Goal: Information Seeking & Learning: Find specific page/section

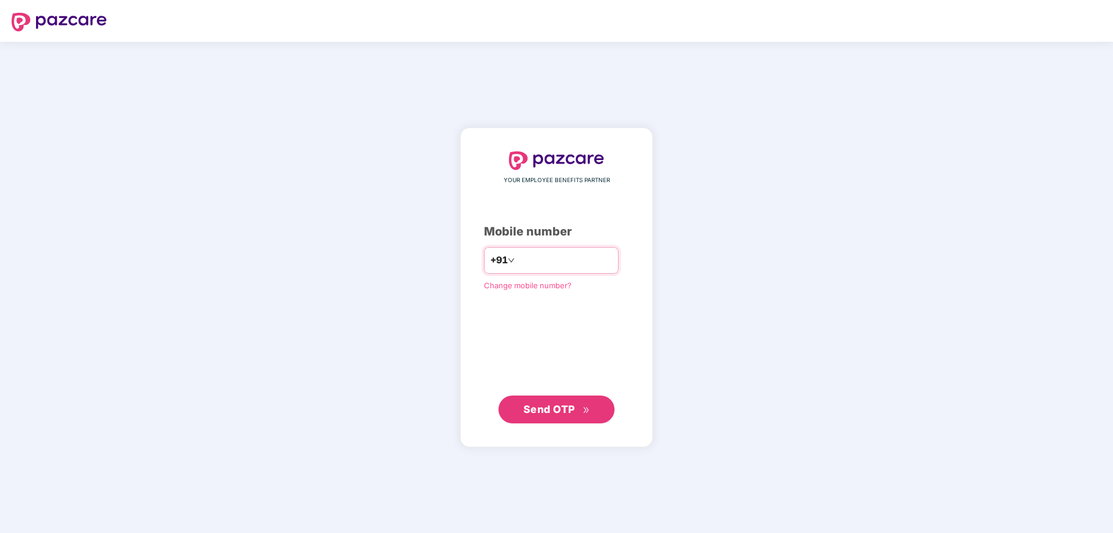
type input "**********"
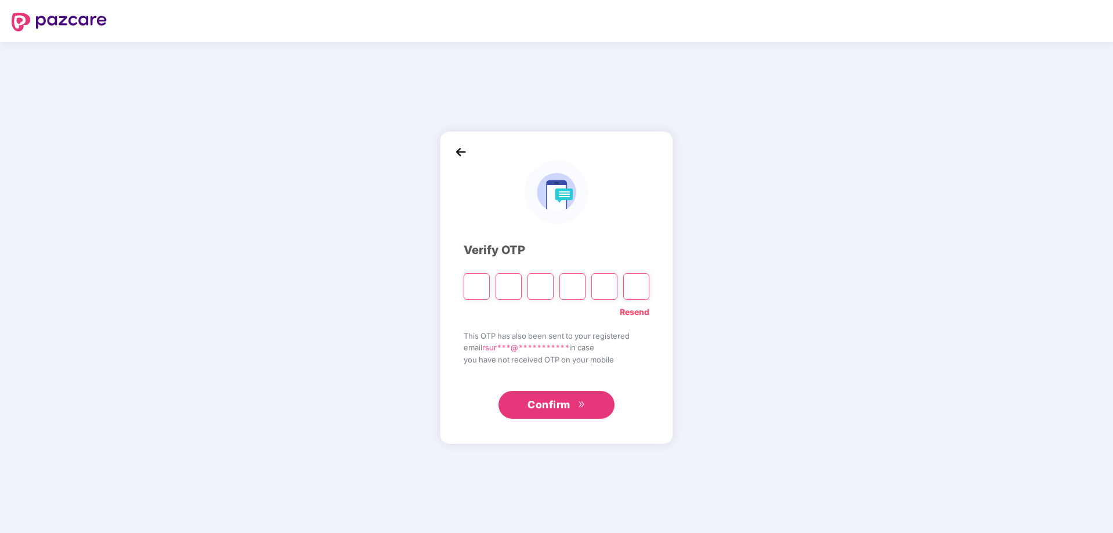
type input "*"
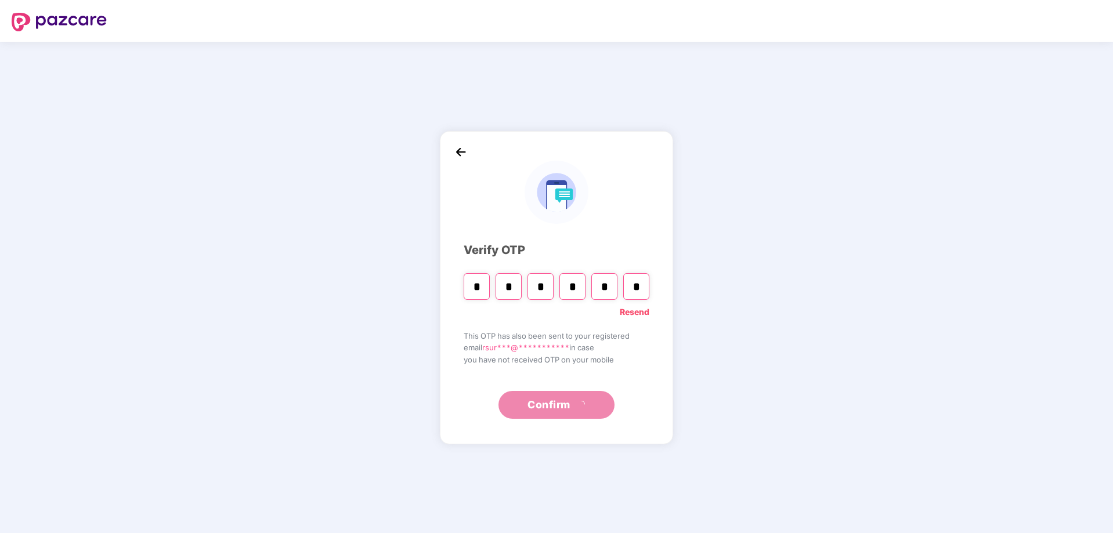
type input "*"
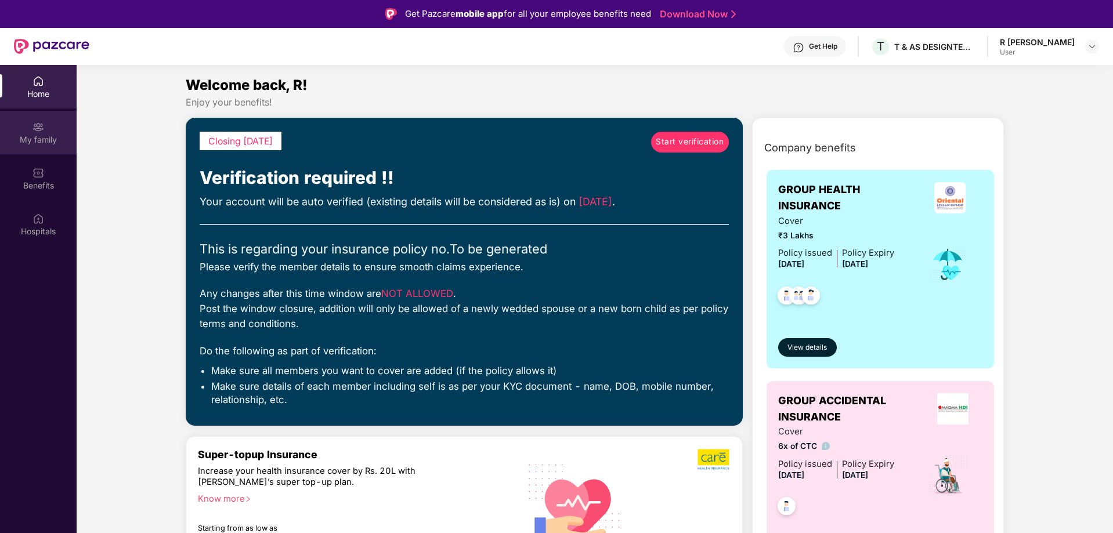
click at [44, 132] on img at bounding box center [38, 127] width 12 height 12
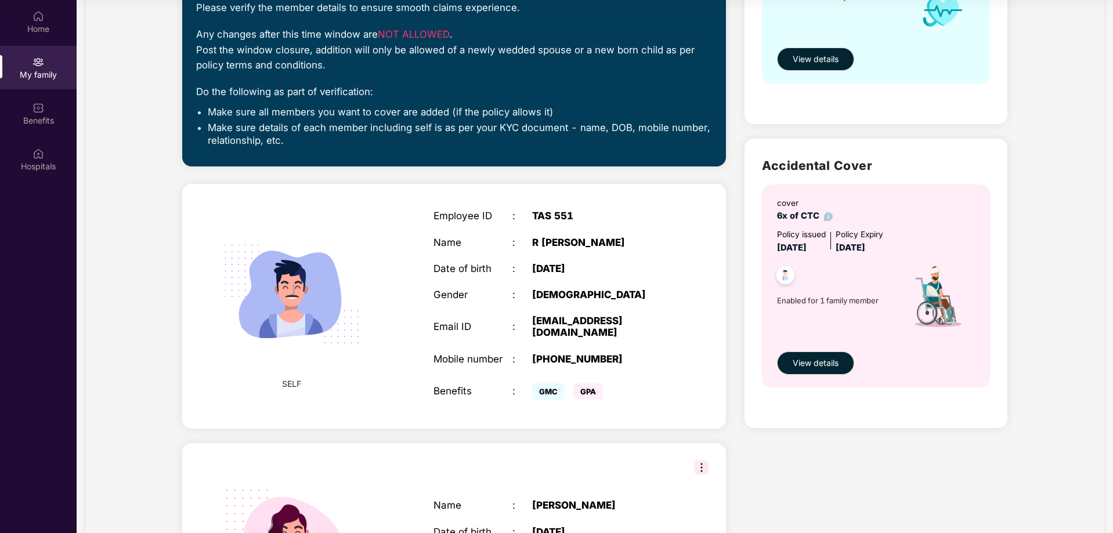
scroll to position [229, 0]
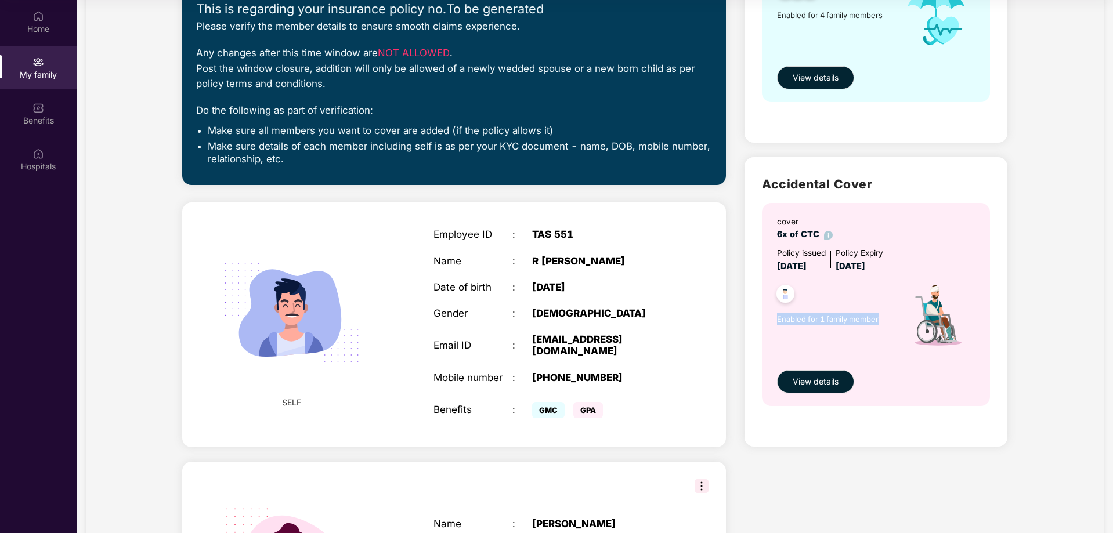
drag, startPoint x: 776, startPoint y: 319, endPoint x: 883, endPoint y: 323, distance: 107.4
click at [883, 323] on div "cover 6x of CTC Policy issued [DATE] Policy Expiry [DATE] Enabled for 1 family …" at bounding box center [876, 304] width 228 height 203
click at [893, 368] on div "cover 6x of CTC Policy issued [DATE] Policy Expiry [DATE] Enabled for 1 family …" at bounding box center [876, 304] width 228 height 203
click at [821, 374] on button "View details" at bounding box center [815, 381] width 77 height 23
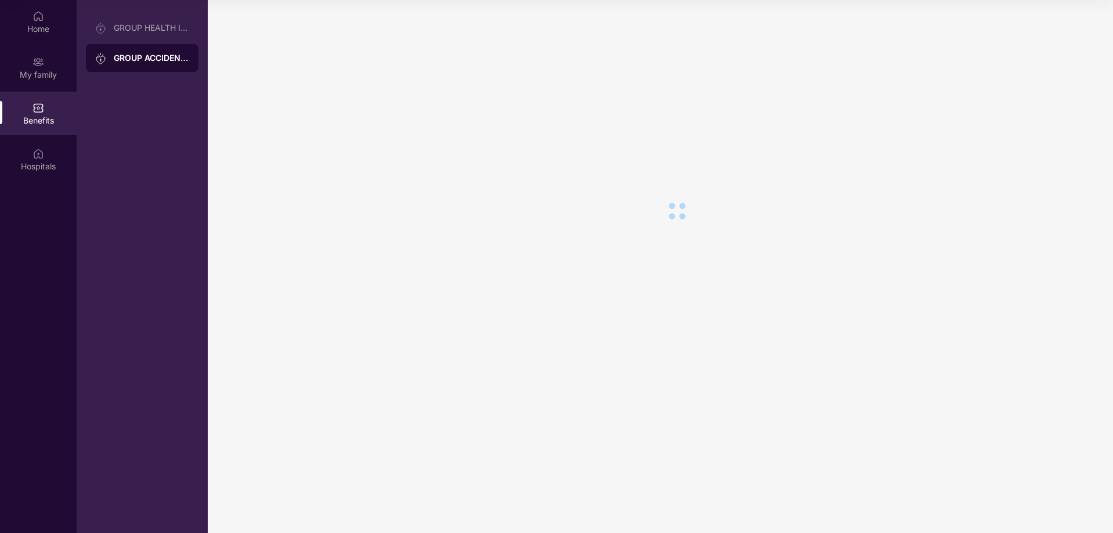
scroll to position [0, 0]
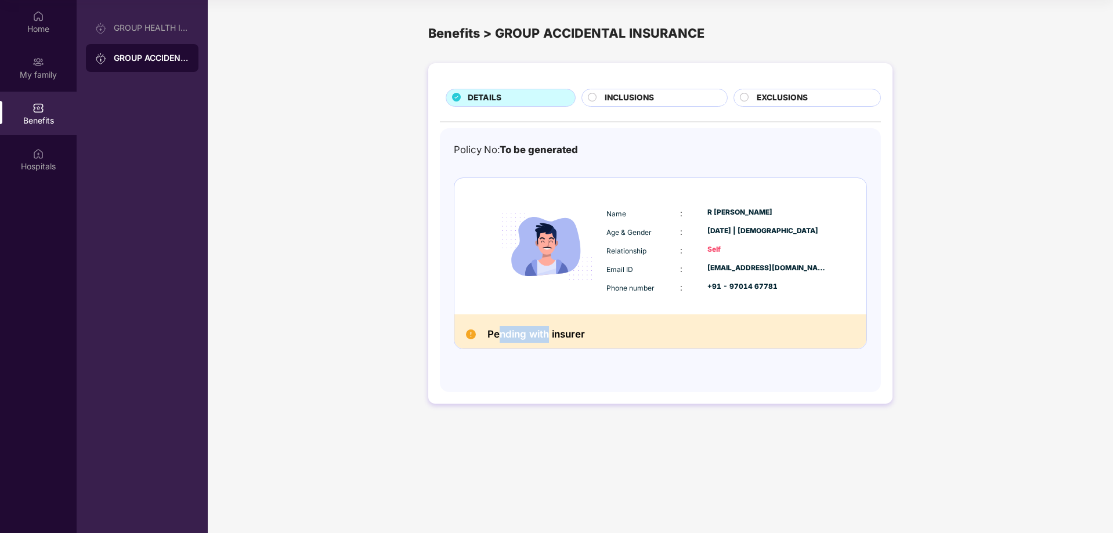
drag, startPoint x: 541, startPoint y: 335, endPoint x: 498, endPoint y: 342, distance: 42.8
click at [498, 342] on h2 "Pending with insurer" at bounding box center [535, 334] width 97 height 17
click at [657, 335] on div "Pending with insurer" at bounding box center [660, 331] width 412 height 34
click at [627, 98] on span "INCLUSIONS" at bounding box center [628, 98] width 49 height 13
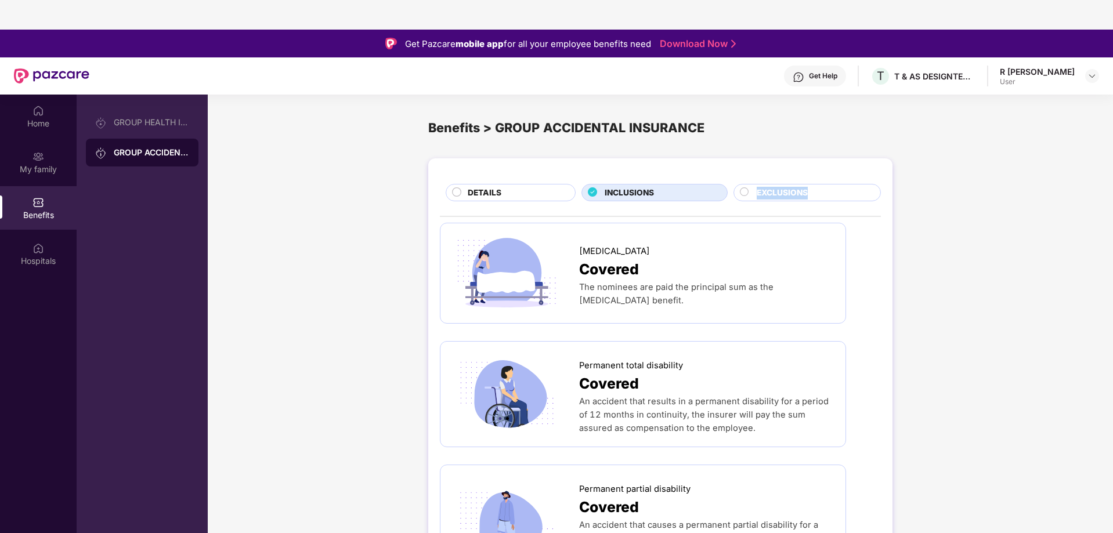
click at [769, 187] on span "EXCLUSIONS" at bounding box center [781, 193] width 51 height 13
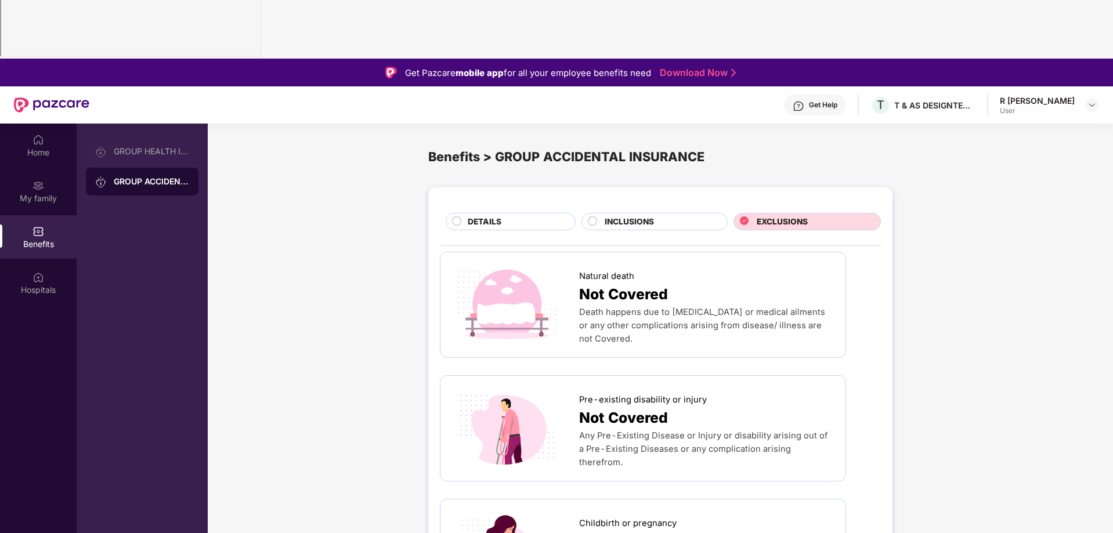
click at [530, 216] on div "DETAILS" at bounding box center [515, 223] width 107 height 15
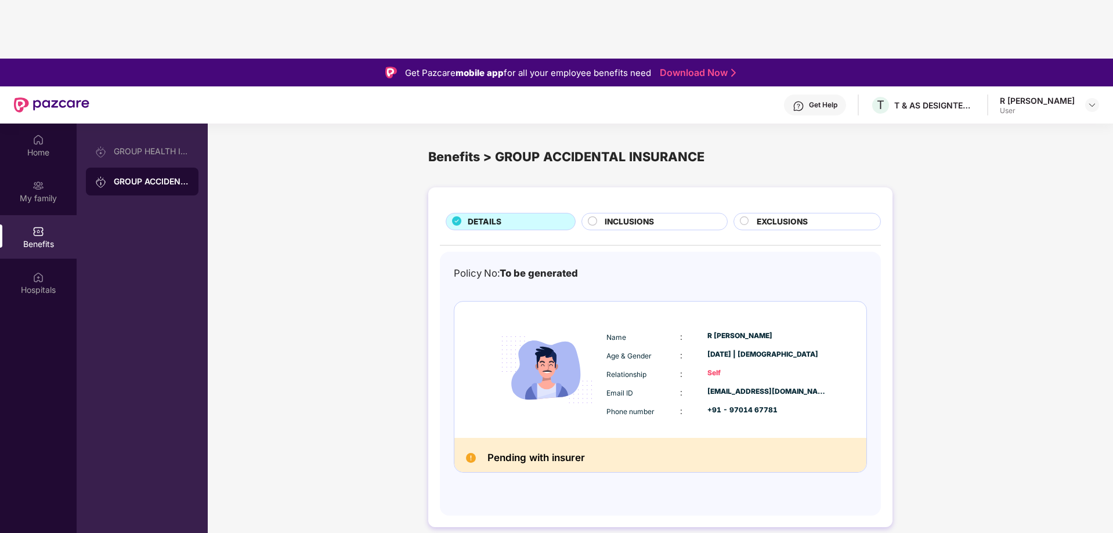
click at [530, 216] on div "DETAILS" at bounding box center [515, 223] width 107 height 15
click at [397, 182] on div "DETAILS INCLUSIONS EXCLUSIONS Policy No: To be generated Name : [PERSON_NAME] A…" at bounding box center [660, 364] width 905 height 364
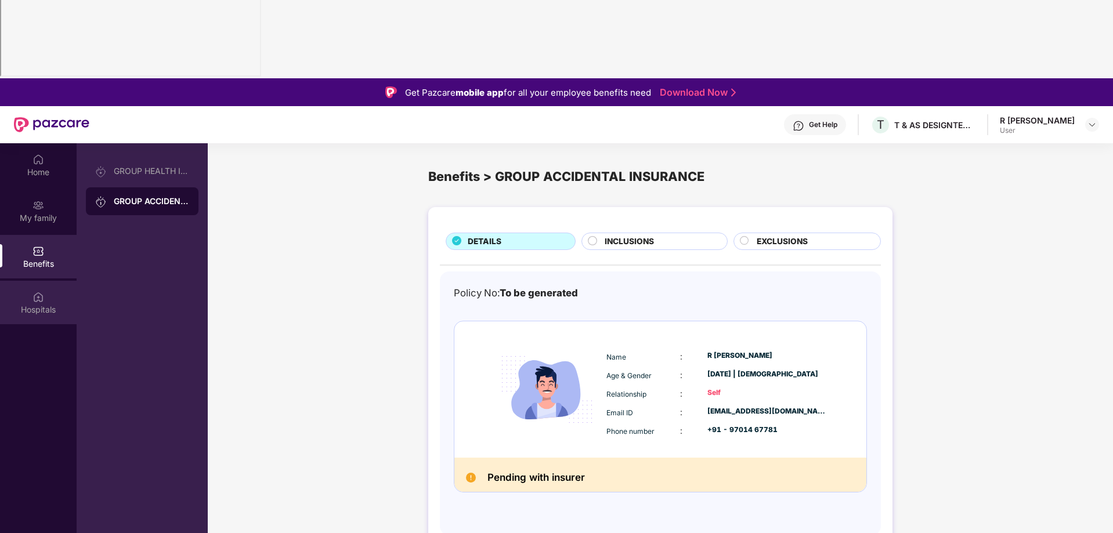
click at [58, 304] on div "Hospitals" at bounding box center [38, 310] width 77 height 12
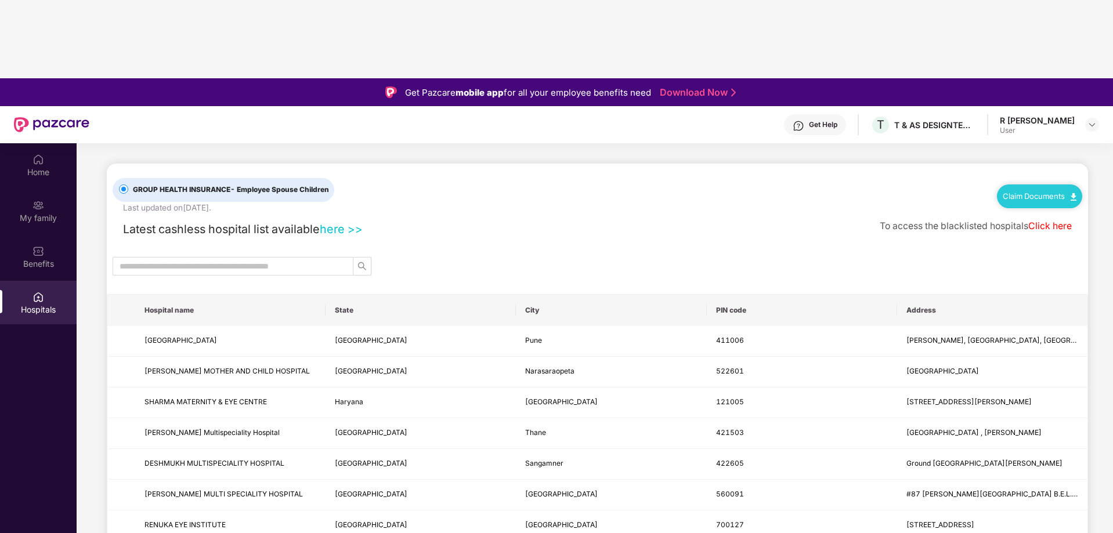
drag, startPoint x: 58, startPoint y: 161, endPoint x: 463, endPoint y: 99, distance: 409.5
click at [234, 260] on input "text" at bounding box center [228, 266] width 218 height 13
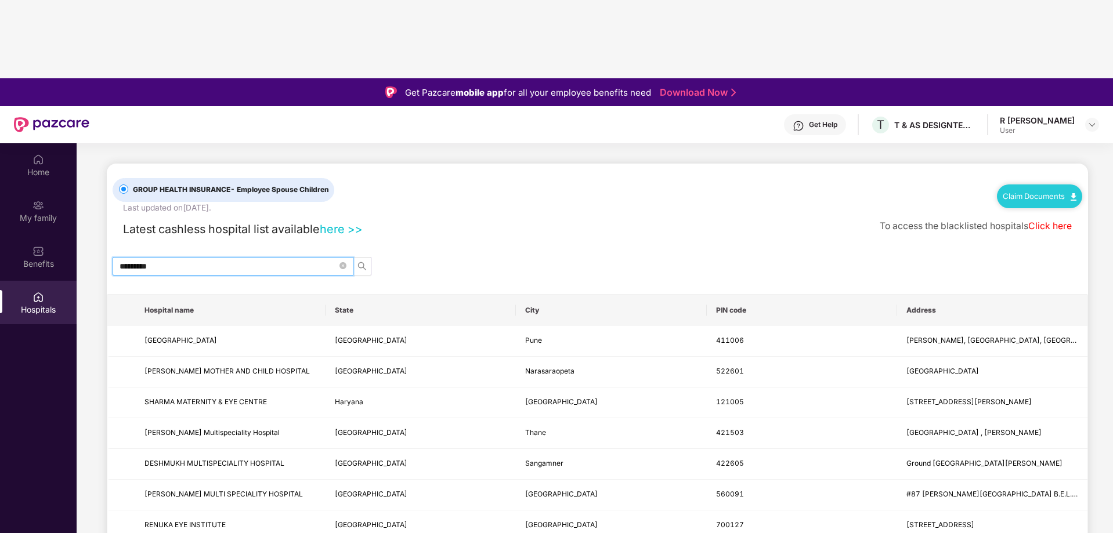
type input "*********"
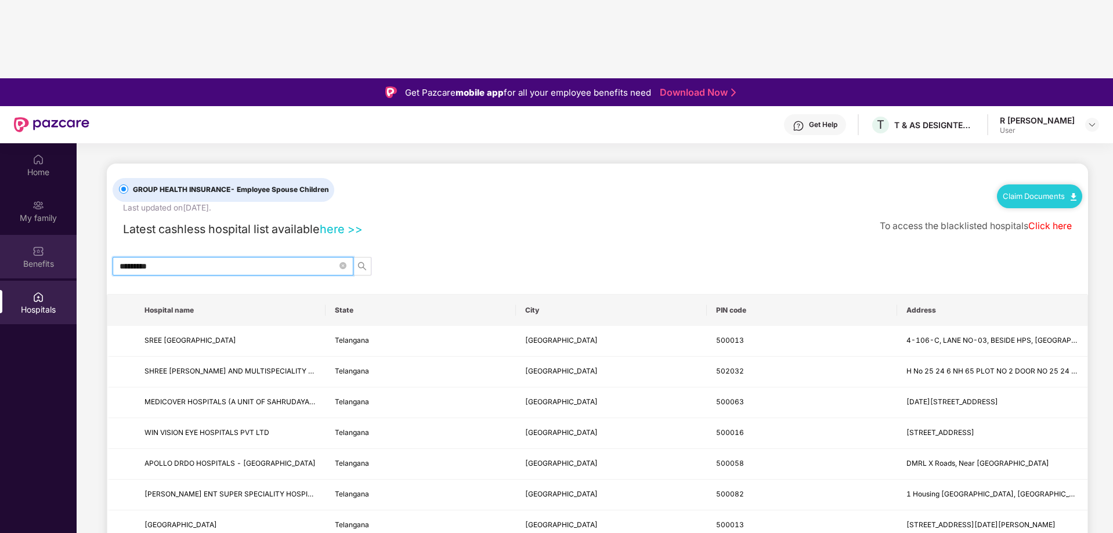
drag, startPoint x: 190, startPoint y: 123, endPoint x: 53, endPoint y: 120, distance: 136.9
click at [54, 143] on div "Home My family Benefits Hospitals GROUP HEALTH INSURANCE - Employee Spouse Chil…" at bounding box center [556, 409] width 1113 height 533
click at [53, 258] on div "Benefits" at bounding box center [38, 264] width 77 height 12
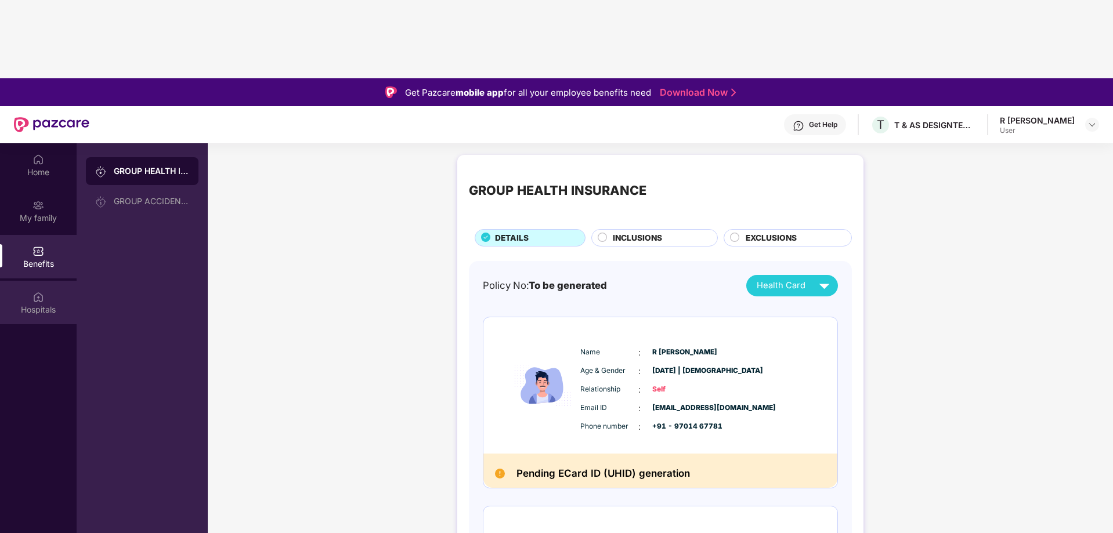
click at [48, 304] on div "Hospitals" at bounding box center [38, 310] width 77 height 12
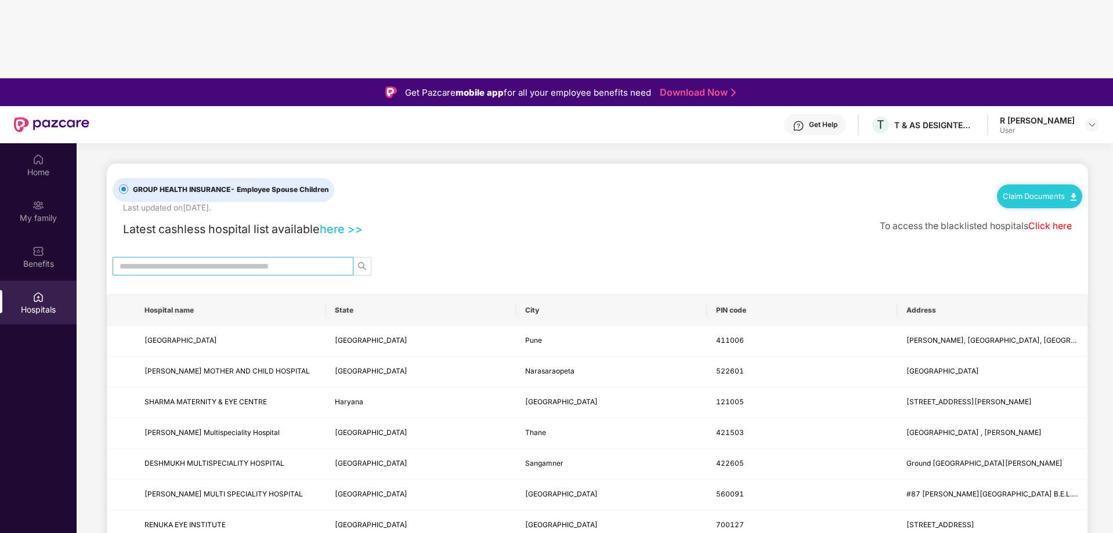
click at [157, 260] on input "text" at bounding box center [228, 266] width 218 height 13
type input "******"
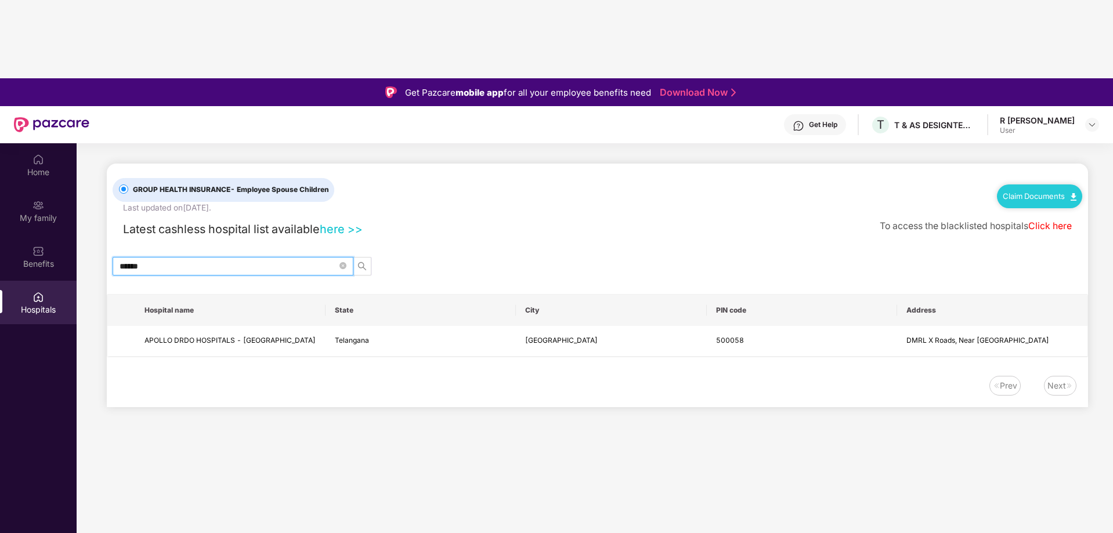
click at [630, 376] on div "Prev Next" at bounding box center [597, 391] width 981 height 31
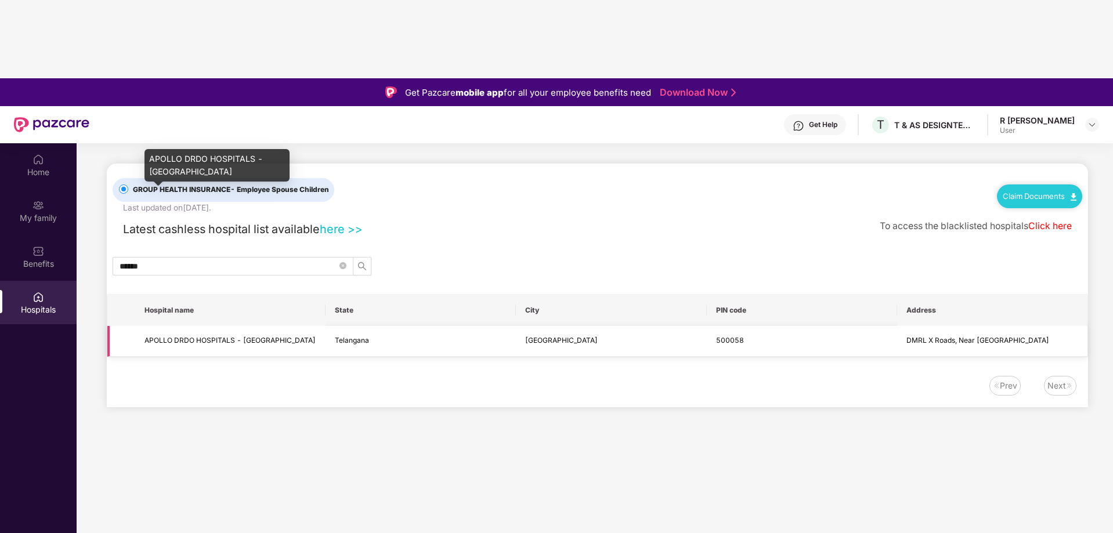
click at [212, 336] on span "APOLLO DRDO HOSPITALS - [GEOGRAPHIC_DATA]" at bounding box center [229, 340] width 171 height 9
drag, startPoint x: 215, startPoint y: 202, endPoint x: 265, endPoint y: 205, distance: 50.0
click at [245, 326] on td "APOLLO DRDO HOSPITALS - [GEOGRAPHIC_DATA]" at bounding box center [230, 341] width 190 height 31
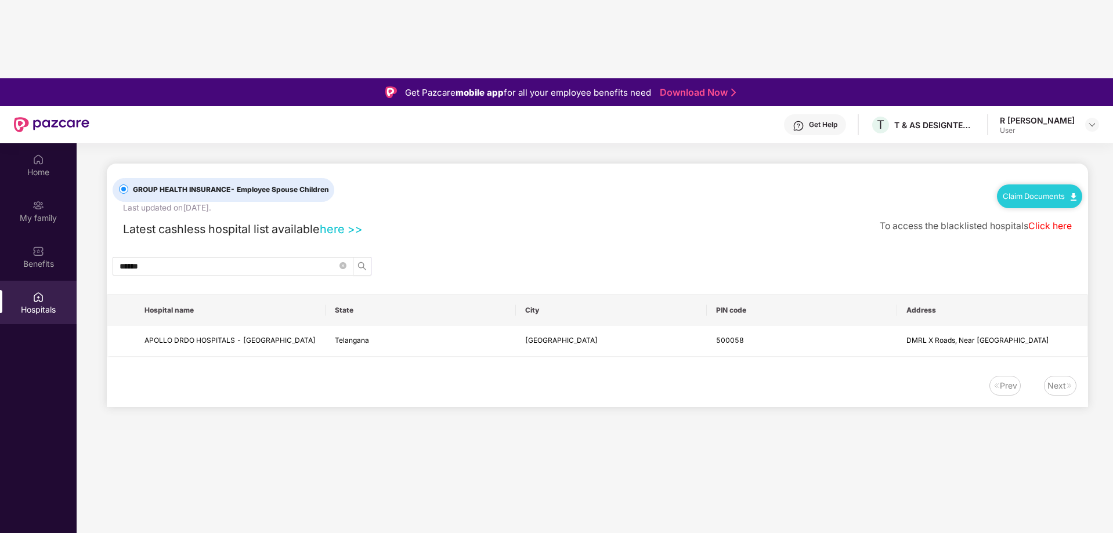
click at [368, 229] on div "GROUP HEALTH INSURANCE - Employee Spouse Children Last updated on [DATE] . Clai…" at bounding box center [597, 285] width 981 height 243
click at [1035, 191] on link "Claim Documents" at bounding box center [1039, 195] width 74 height 9
click at [1044, 70] on link "Claim Form" at bounding box center [1043, 73] width 75 height 25
click at [41, 245] on img at bounding box center [38, 251] width 12 height 12
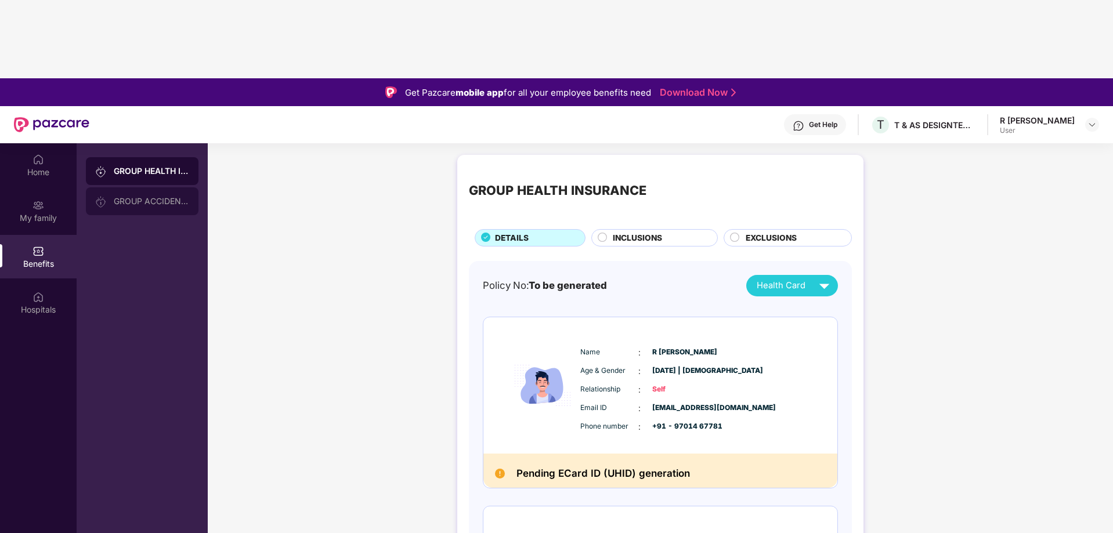
click at [139, 187] on div "GROUP ACCIDENTAL INSURANCE" at bounding box center [142, 201] width 113 height 28
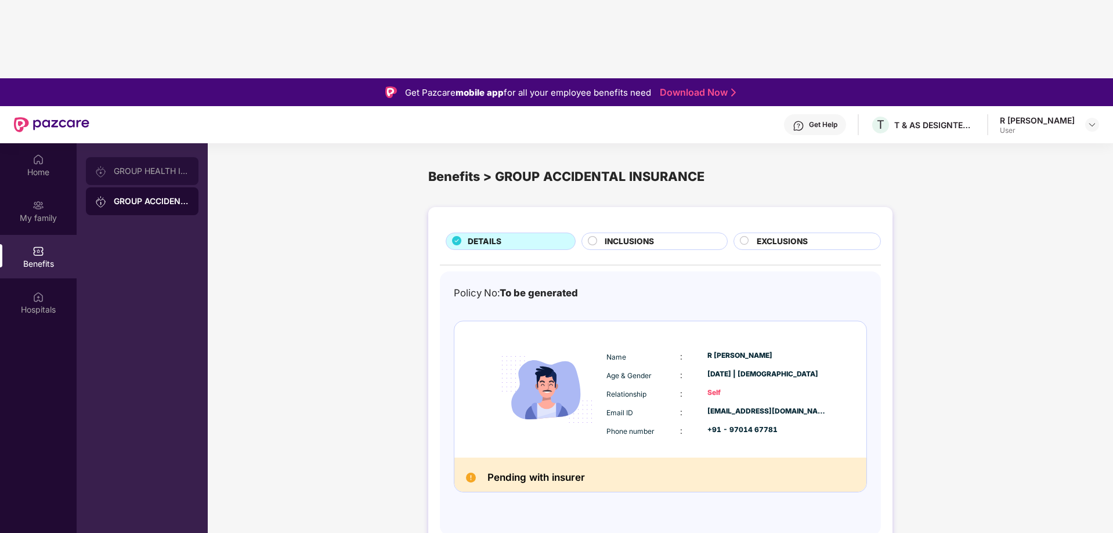
click at [144, 166] on div "GROUP HEALTH INSURANCE" at bounding box center [151, 170] width 75 height 9
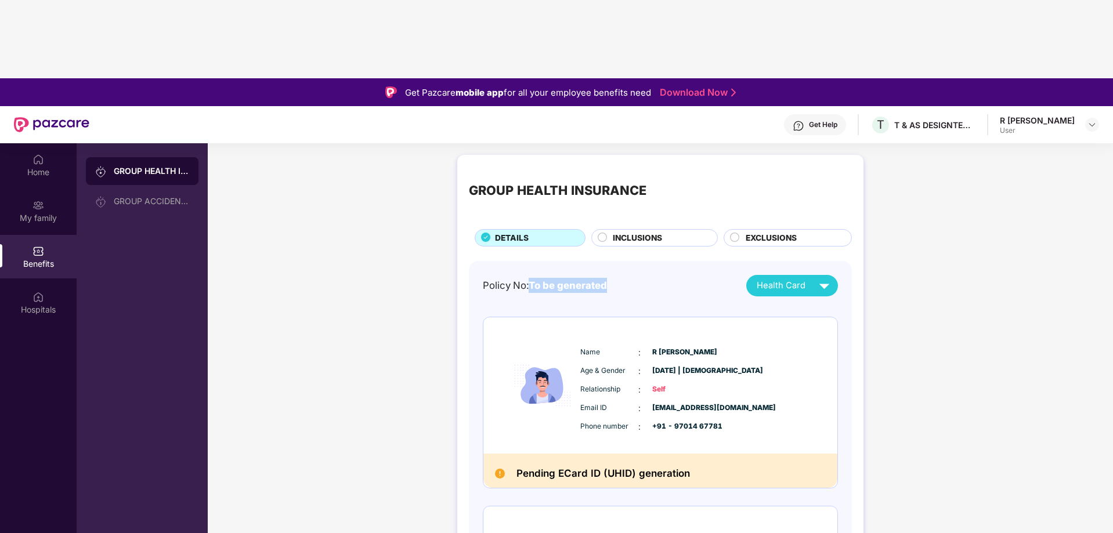
drag, startPoint x: 532, startPoint y: 141, endPoint x: 661, endPoint y: 146, distance: 129.4
click at [658, 275] on div "Policy No: To be generated Health Card" at bounding box center [660, 285] width 355 height 21
click at [713, 275] on div "Policy No: To be generated Health Card" at bounding box center [660, 285] width 355 height 21
click at [805, 276] on div "Health Card" at bounding box center [795, 286] width 78 height 20
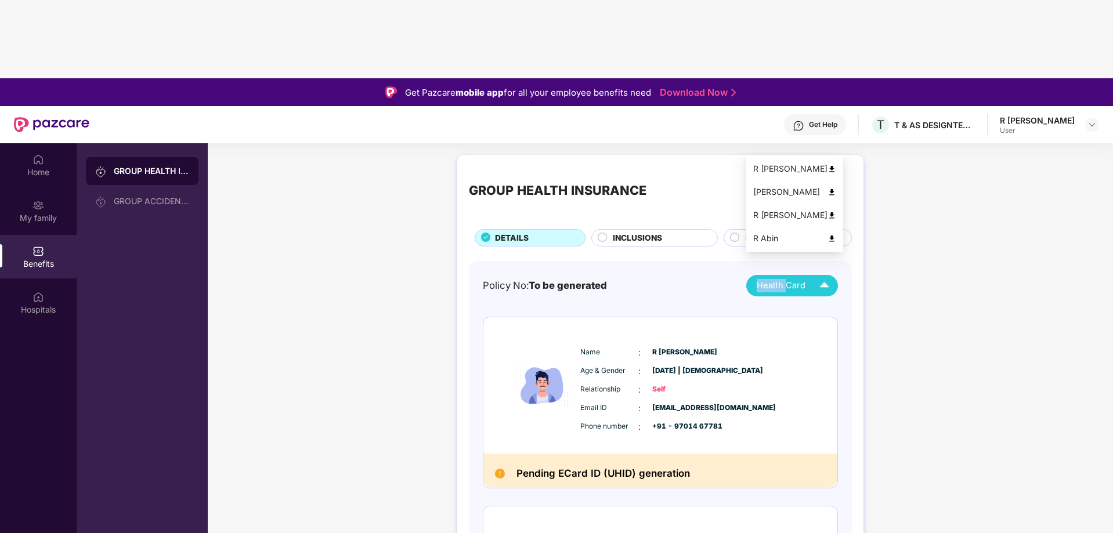
click at [805, 276] on div "Health Card" at bounding box center [795, 286] width 78 height 20
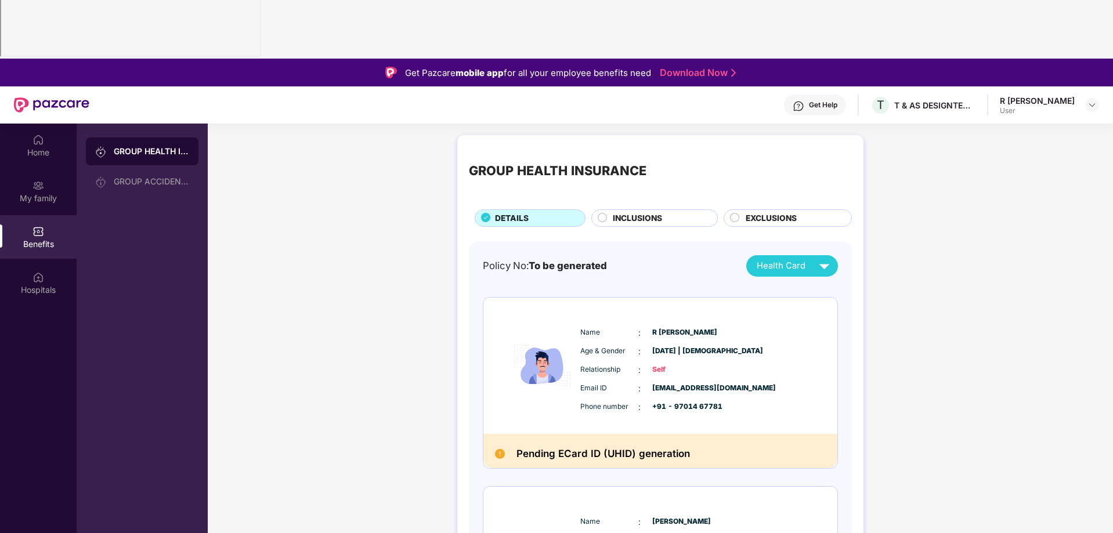
click at [792, 259] on span "Health Card" at bounding box center [780, 265] width 49 height 13
click at [792, 164] on div "R [PERSON_NAME]" at bounding box center [794, 168] width 83 height 13
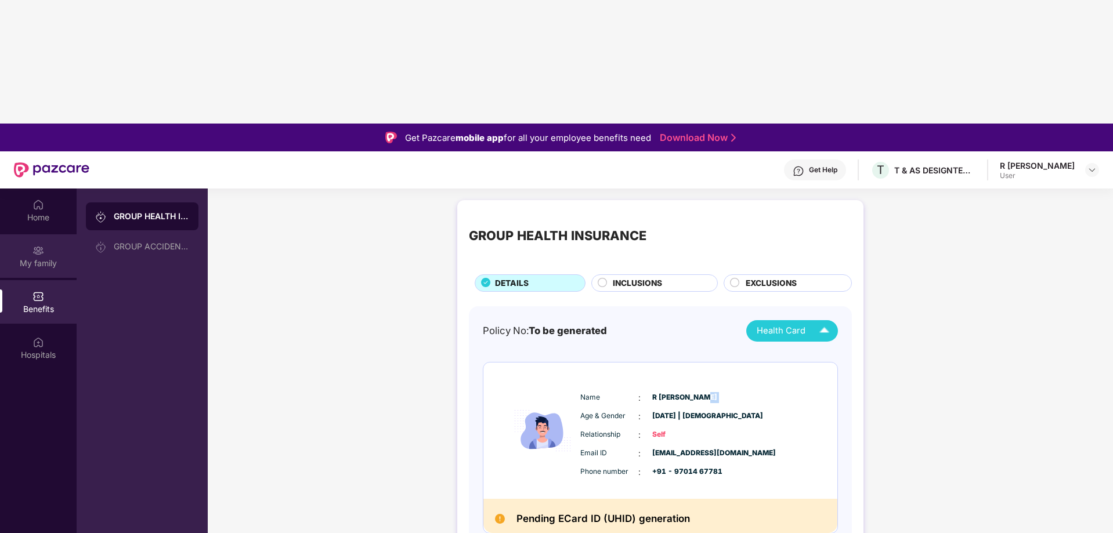
click at [39, 245] on img at bounding box center [38, 251] width 12 height 12
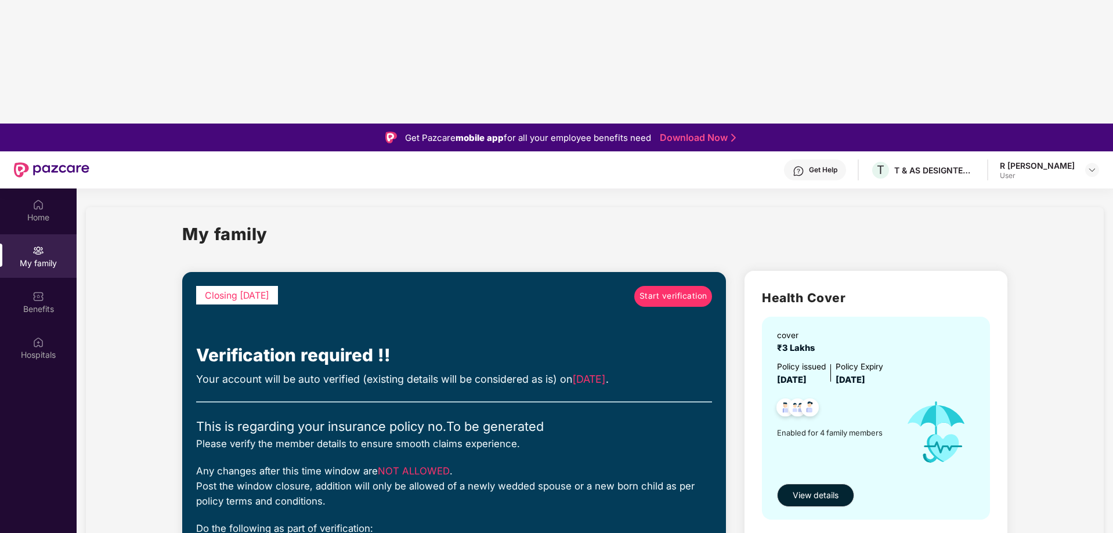
scroll to position [58, 0]
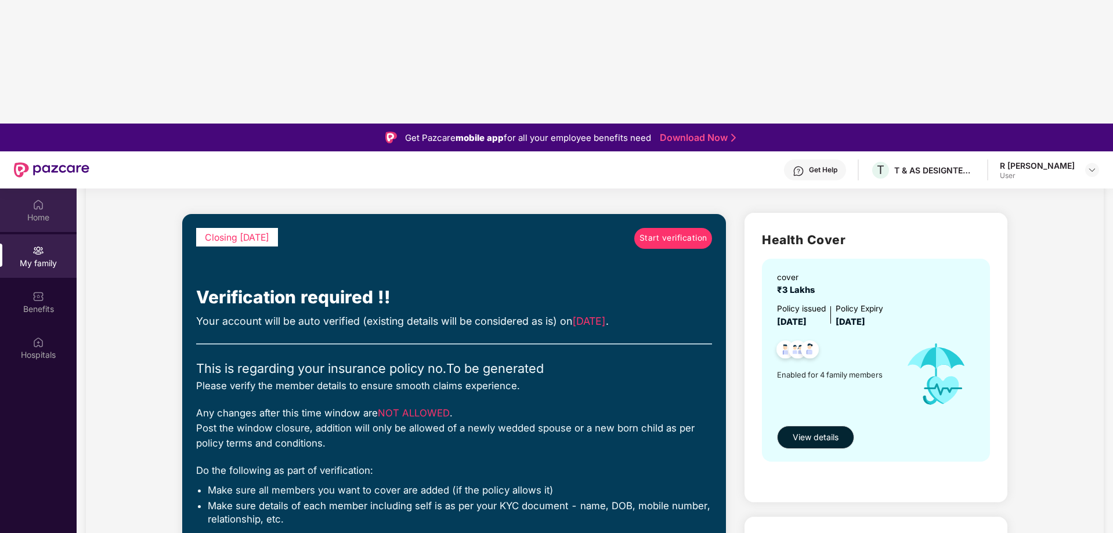
click at [46, 212] on div "Home" at bounding box center [38, 218] width 77 height 12
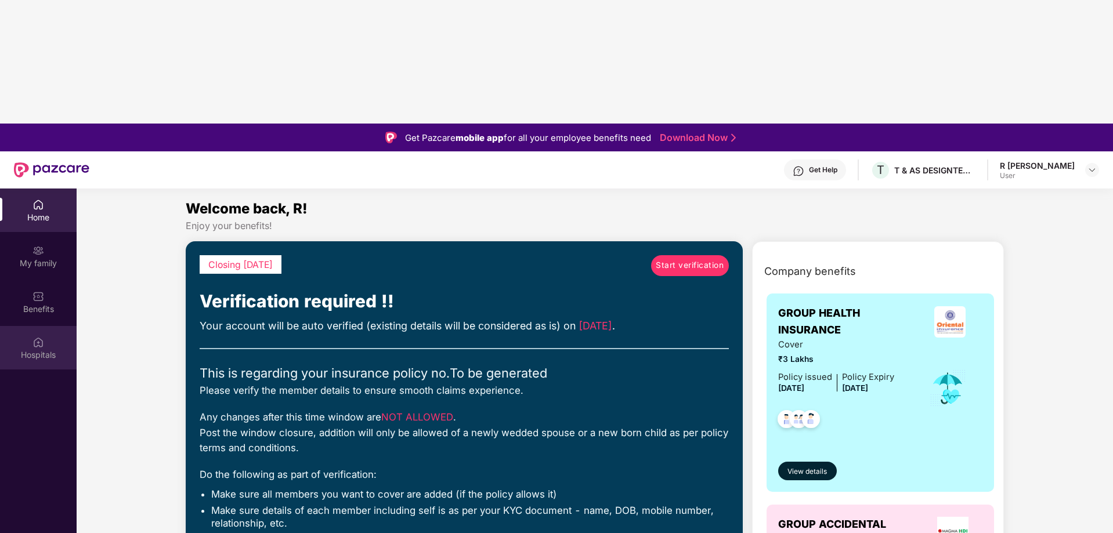
click at [45, 349] on div "Hospitals" at bounding box center [38, 355] width 77 height 12
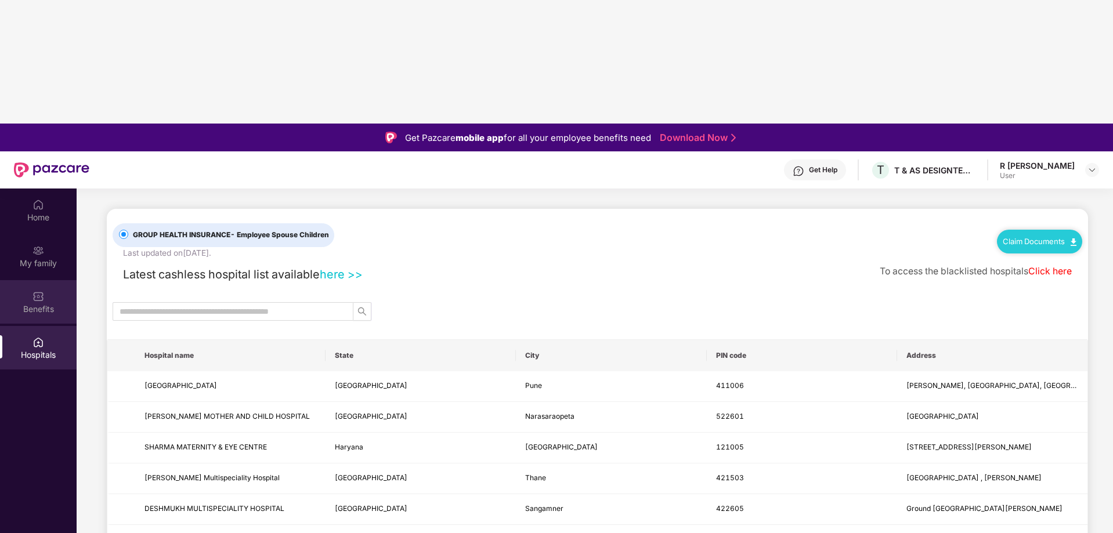
click at [37, 291] on img at bounding box center [38, 297] width 12 height 12
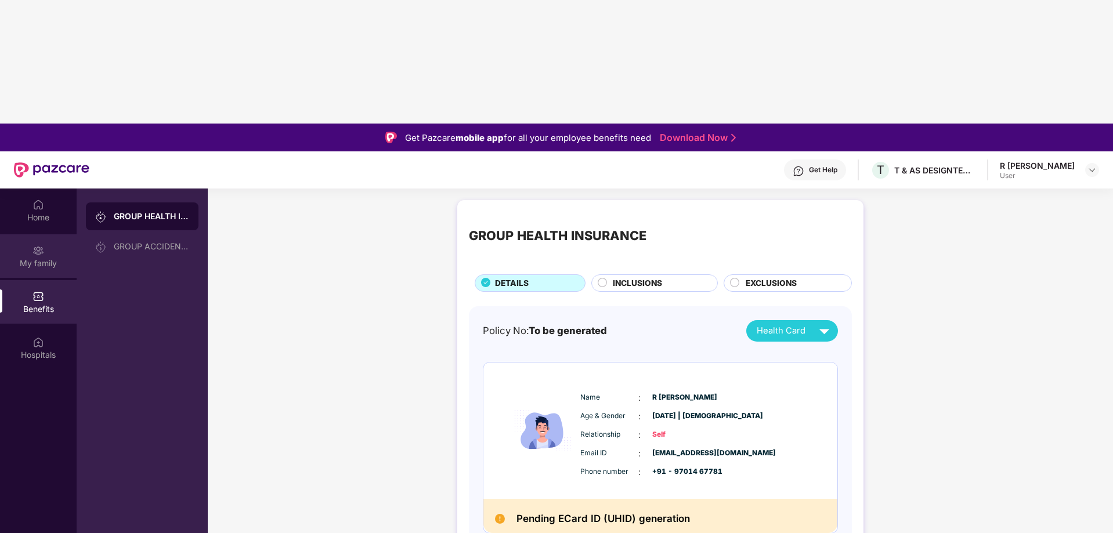
click at [29, 258] on div "My family" at bounding box center [38, 264] width 77 height 12
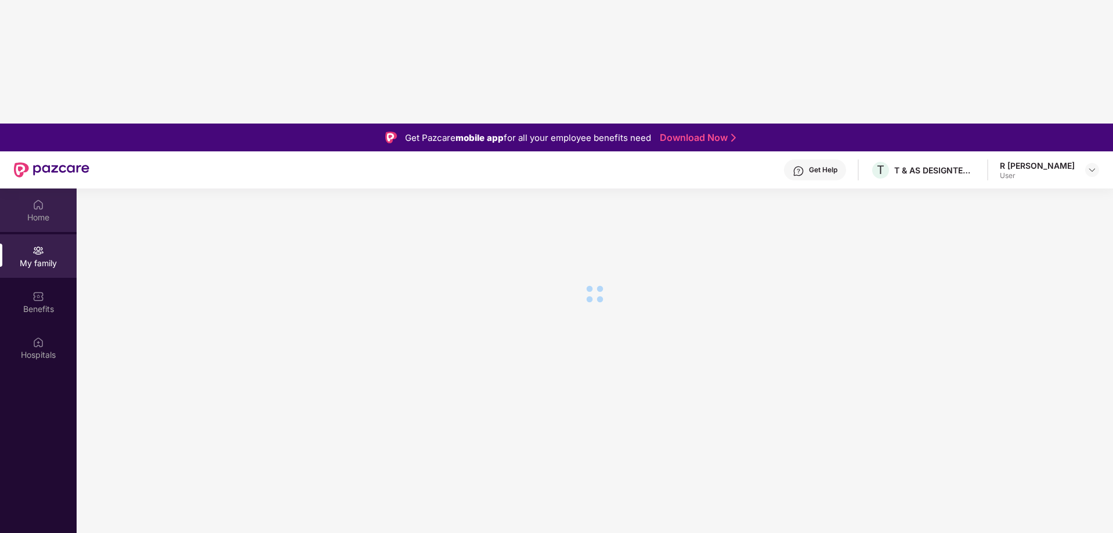
click at [24, 212] on div "Home" at bounding box center [38, 218] width 77 height 12
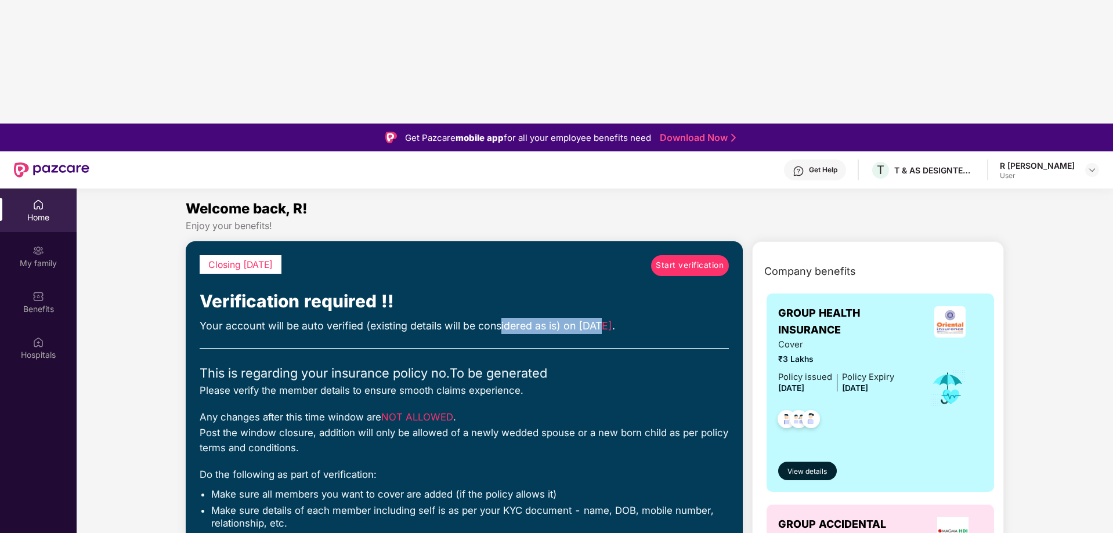
drag, startPoint x: 604, startPoint y: 201, endPoint x: 499, endPoint y: 201, distance: 105.6
click at [499, 318] on div "Your account will be auto verified (existing details will be considered as is) …" at bounding box center [464, 326] width 529 height 16
click at [457, 318] on div "Your account will be auto verified (existing details will be considered as is) …" at bounding box center [464, 326] width 529 height 16
click at [674, 255] on div "Start verification" at bounding box center [690, 271] width 78 height 32
click at [671, 259] on span "Start verification" at bounding box center [689, 265] width 68 height 13
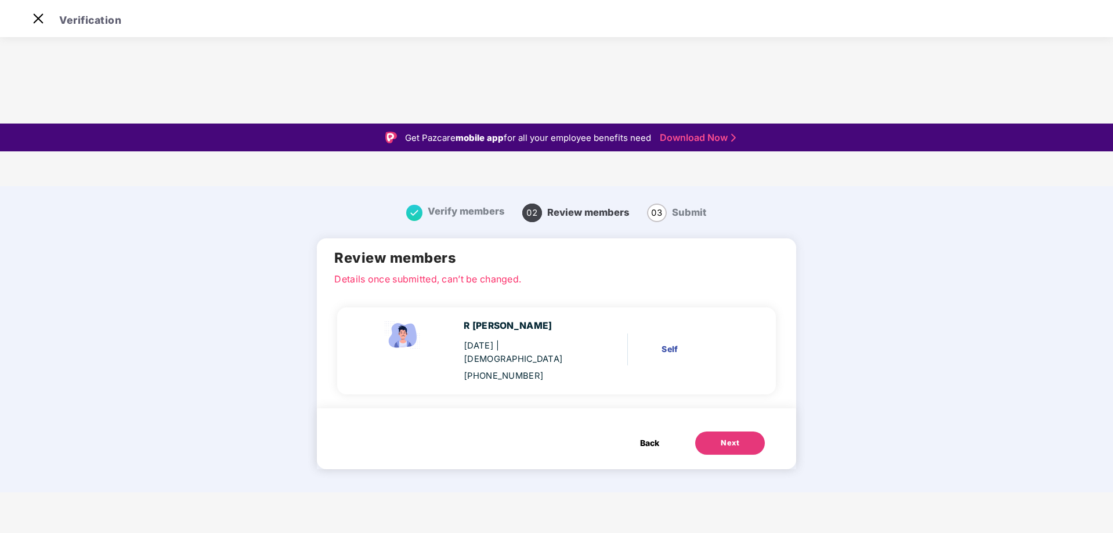
scroll to position [28, 0]
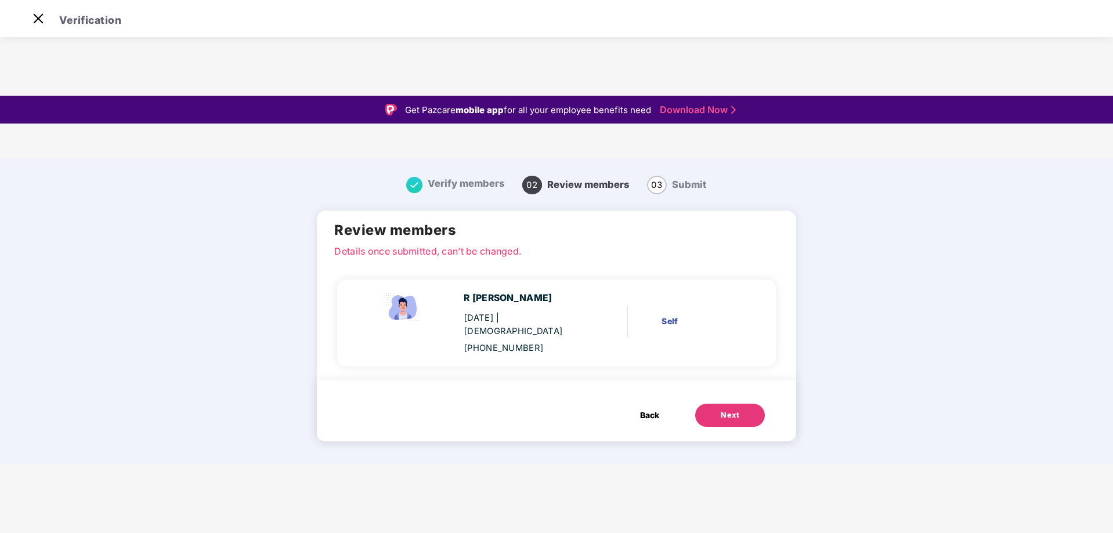
click at [709, 404] on button "Next" at bounding box center [730, 415] width 70 height 23
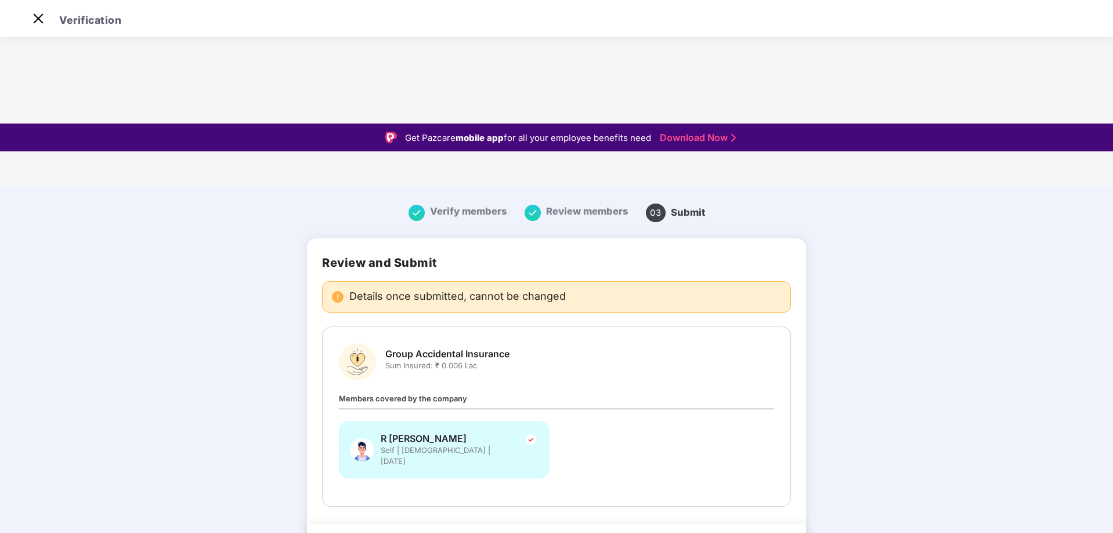
click at [442, 445] on span "Self | [DEMOGRAPHIC_DATA] | [DATE]" at bounding box center [445, 456] width 128 height 22
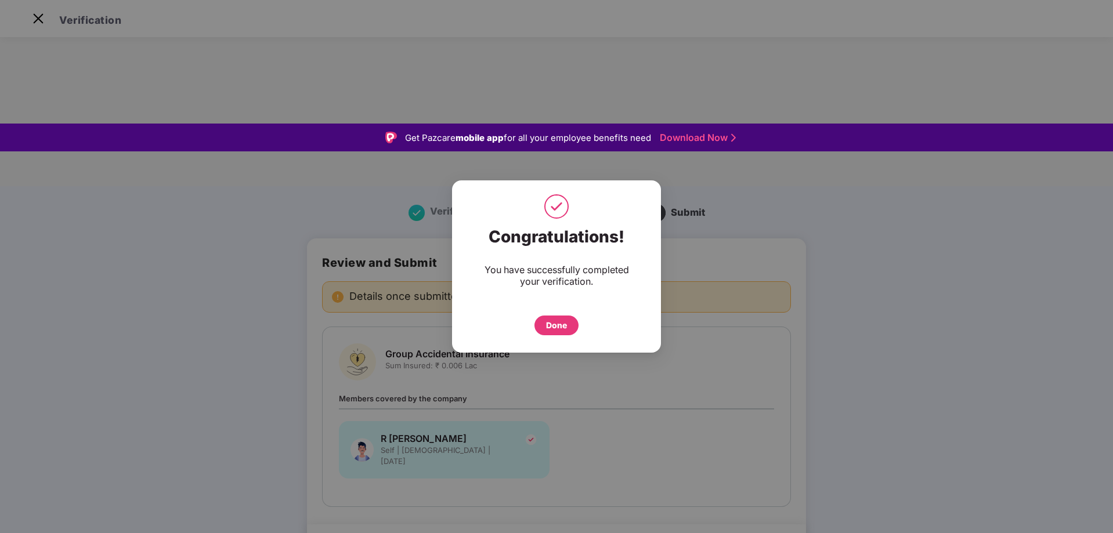
click at [558, 326] on div "Done" at bounding box center [556, 325] width 21 height 13
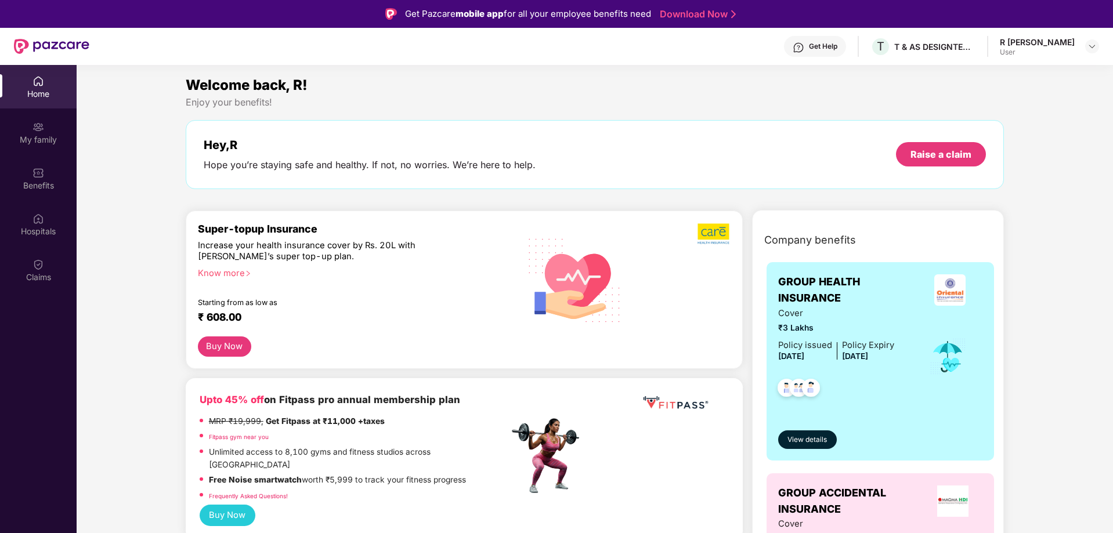
click at [240, 272] on div "Know more" at bounding box center [350, 272] width 304 height 8
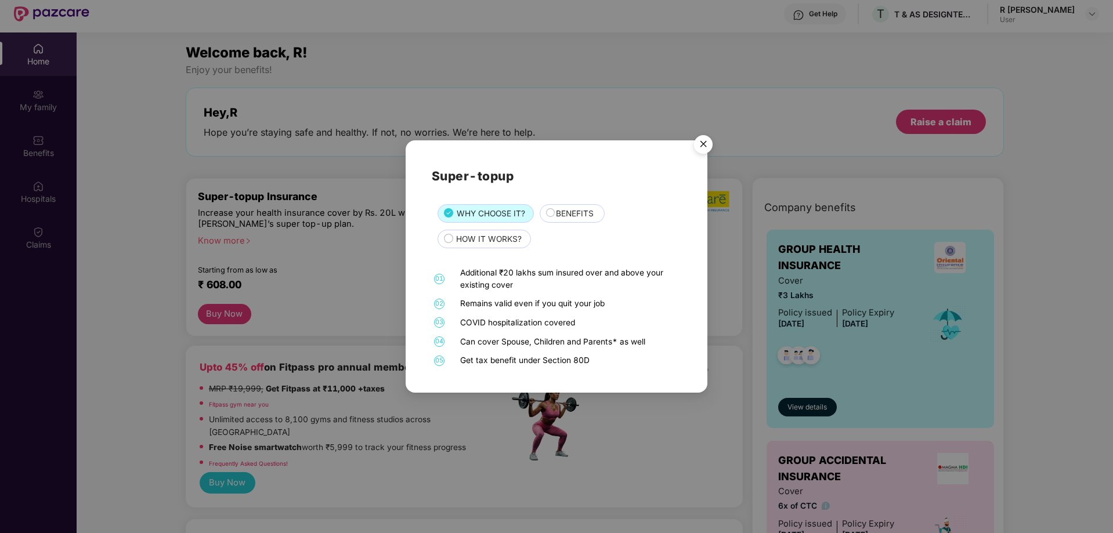
scroll to position [65, 0]
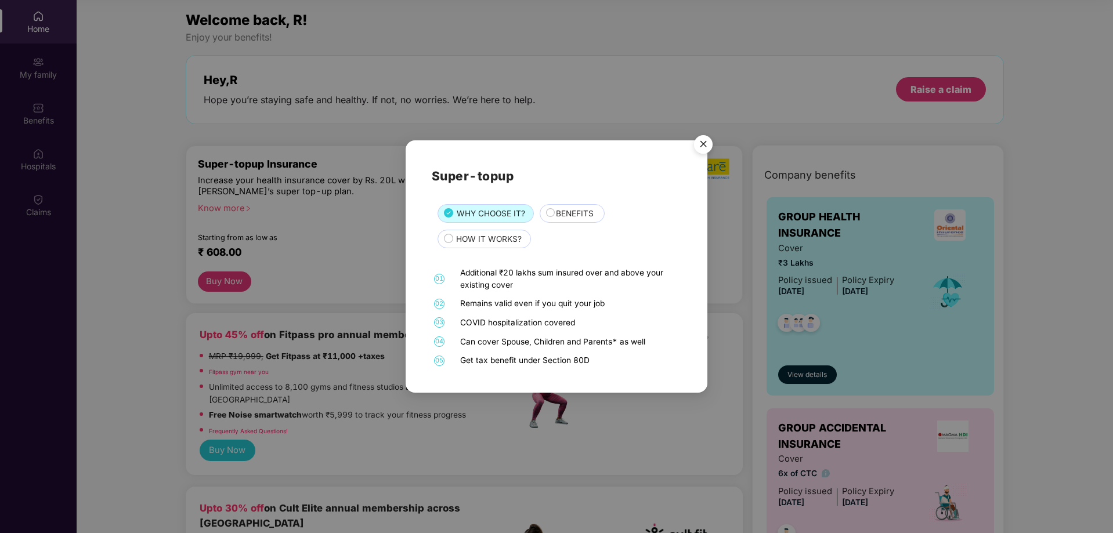
click at [702, 148] on img "Close" at bounding box center [703, 146] width 32 height 32
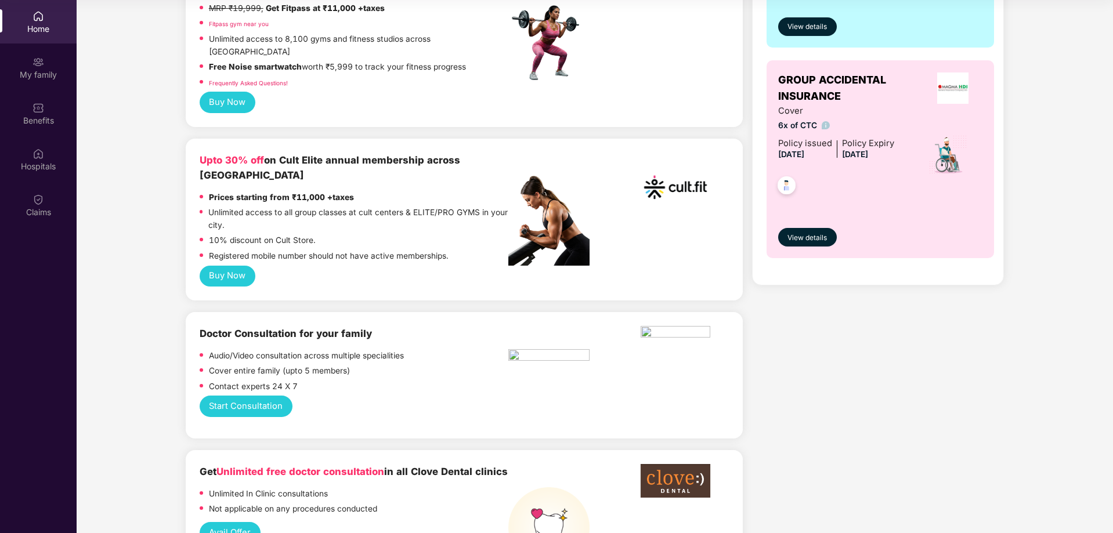
scroll to position [0, 0]
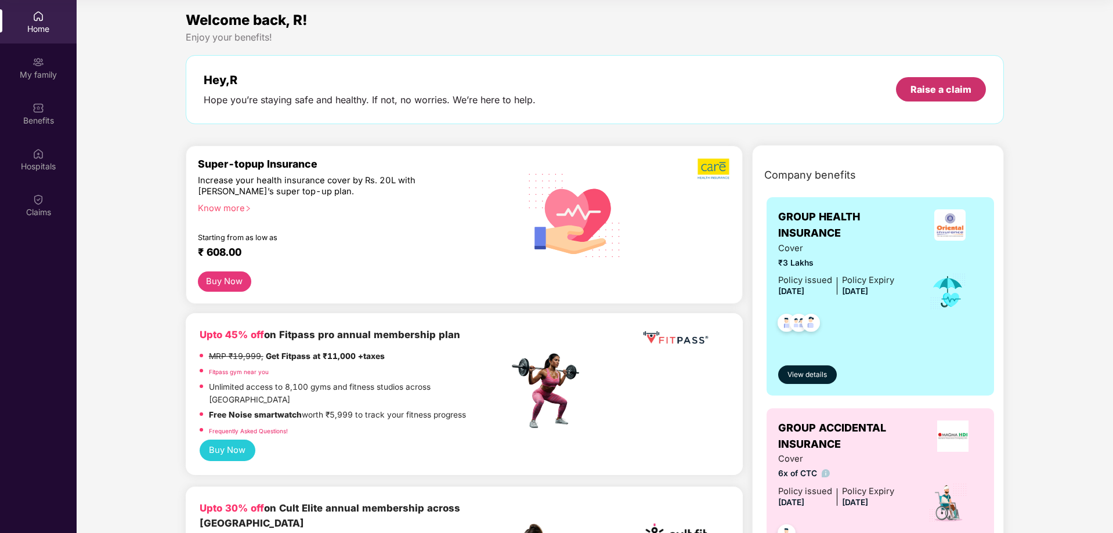
click at [941, 88] on div "Raise a claim" at bounding box center [940, 89] width 61 height 13
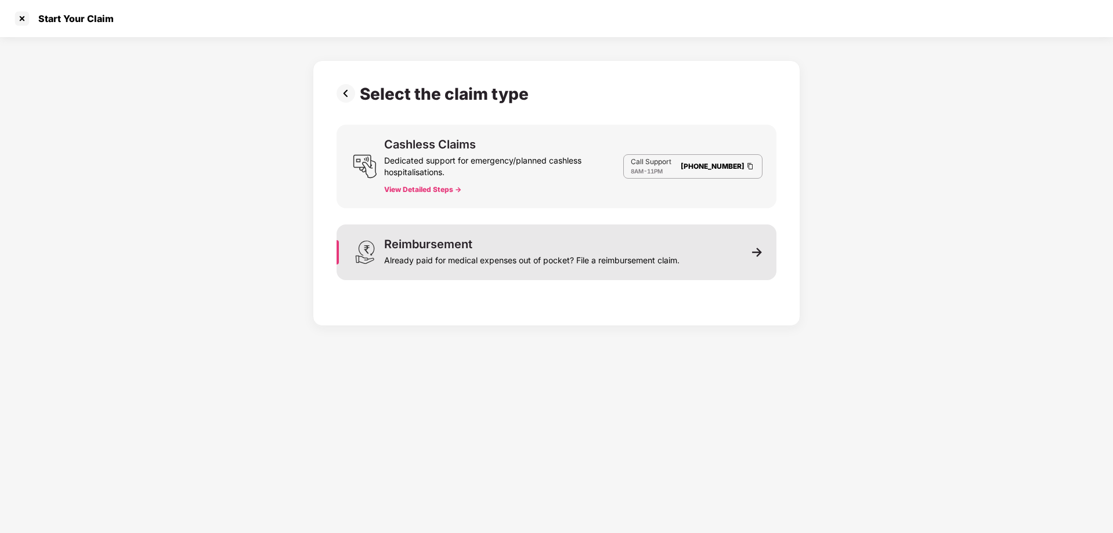
click at [621, 249] on div "Reimbursement Already paid for medical expenses out of pocket? File a reimburse…" at bounding box center [531, 252] width 295 height 28
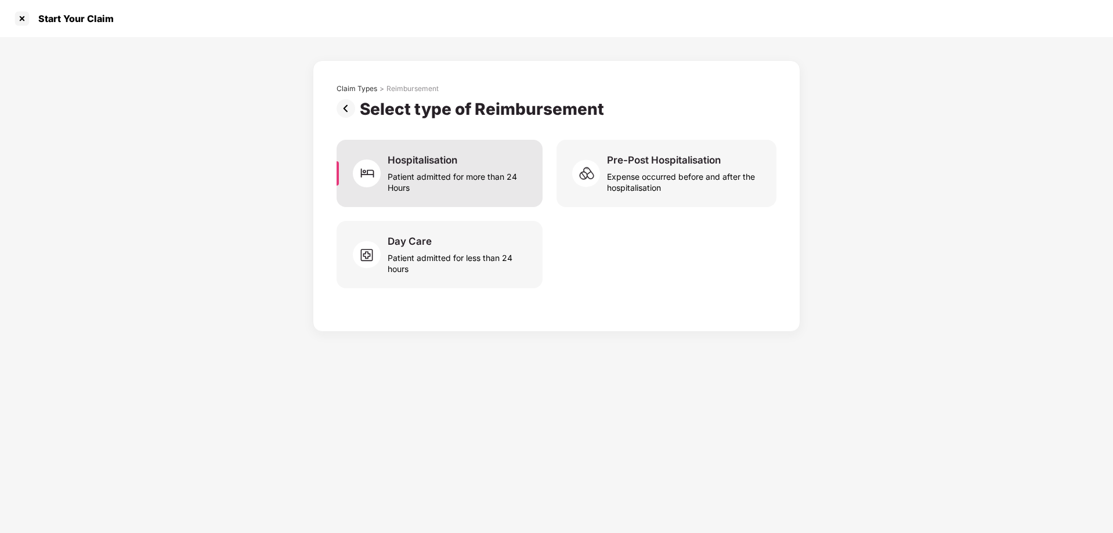
click at [466, 191] on div "Patient admitted for more than 24 Hours" at bounding box center [457, 179] width 141 height 27
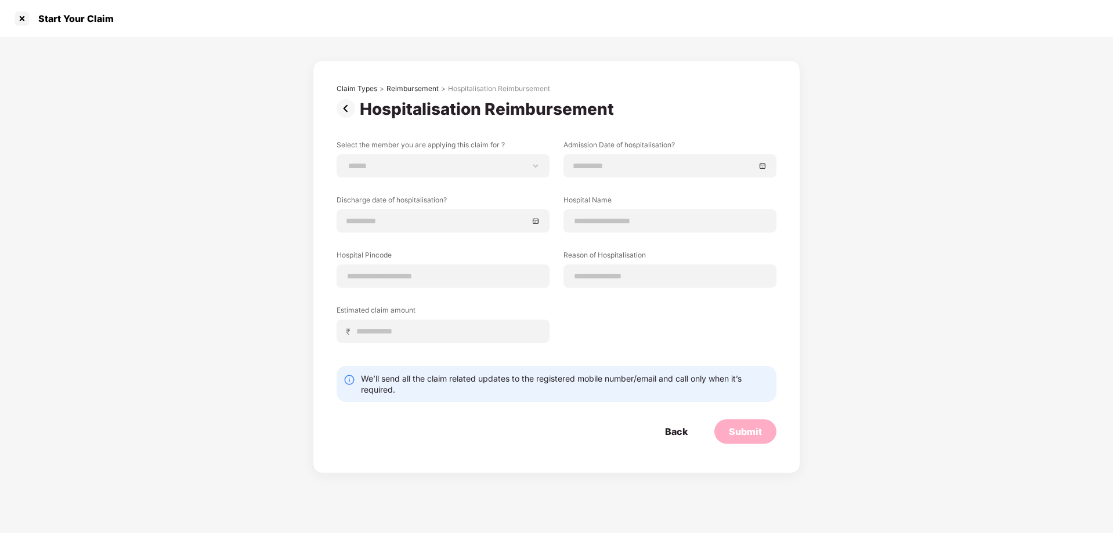
click at [400, 152] on label "Select the member you are applying this claim for ?" at bounding box center [442, 147] width 213 height 15
click at [390, 161] on select "**********" at bounding box center [442, 165] width 193 height 9
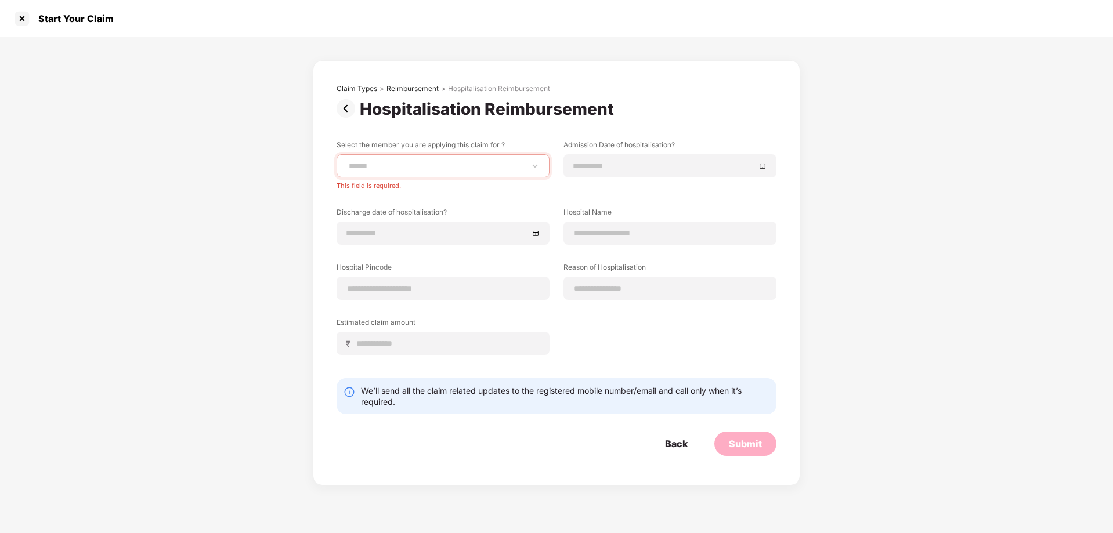
click at [278, 171] on div "**********" at bounding box center [556, 261] width 1113 height 448
drag, startPoint x: 336, startPoint y: 323, endPoint x: 465, endPoint y: 324, distance: 128.8
click at [459, 325] on label "Estimated claim amount" at bounding box center [442, 324] width 213 height 15
click at [466, 324] on label "Estimated claim amount" at bounding box center [442, 324] width 213 height 15
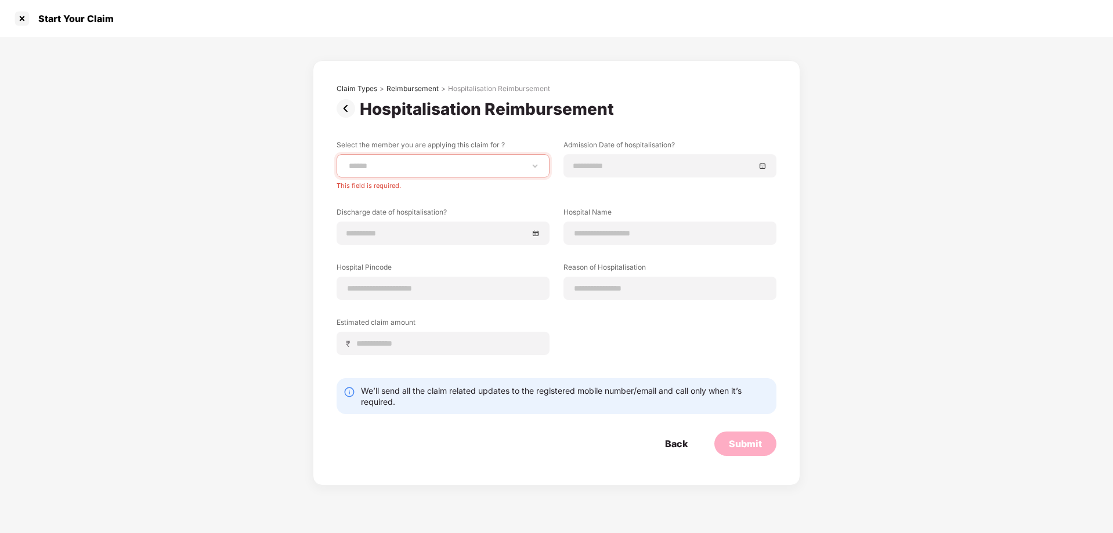
click at [585, 316] on div "**********" at bounding box center [556, 256] width 440 height 233
drag, startPoint x: 477, startPoint y: 85, endPoint x: 611, endPoint y: 82, distance: 133.5
click at [611, 82] on div "**********" at bounding box center [556, 272] width 487 height 425
click at [647, 106] on div "Hospitalisation Reimbursement" at bounding box center [556, 109] width 440 height 20
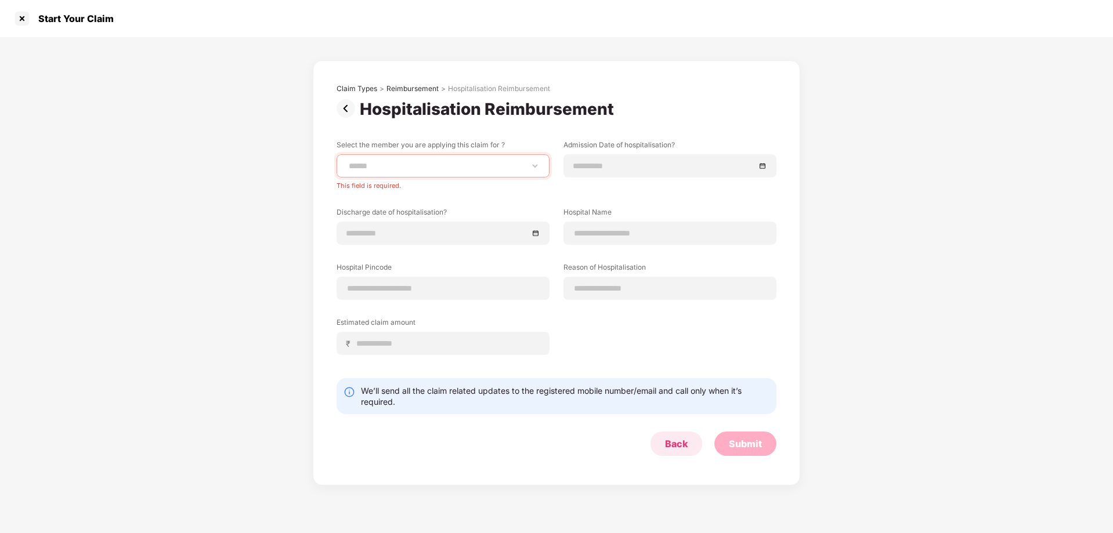
click at [666, 445] on div "Back" at bounding box center [676, 443] width 23 height 13
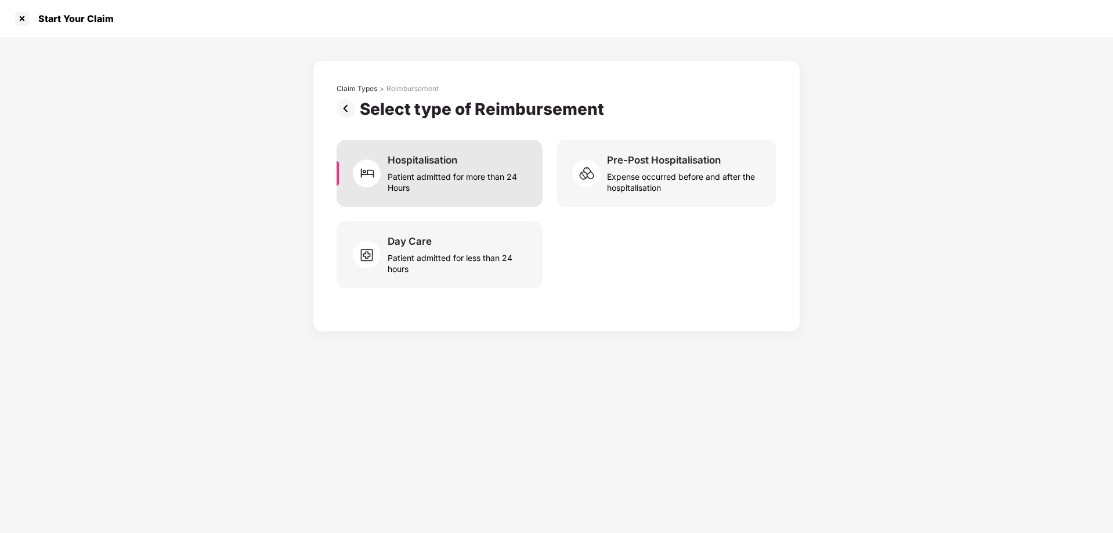
click at [439, 173] on div "Patient admitted for more than 24 Hours" at bounding box center [457, 179] width 141 height 27
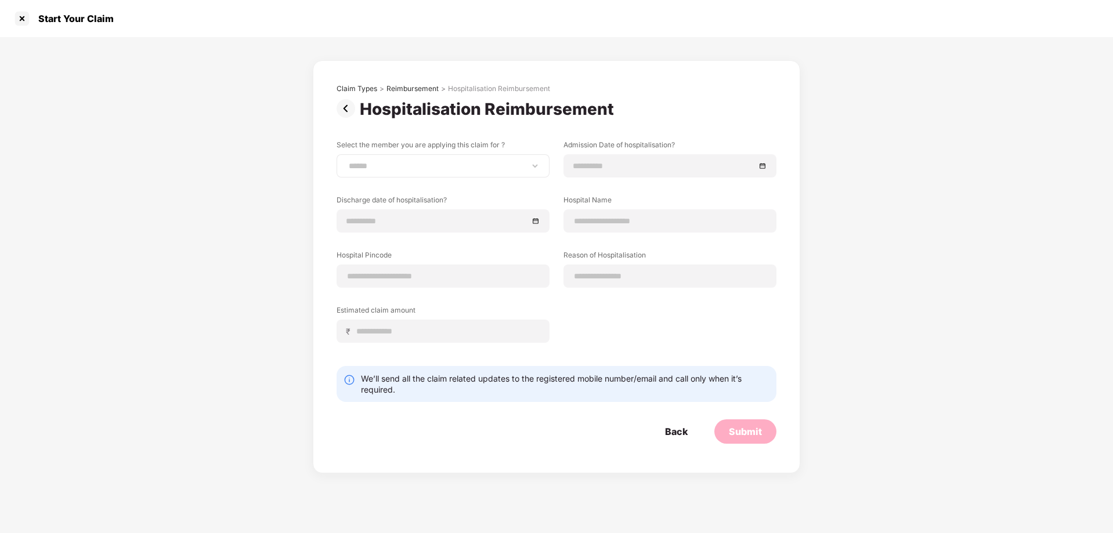
click at [432, 172] on div "**********" at bounding box center [442, 165] width 213 height 23
click at [389, 165] on select "**********" at bounding box center [442, 165] width 193 height 9
click at [346, 161] on select "**********" at bounding box center [442, 165] width 193 height 9
click at [376, 210] on div at bounding box center [442, 220] width 213 height 23
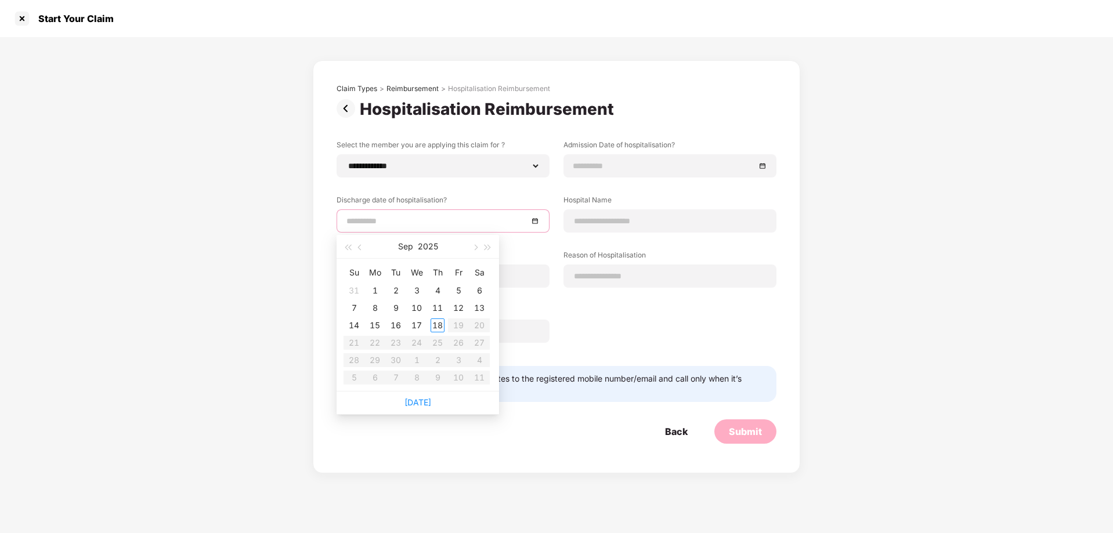
click at [292, 178] on div "**********" at bounding box center [556, 255] width 1113 height 436
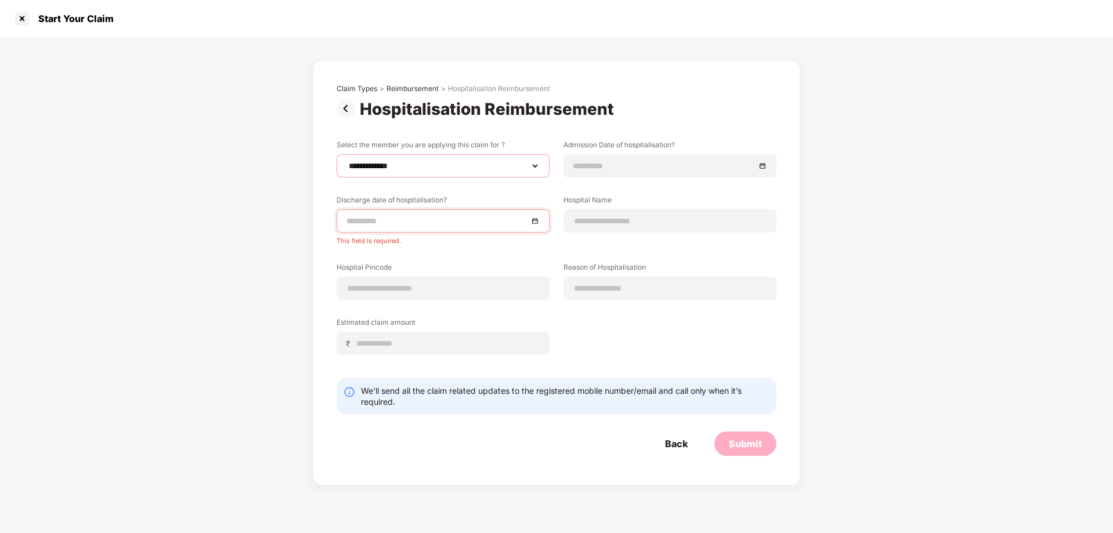
click at [378, 171] on select "**********" at bounding box center [442, 165] width 193 height 9
select select "**********"
click at [346, 161] on select "**********" at bounding box center [442, 165] width 193 height 9
drag, startPoint x: 621, startPoint y: 223, endPoint x: 903, endPoint y: 253, distance: 282.9
click at [903, 253] on div "**********" at bounding box center [556, 261] width 1113 height 448
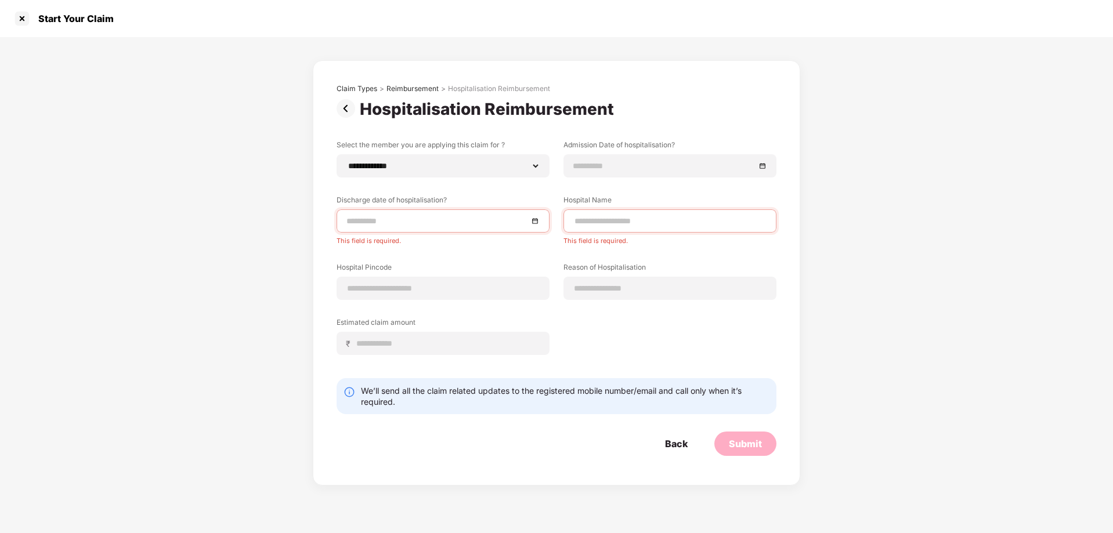
drag, startPoint x: 426, startPoint y: 414, endPoint x: 575, endPoint y: 444, distance: 152.1
click at [575, 444] on div "Back Submit" at bounding box center [556, 444] width 440 height 24
click at [694, 443] on div "Back" at bounding box center [676, 444] width 52 height 24
click at [694, 443] on div "**********" at bounding box center [556, 266] width 1113 height 533
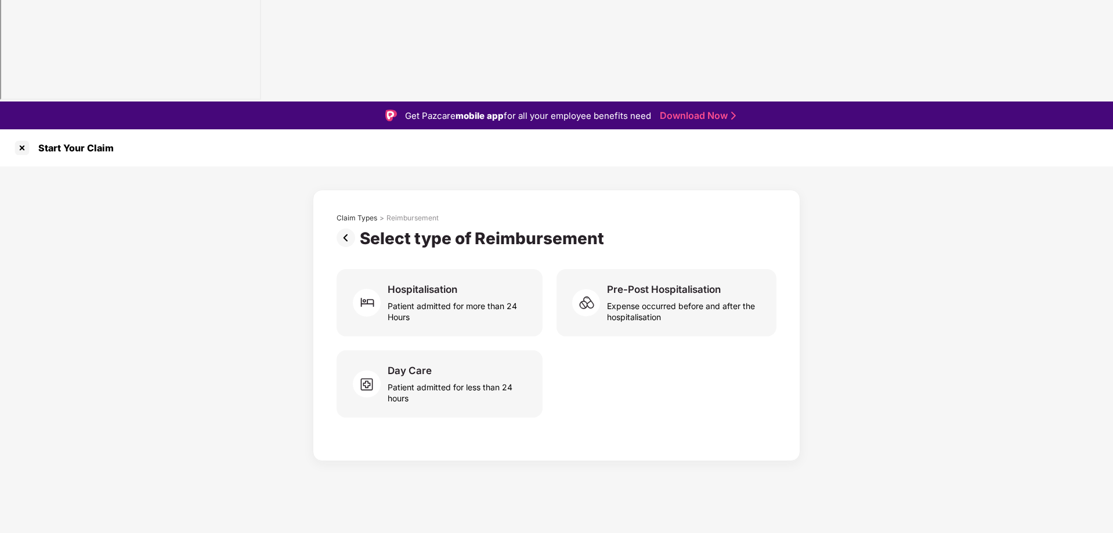
click at [350, 229] on img at bounding box center [347, 238] width 23 height 19
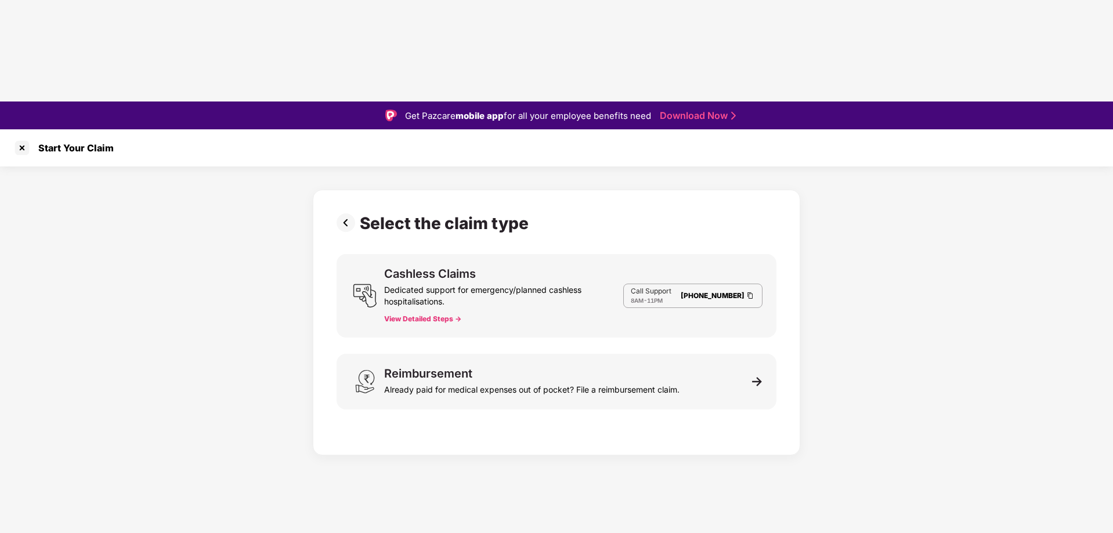
click at [347, 213] on img at bounding box center [347, 222] width 23 height 19
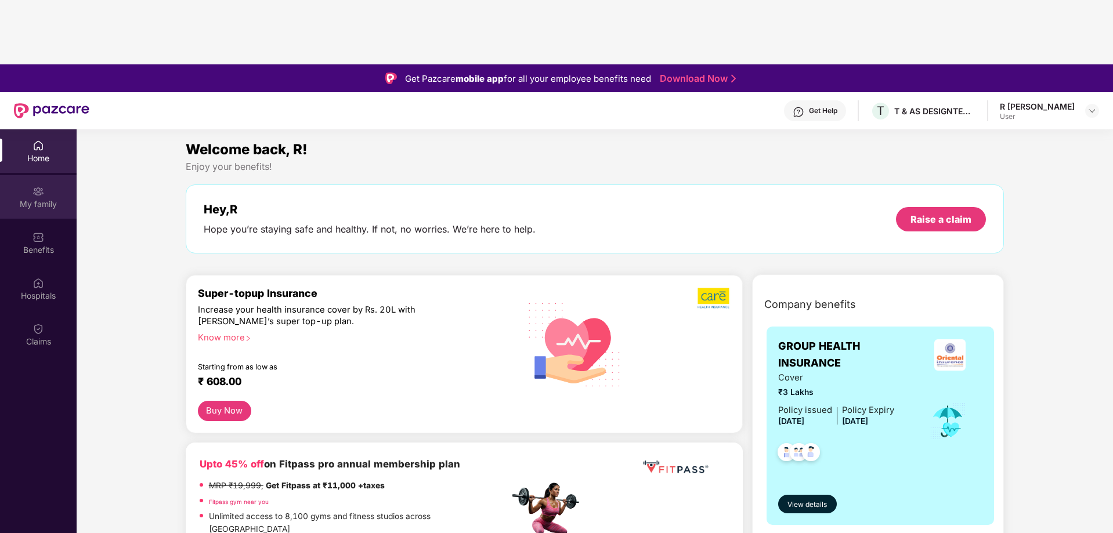
click at [49, 198] on div "My family" at bounding box center [38, 204] width 77 height 12
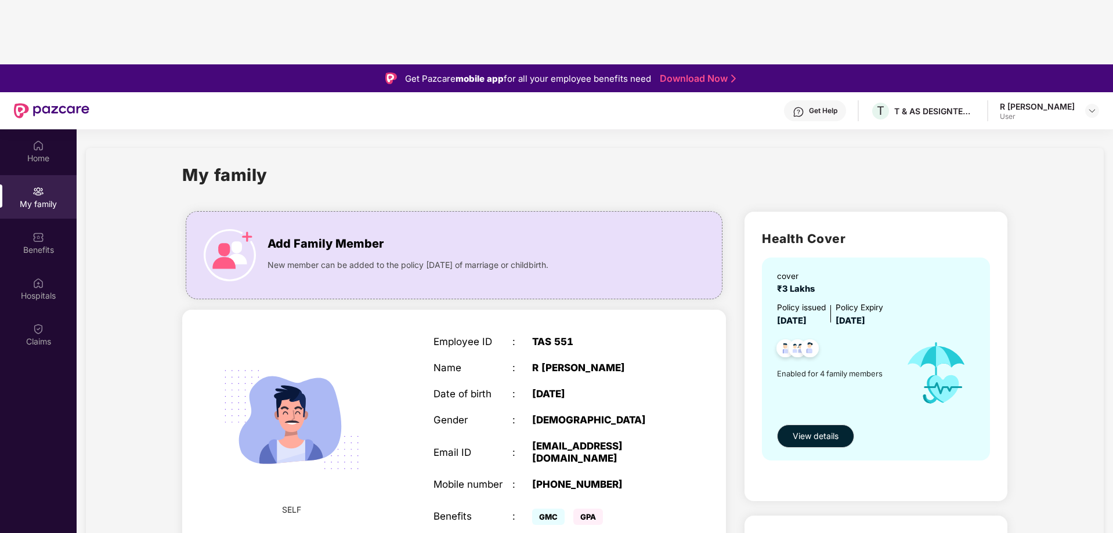
scroll to position [58, 0]
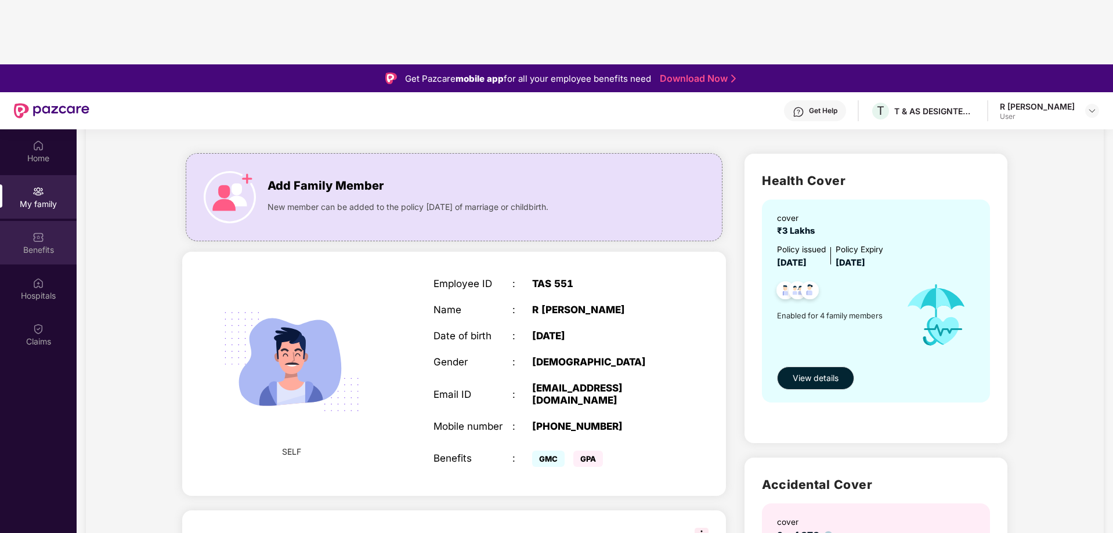
click at [42, 244] on div "Benefits" at bounding box center [38, 250] width 77 height 12
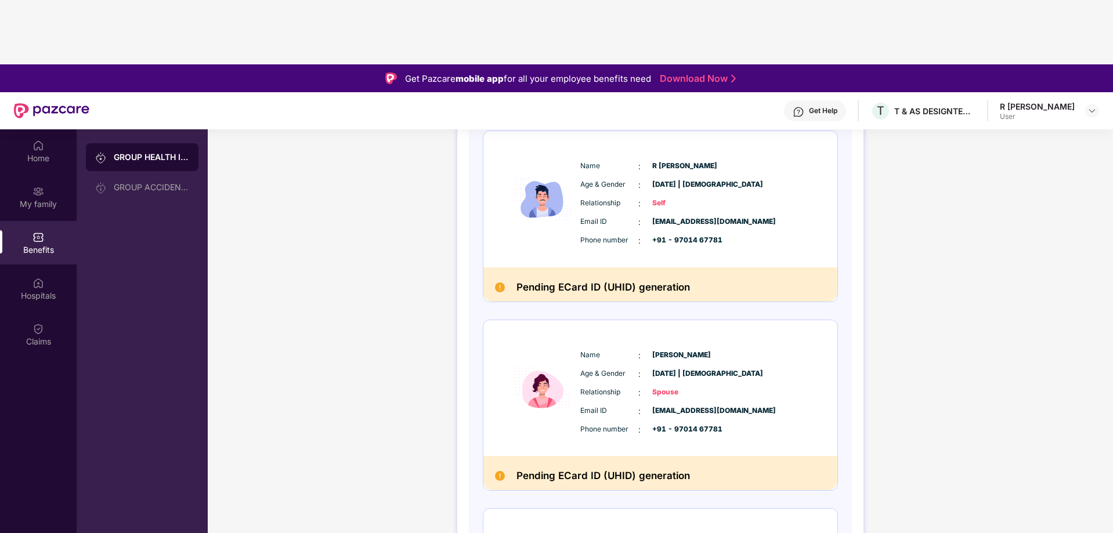
scroll to position [451, 0]
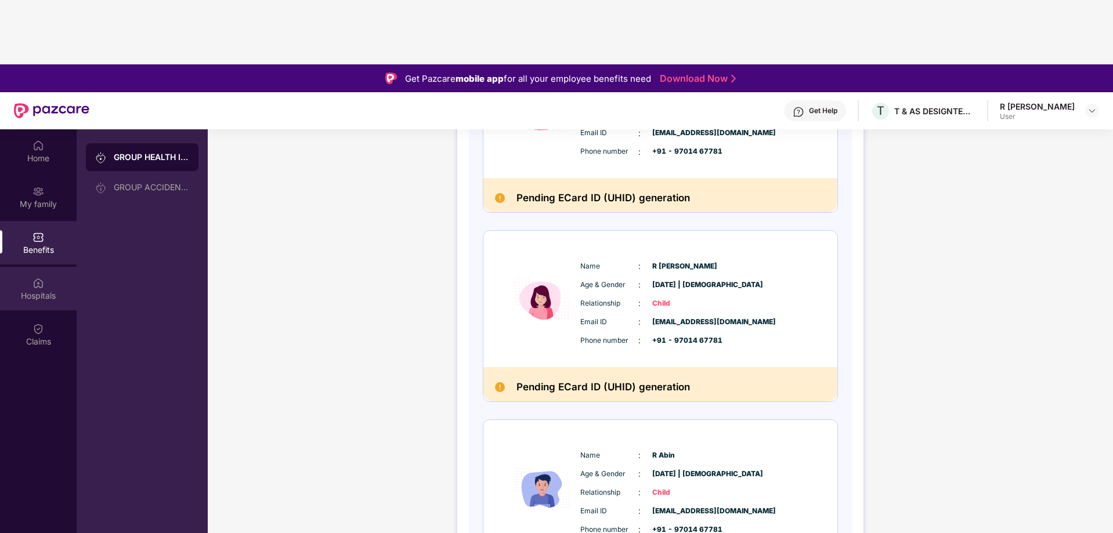
click at [21, 290] on div "Hospitals" at bounding box center [38, 296] width 77 height 12
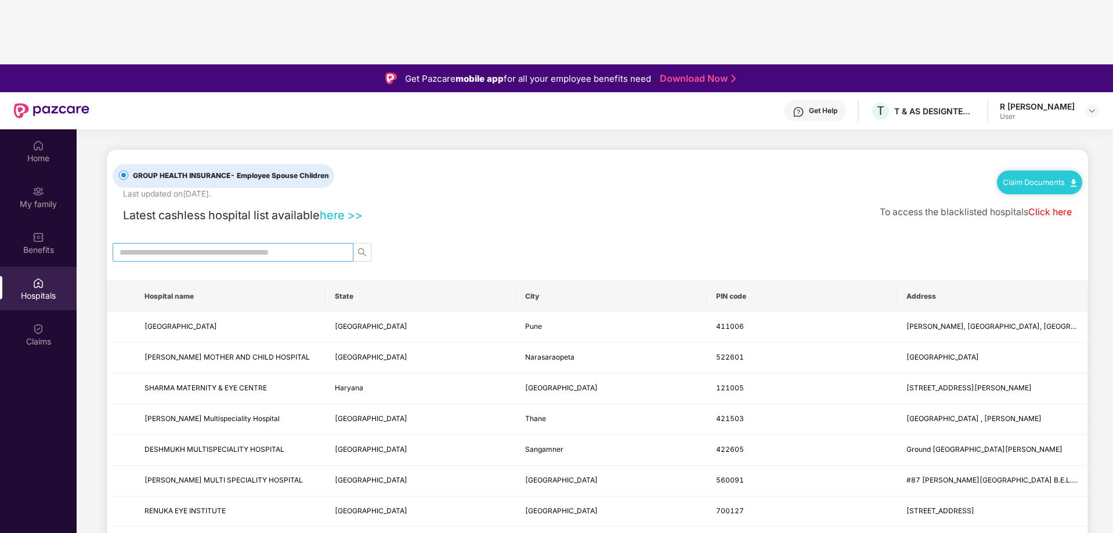
click at [218, 246] on input "text" at bounding box center [228, 252] width 218 height 13
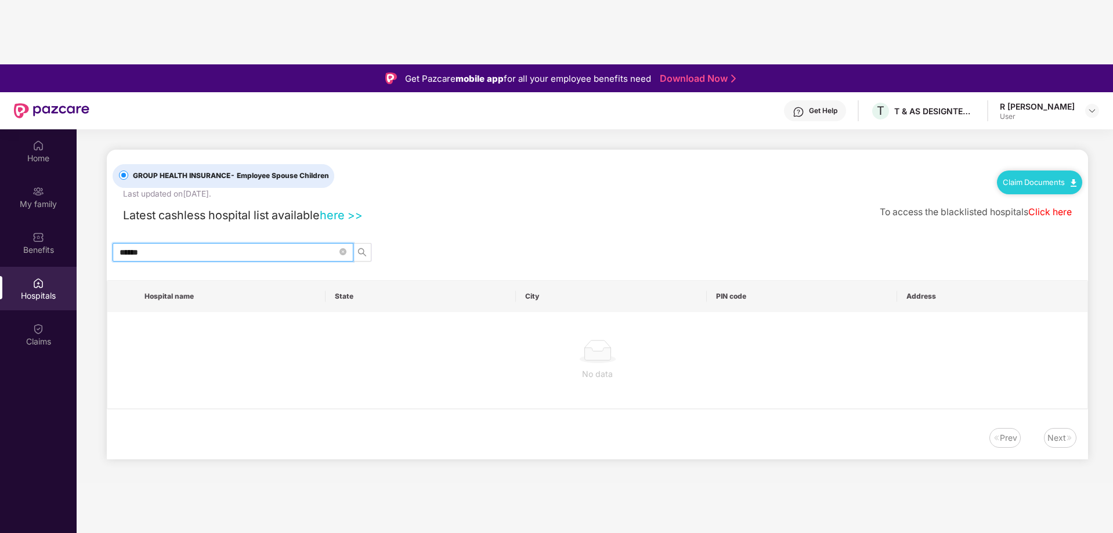
drag, startPoint x: 182, startPoint y: 122, endPoint x: 114, endPoint y: 124, distance: 68.5
click at [114, 243] on span "******" at bounding box center [233, 252] width 241 height 19
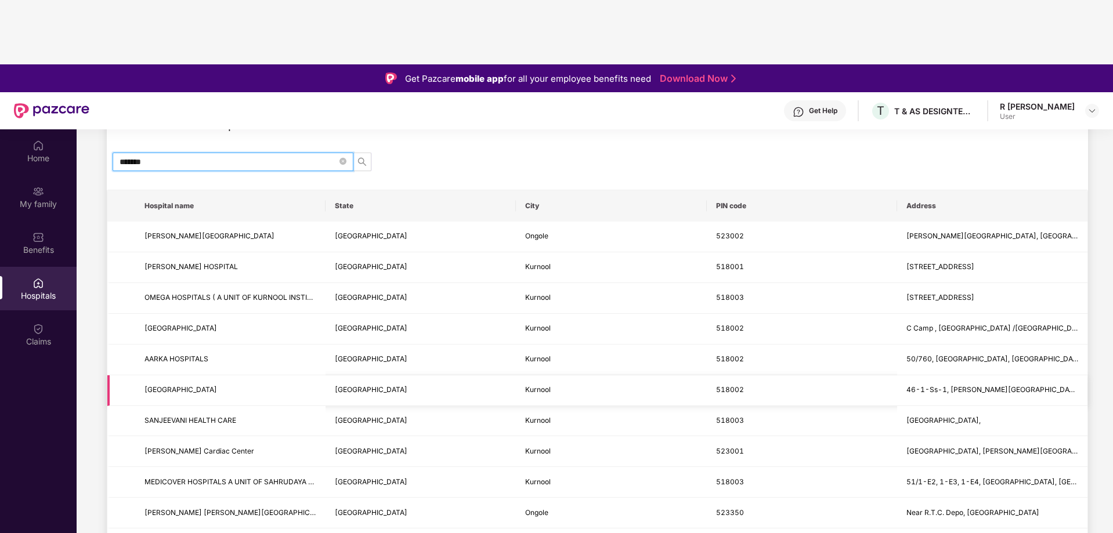
scroll to position [245, 0]
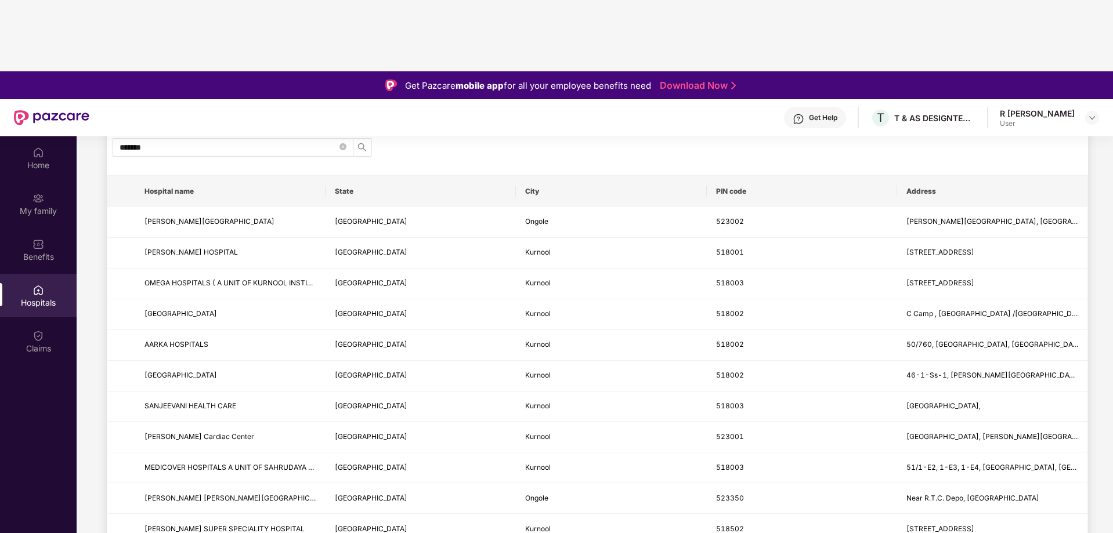
scroll to position [0, 0]
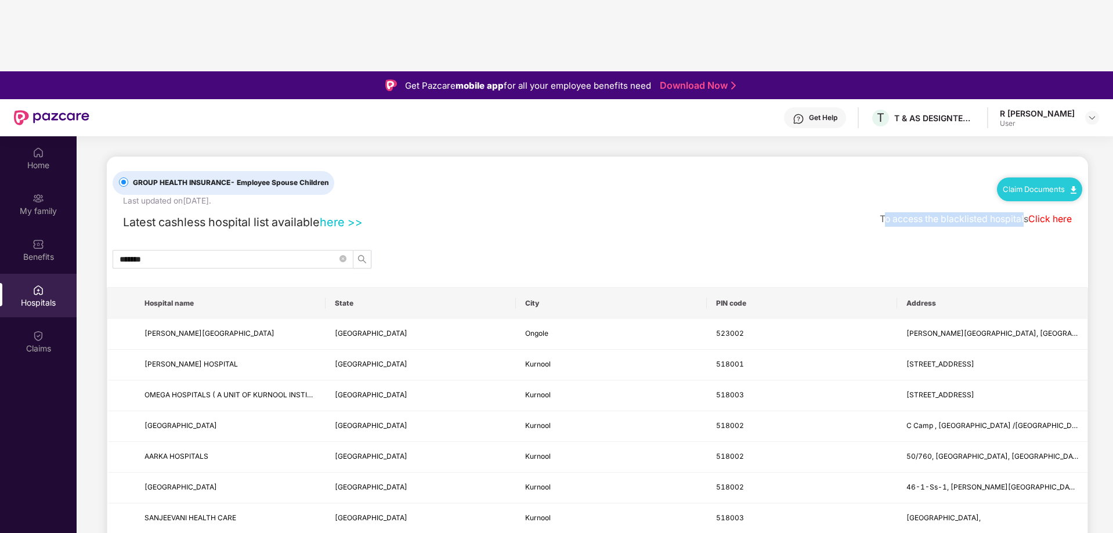
drag, startPoint x: 878, startPoint y: 89, endPoint x: 1020, endPoint y: 89, distance: 142.7
click at [1020, 213] on span "To access the blacklisted hospitals" at bounding box center [953, 218] width 148 height 11
click at [980, 157] on div "GROUP HEALTH INSURANCE - Employee Spouse Children Last updated on 17 Sep 2025 .…" at bounding box center [597, 524] width 981 height 735
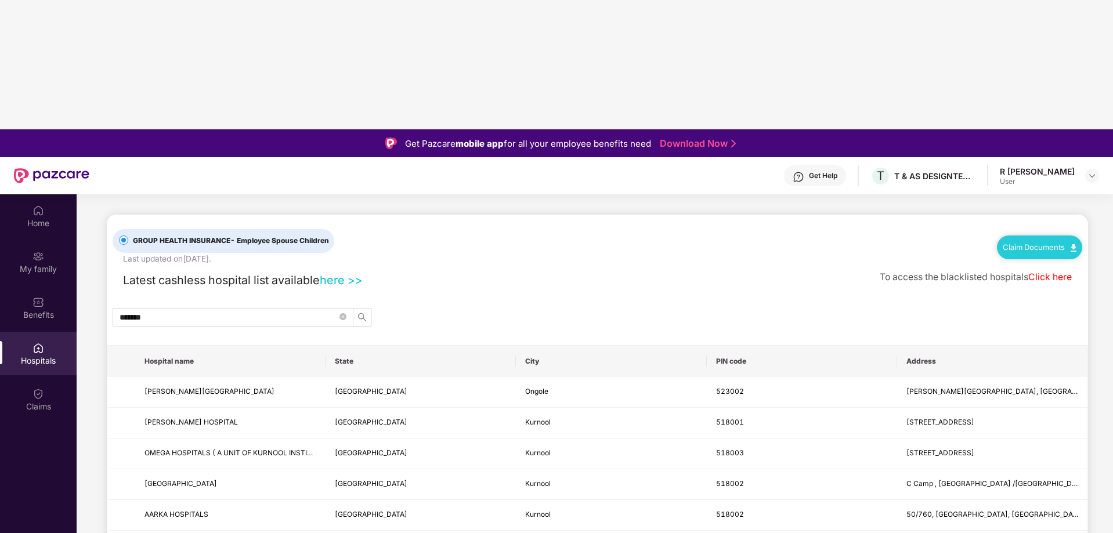
click at [1035, 271] on link "Click here" at bounding box center [1050, 276] width 44 height 11
drag, startPoint x: 94, startPoint y: 185, endPoint x: 84, endPoint y: 185, distance: 10.4
click at [129, 311] on input "*******" at bounding box center [228, 317] width 218 height 13
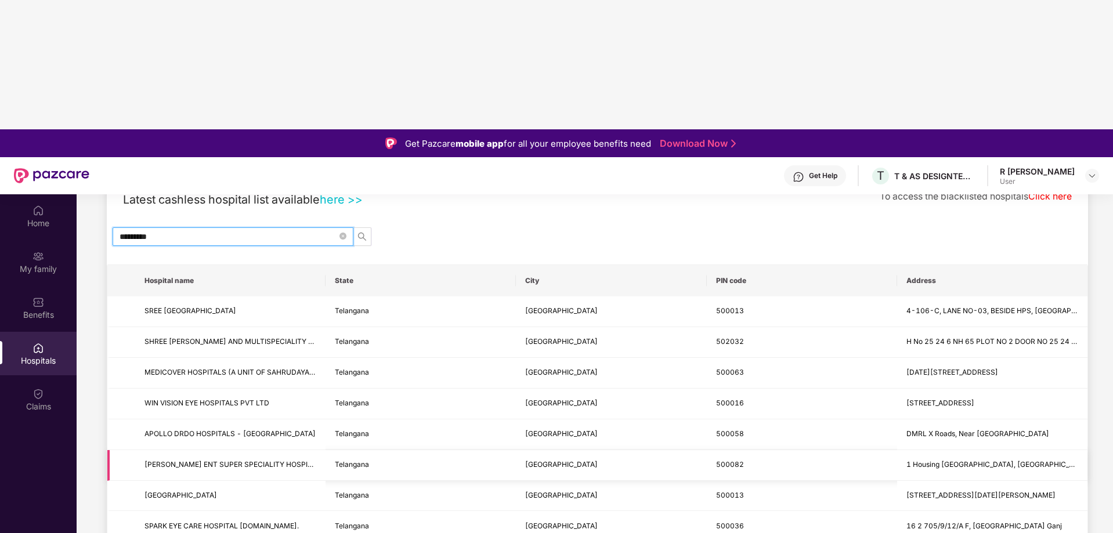
scroll to position [116, 0]
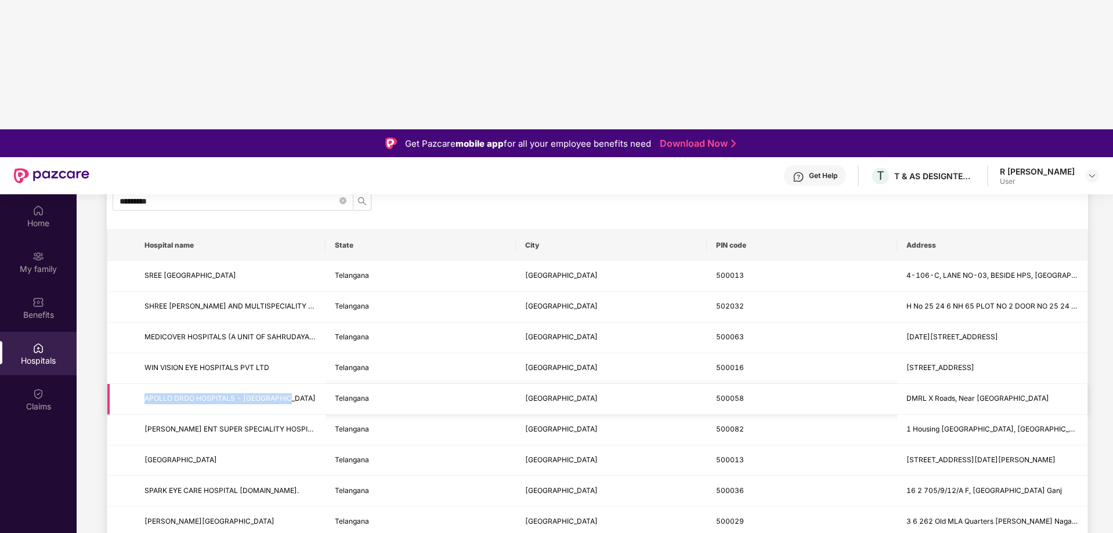
drag, startPoint x: 147, startPoint y: 271, endPoint x: 303, endPoint y: 273, distance: 156.1
click at [303, 393] on span "APOLLO DRDO HOSPITALS - [GEOGRAPHIC_DATA]" at bounding box center [230, 398] width 172 height 11
click at [302, 393] on span "APOLLO DRDO HOSPITALS - [GEOGRAPHIC_DATA]" at bounding box center [230, 398] width 172 height 11
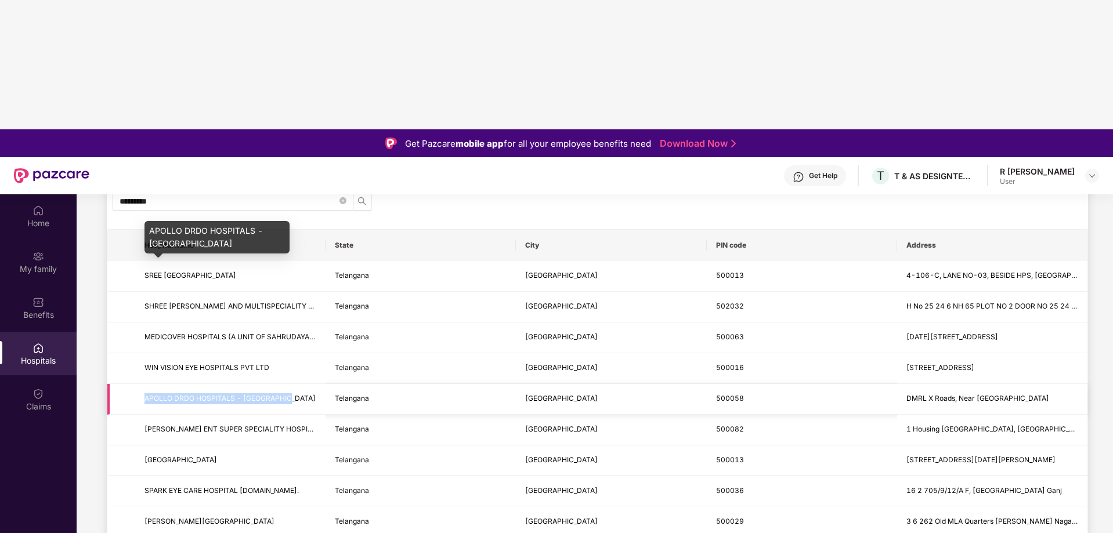
drag, startPoint x: 296, startPoint y: 273, endPoint x: 147, endPoint y: 268, distance: 149.7
click at [147, 393] on span "APOLLO DRDO HOSPITALS - [GEOGRAPHIC_DATA]" at bounding box center [230, 398] width 172 height 11
click at [147, 394] on span "APOLLO DRDO HOSPITALS - [GEOGRAPHIC_DATA]" at bounding box center [229, 398] width 171 height 9
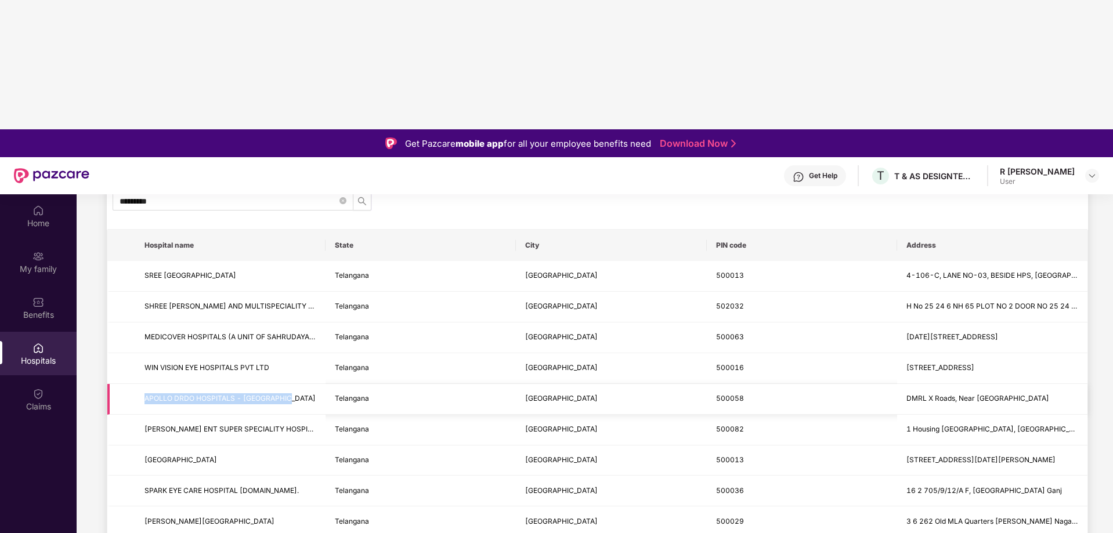
drag, startPoint x: 146, startPoint y: 268, endPoint x: 295, endPoint y: 274, distance: 149.2
click at [295, 393] on span "APOLLO DRDO HOSPITALS - [GEOGRAPHIC_DATA]" at bounding box center [230, 398] width 172 height 11
copy span "APOLLO DRDO HOSPITALS - [GEOGRAPHIC_DATA]"
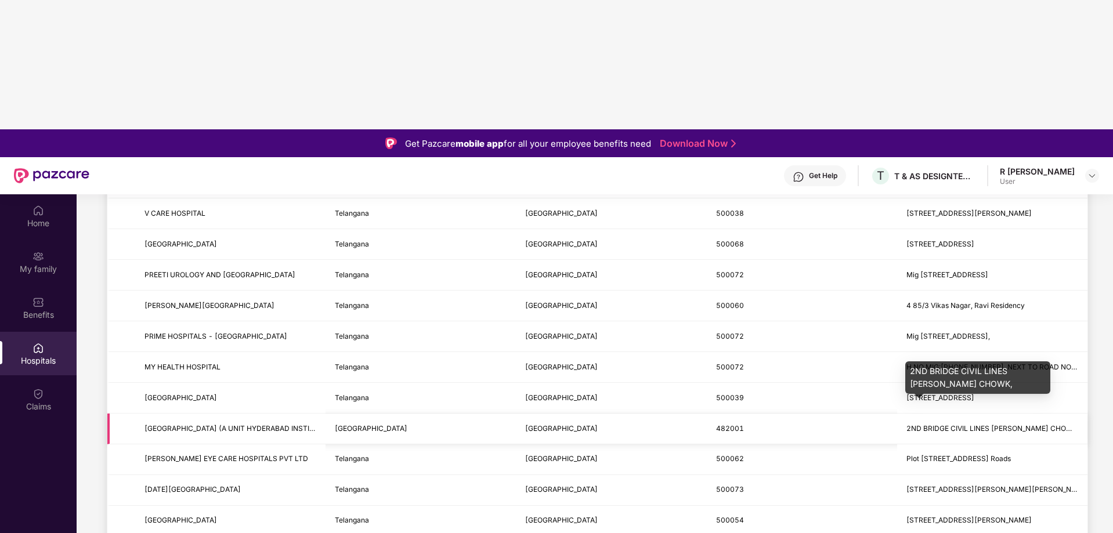
scroll to position [522, 0]
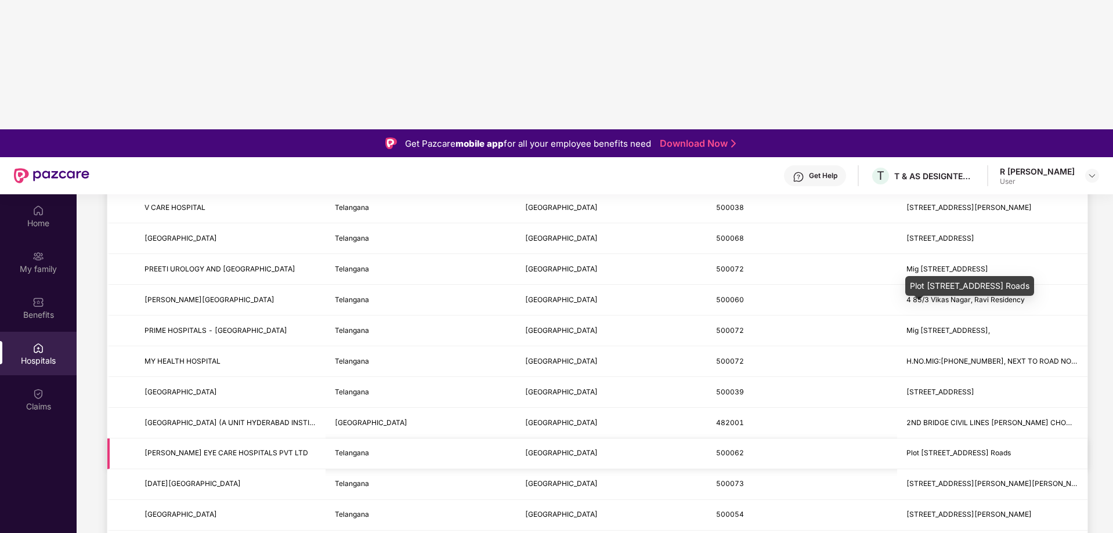
drag, startPoint x: 903, startPoint y: 324, endPoint x: 1073, endPoint y: 323, distance: 170.0
click at [1073, 439] on td "Plot [STREET_ADDRESS] Roads" at bounding box center [992, 454] width 190 height 31
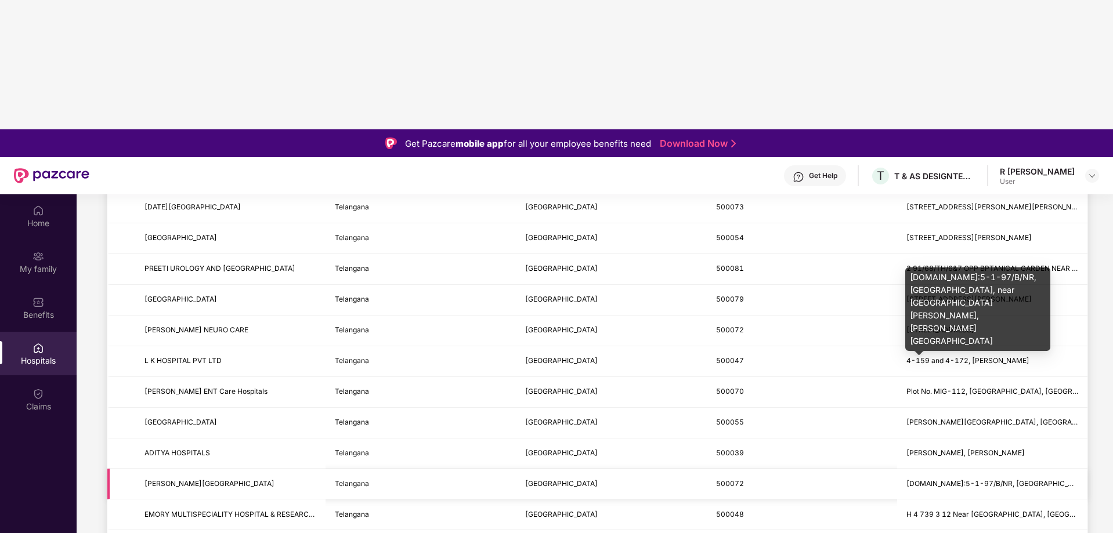
scroll to position [812, 0]
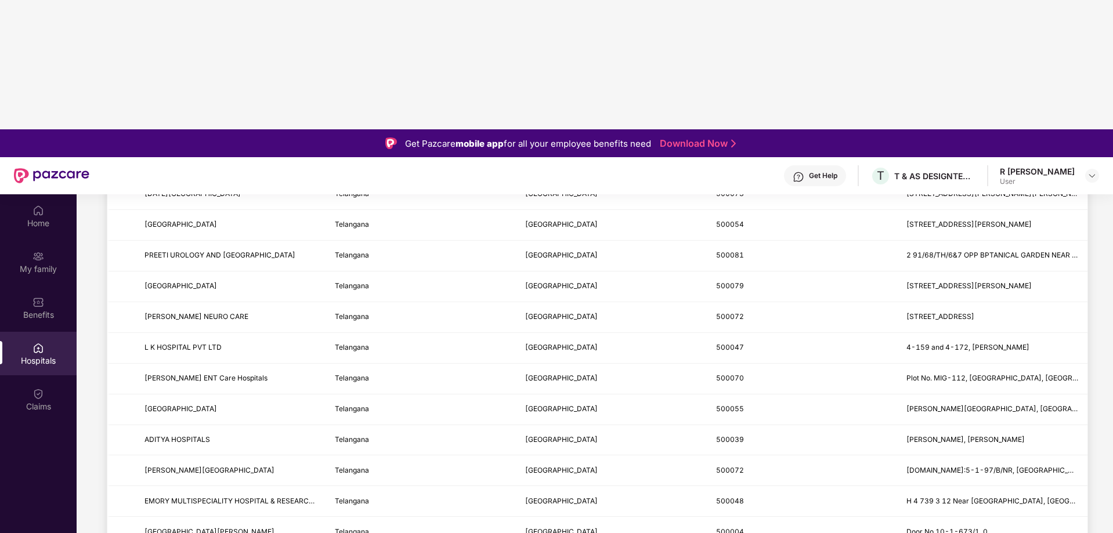
click at [1095, 391] on main "GROUP HEALTH INSURANCE - Employee Spouse Children Last updated on 17 Sep 2025 .…" at bounding box center [595, 278] width 1036 height 1792
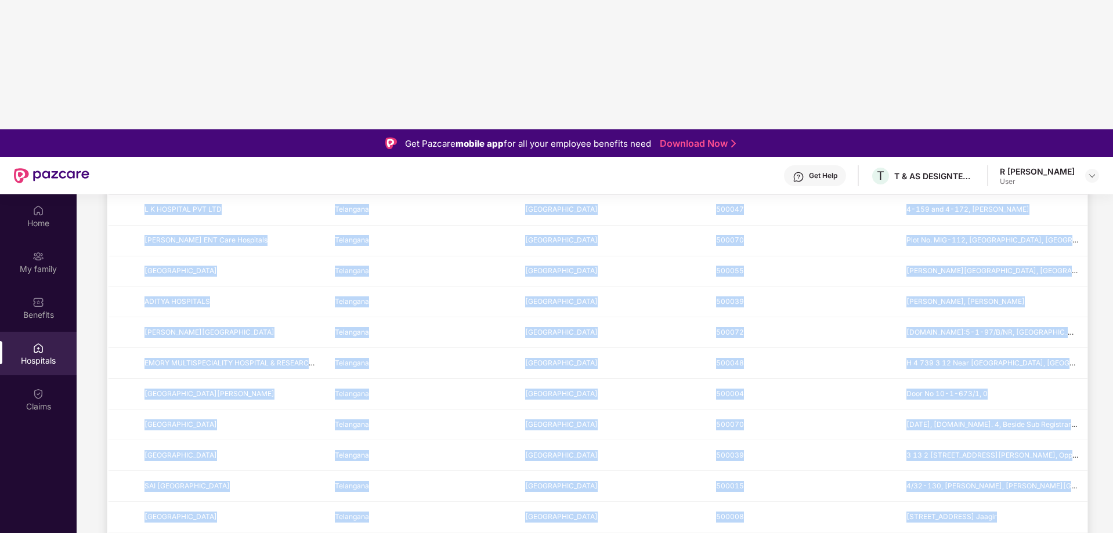
scroll to position [986, 0]
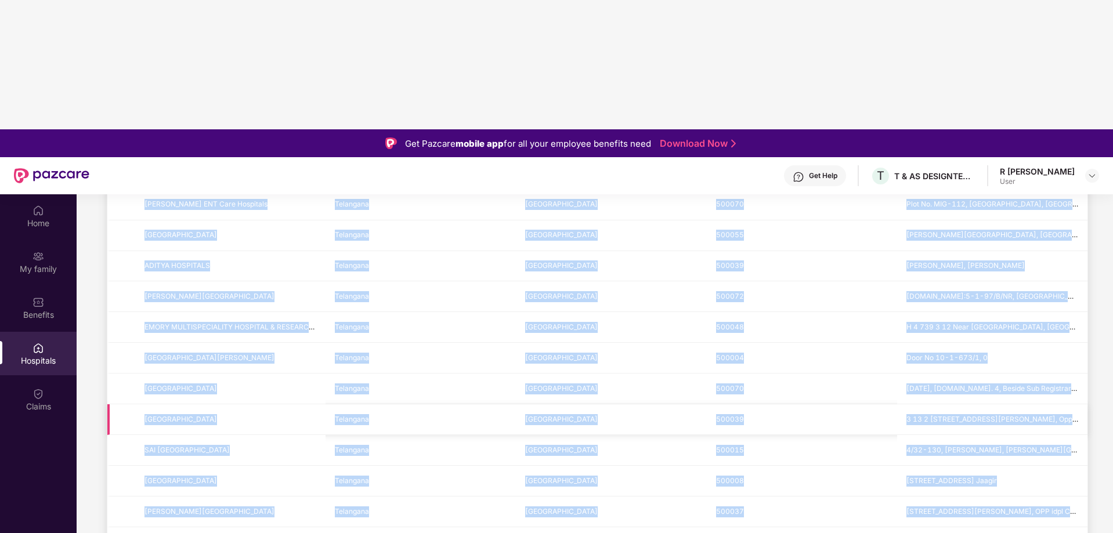
click at [892, 404] on td "500039" at bounding box center [802, 419] width 190 height 31
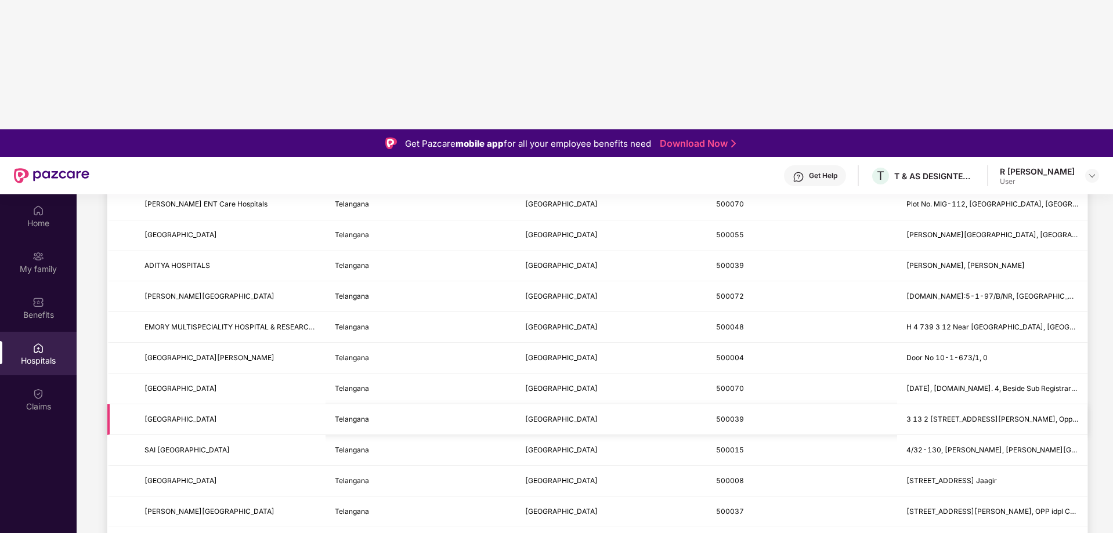
click at [892, 404] on td "500039" at bounding box center [802, 419] width 190 height 31
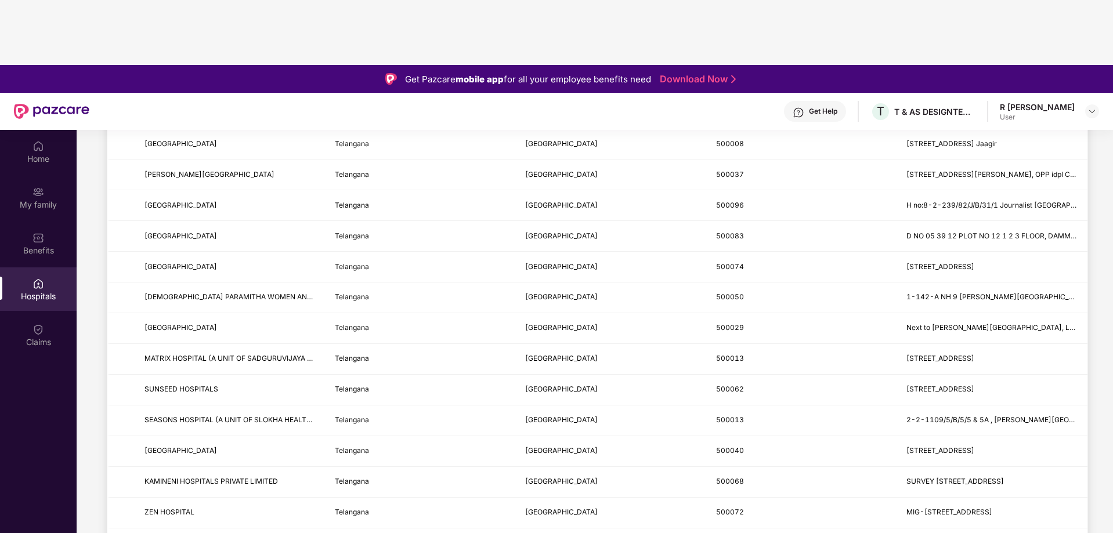
scroll to position [65, 0]
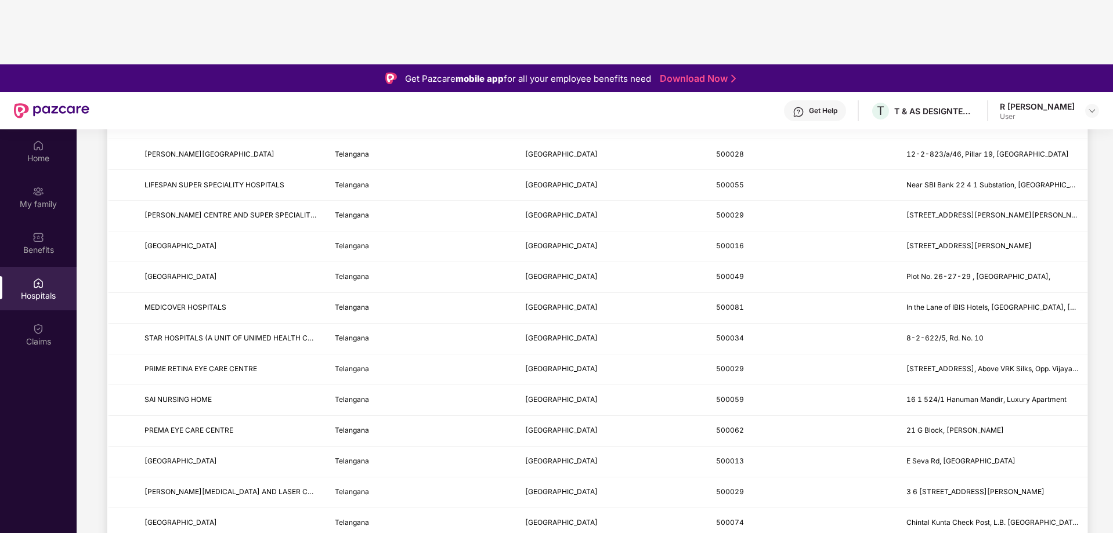
scroll to position [754, 0]
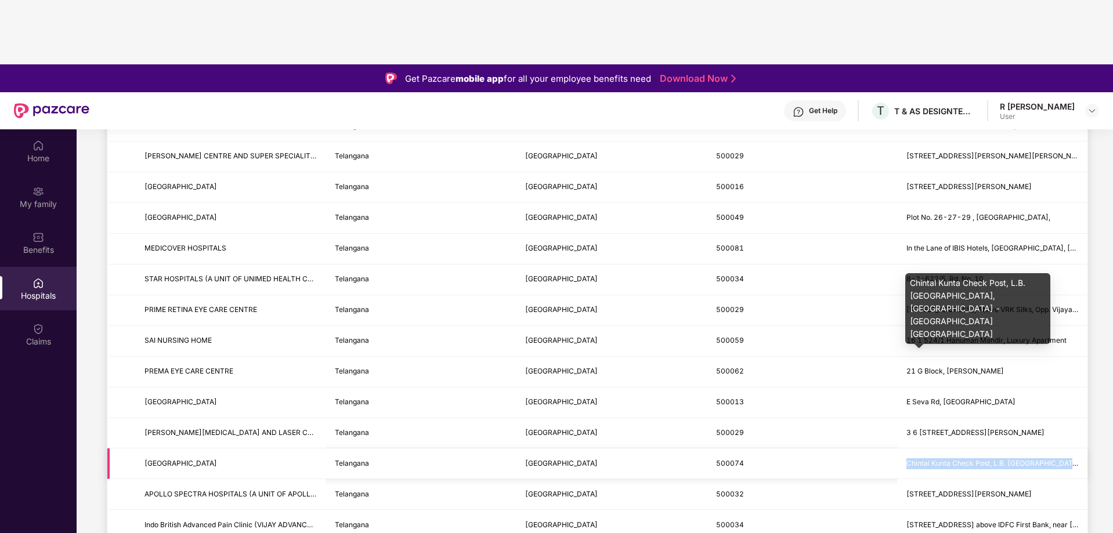
drag, startPoint x: 917, startPoint y: 333, endPoint x: 1070, endPoint y: 334, distance: 153.1
click at [1070, 459] on span "Chintal Kunta Check Post, L.B. Nagar, Hyderabad - Vijayawada Hwy" at bounding box center [1108, 463] width 404 height 9
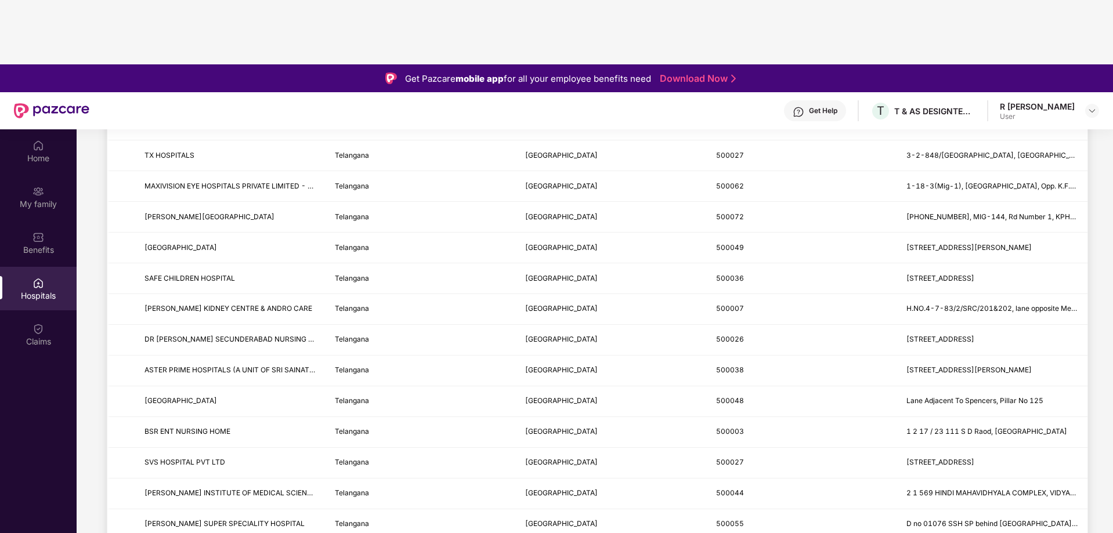
scroll to position [1259, 0]
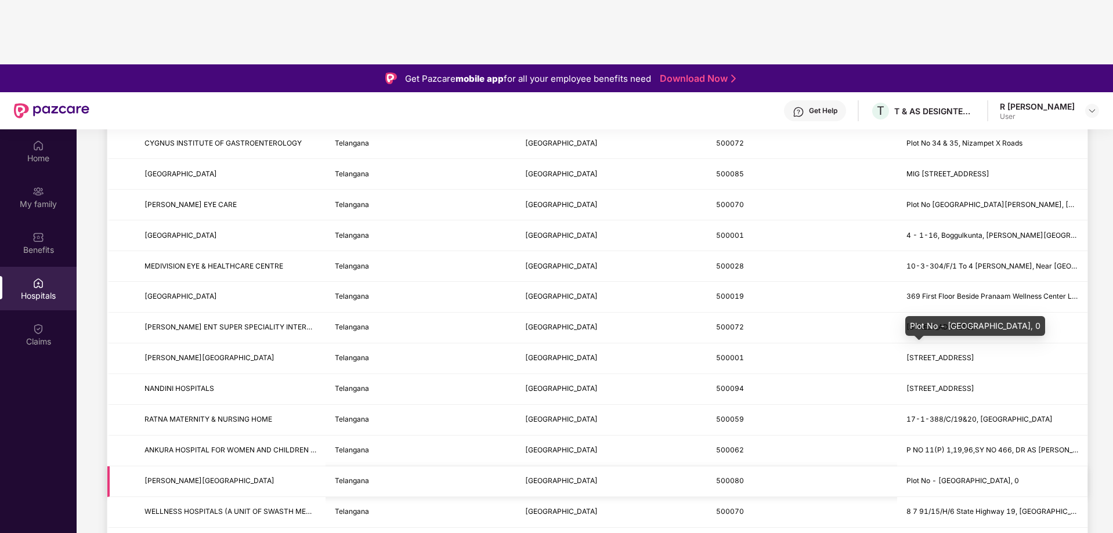
click at [952, 476] on span "Plot No - 9 Gandhi Nagar, 0" at bounding box center [962, 480] width 113 height 9
drag, startPoint x: 144, startPoint y: 351, endPoint x: 252, endPoint y: 352, distance: 107.9
click at [252, 476] on span "EASHWAR LAKSHMI HOSPITAL" at bounding box center [230, 481] width 172 height 11
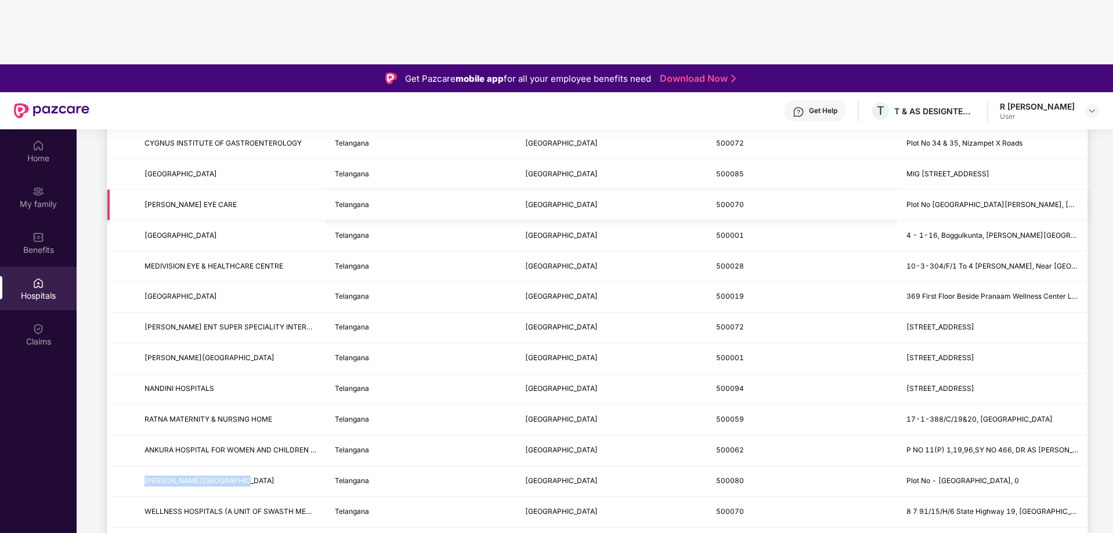
copy span "EASHWAR LAKSHMI HOSPITAL"
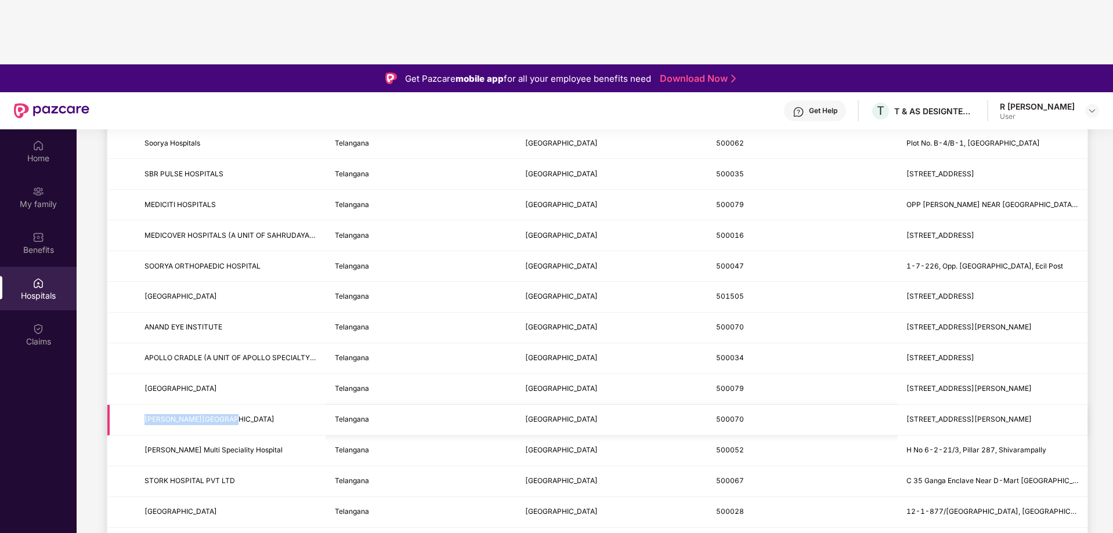
drag, startPoint x: 143, startPoint y: 291, endPoint x: 238, endPoint y: 294, distance: 95.2
click at [238, 405] on td "SAI SWAROOPA HOSPITAL" at bounding box center [230, 420] width 190 height 31
copy span "SAI SWAROOPA HOSPITAL"
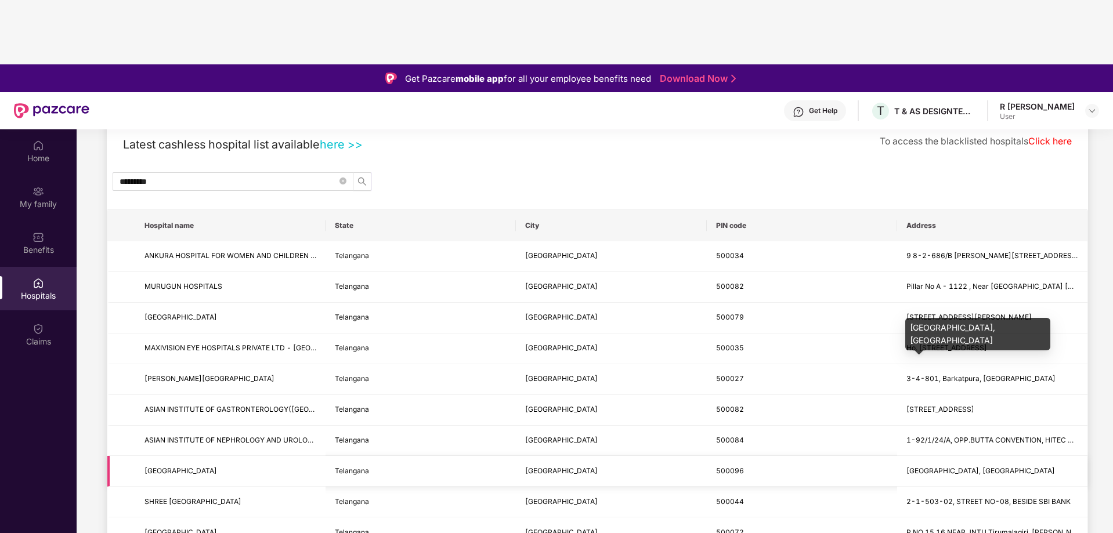
scroll to position [0, 0]
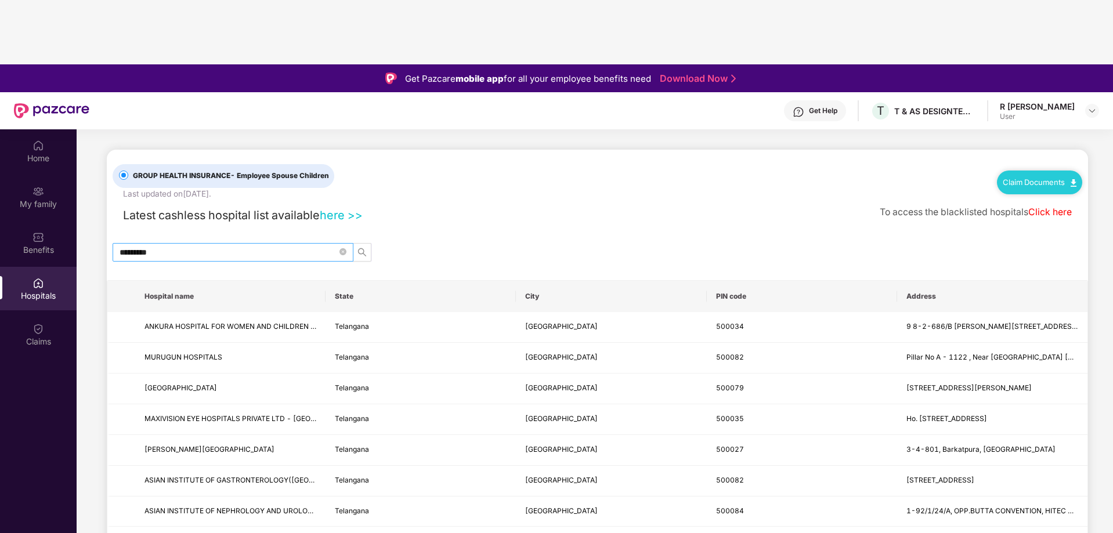
click at [184, 246] on input "*********" at bounding box center [228, 252] width 218 height 13
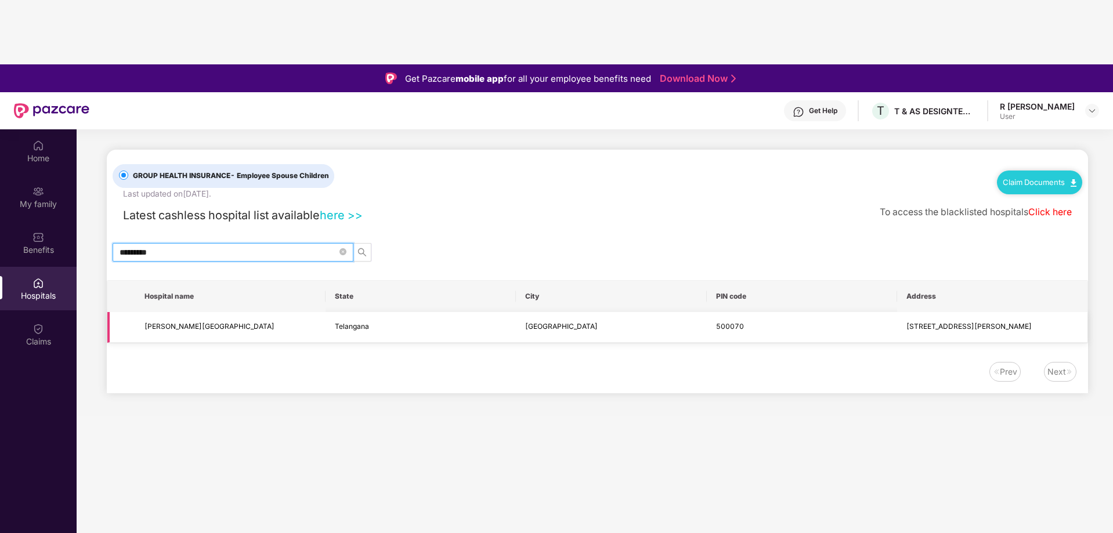
click at [984, 322] on span "5-7-294/1, Plot No 73 , B N Reddy Nagar" at bounding box center [968, 326] width 125 height 9
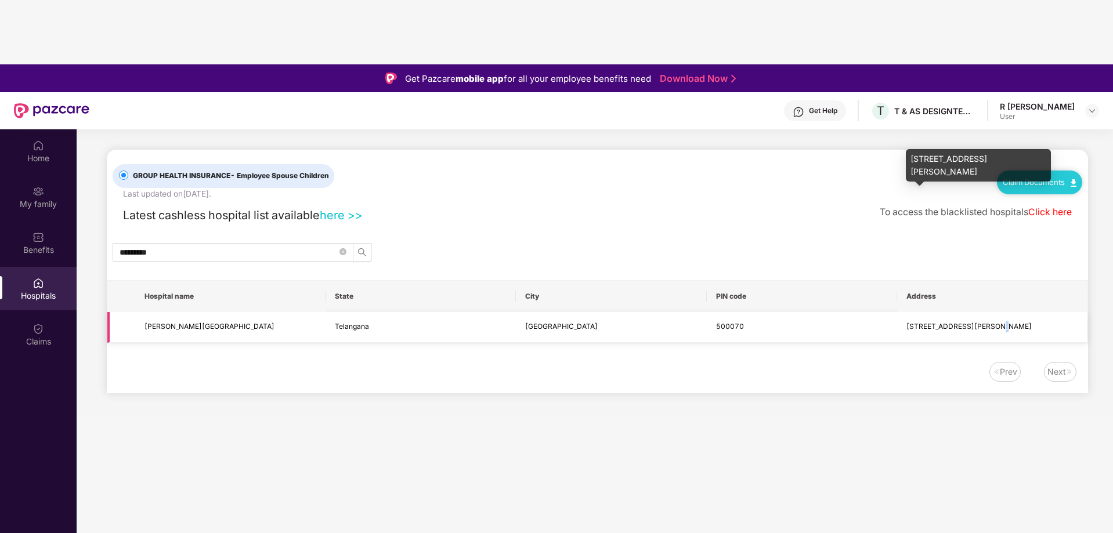
click at [984, 322] on span "5-7-294/1, Plot No 73 , B N Reddy Nagar" at bounding box center [968, 326] width 125 height 9
click at [907, 322] on span "5-7-294/1, Plot No 73 , B N Reddy Nagar" at bounding box center [968, 326] width 125 height 9
click at [985, 322] on span "5-7-294/1, Plot No 73 , B N Reddy Nagar" at bounding box center [968, 326] width 125 height 9
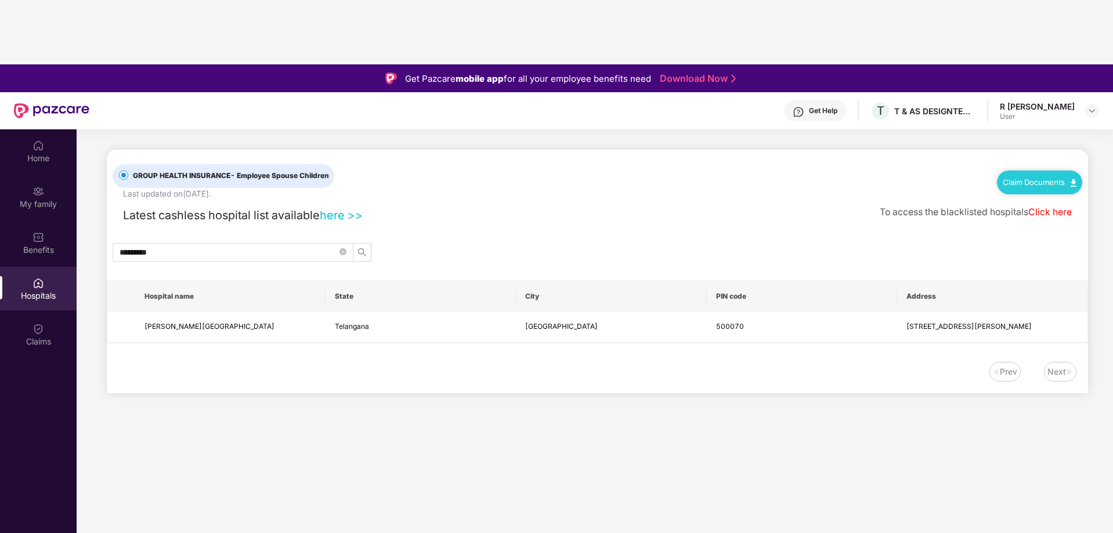
click at [850, 362] on div "Prev Next" at bounding box center [591, 372] width 969 height 20
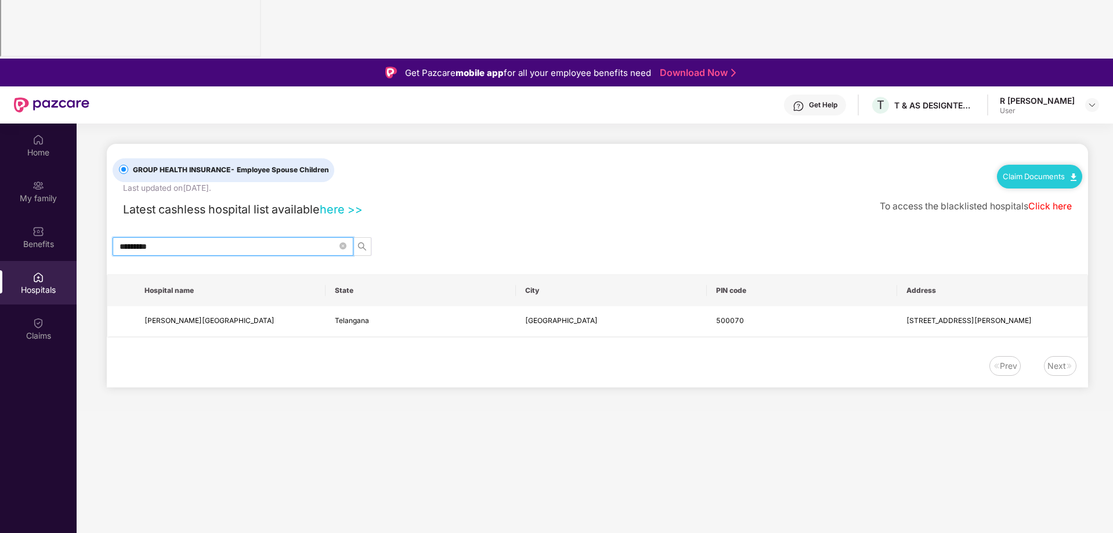
drag, startPoint x: 140, startPoint y: 122, endPoint x: 100, endPoint y: 122, distance: 40.0
click at [100, 124] on main "GROUP HEALTH INSURANCE - Employee Spouse Children Last updated on 17 Sep 2025 .…" at bounding box center [595, 267] width 1036 height 287
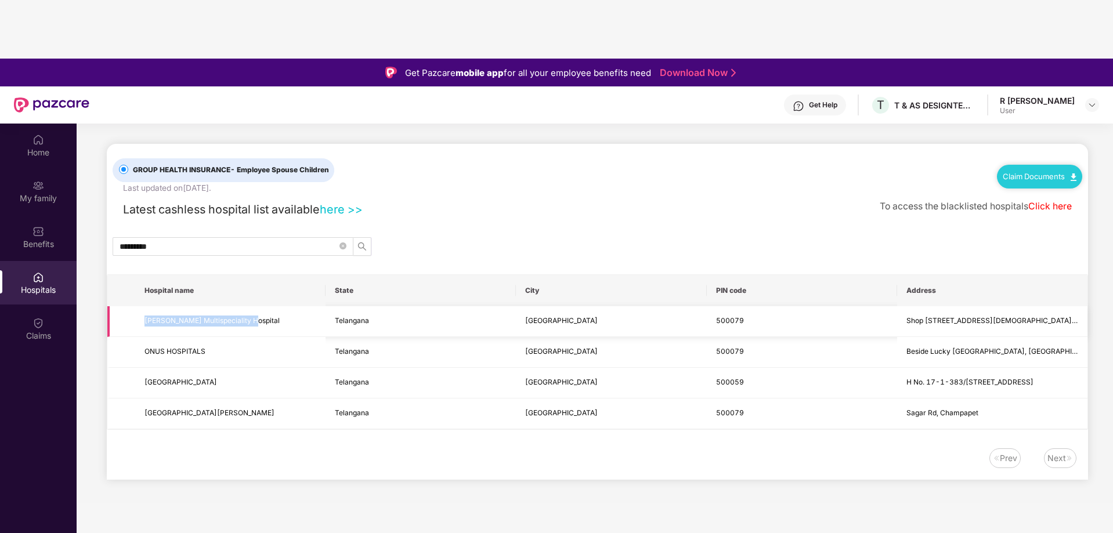
drag, startPoint x: 146, startPoint y: 199, endPoint x: 256, endPoint y: 197, distance: 110.2
click at [256, 316] on span "Viswas Multispeciality Hospital" at bounding box center [230, 321] width 172 height 11
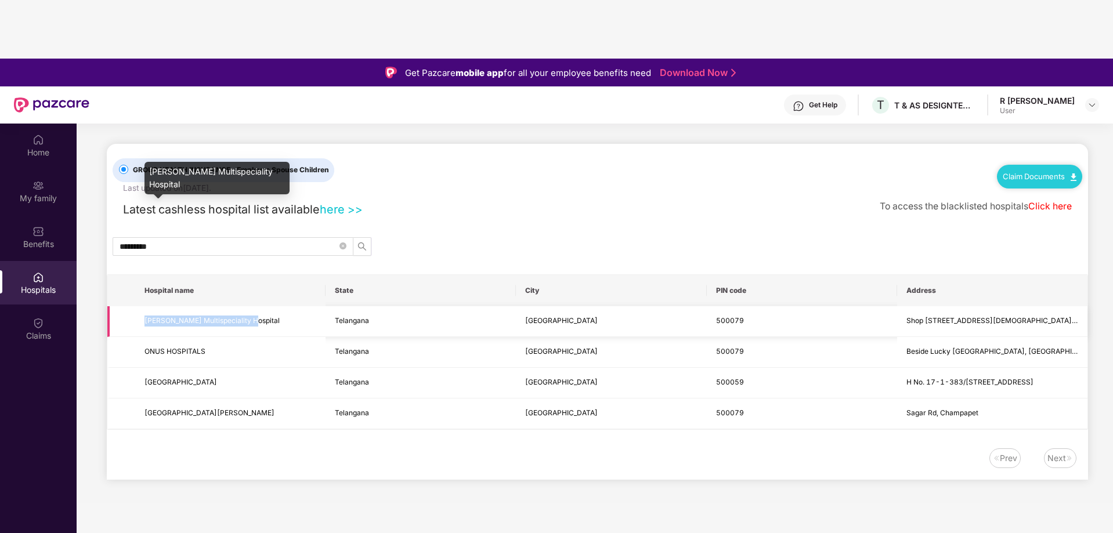
drag, startPoint x: 256, startPoint y: 197, endPoint x: 145, endPoint y: 201, distance: 110.9
click at [145, 316] on span "Viswas Multispeciality Hospital" at bounding box center [230, 321] width 172 height 11
copy span "Viswas Multispeciality Hospital"
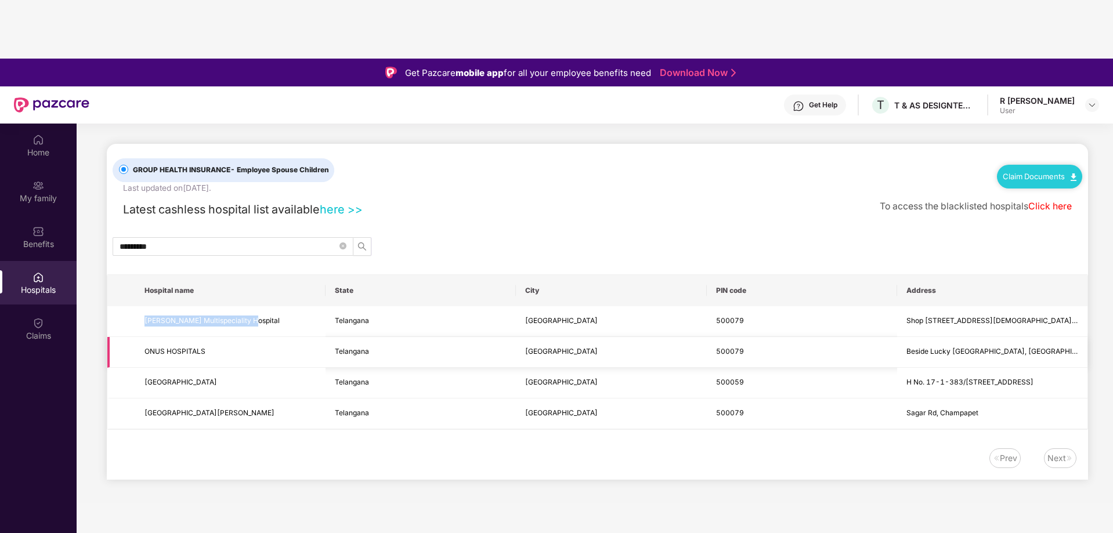
click at [209, 346] on span "ONUS HOSPITALS" at bounding box center [230, 351] width 172 height 11
drag, startPoint x: 201, startPoint y: 229, endPoint x: 146, endPoint y: 233, distance: 54.6
click at [146, 346] on span "ONUS HOSPITALS" at bounding box center [230, 351] width 172 height 11
copy span "ONUS HOSPITALS"
drag, startPoint x: 242, startPoint y: 262, endPoint x: 135, endPoint y: 255, distance: 107.0
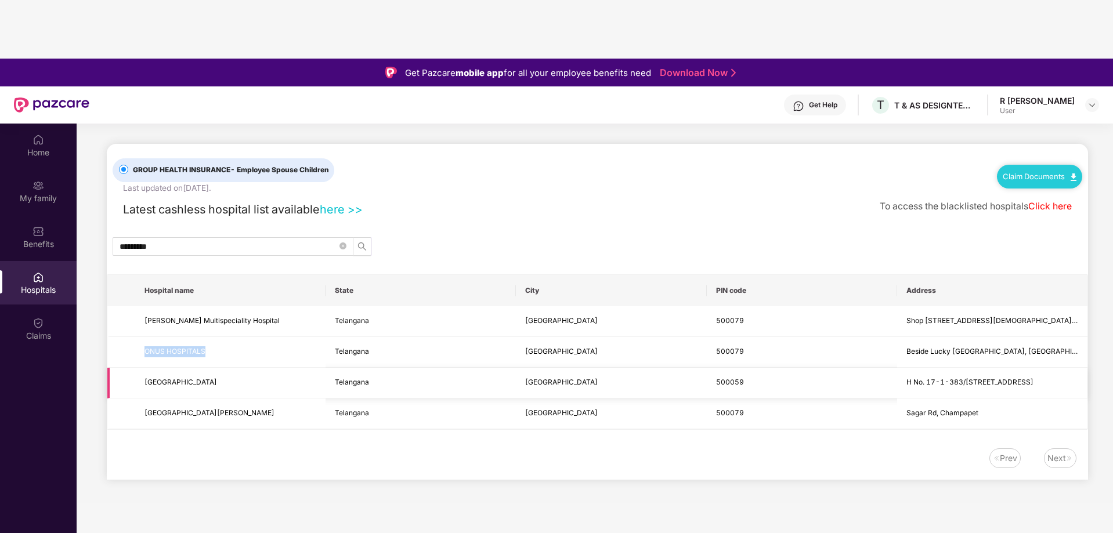
click at [135, 368] on td "NIGHTINGALE HOSPITAL" at bounding box center [230, 383] width 190 height 31
copy span "NIGHTINGALE HOSPITAL"
click at [166, 240] on input "*********" at bounding box center [228, 246] width 218 height 13
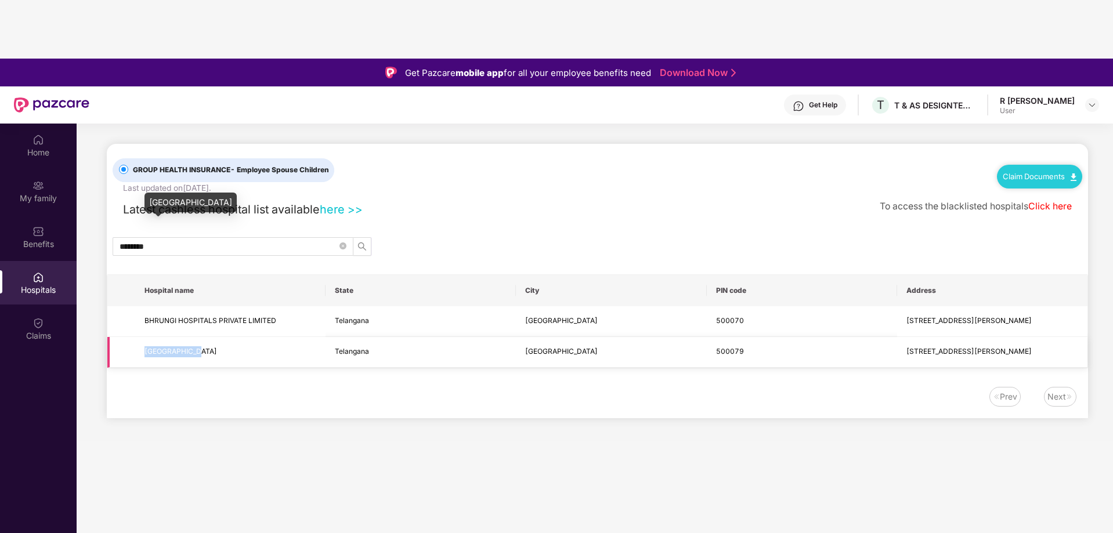
drag, startPoint x: 145, startPoint y: 227, endPoint x: 201, endPoint y: 230, distance: 56.3
click at [201, 347] on span "SHYAM HOSPITAL" at bounding box center [180, 351] width 73 height 9
click at [211, 346] on span "SHYAM HOSPITAL" at bounding box center [230, 351] width 172 height 11
copy span "SHYAM HOSPITAL"
click at [231, 387] on div "Prev Next" at bounding box center [597, 402] width 981 height 31
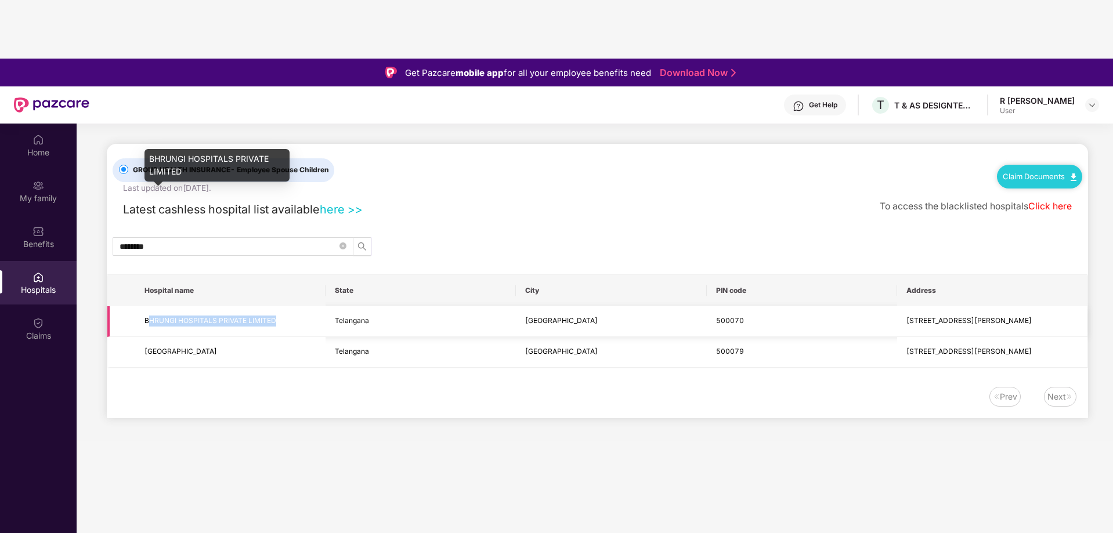
drag, startPoint x: 147, startPoint y: 198, endPoint x: 295, endPoint y: 208, distance: 148.9
click at [295, 306] on td "BHRUNGI HOSPITALS PRIVATE LIMITED" at bounding box center [230, 321] width 190 height 31
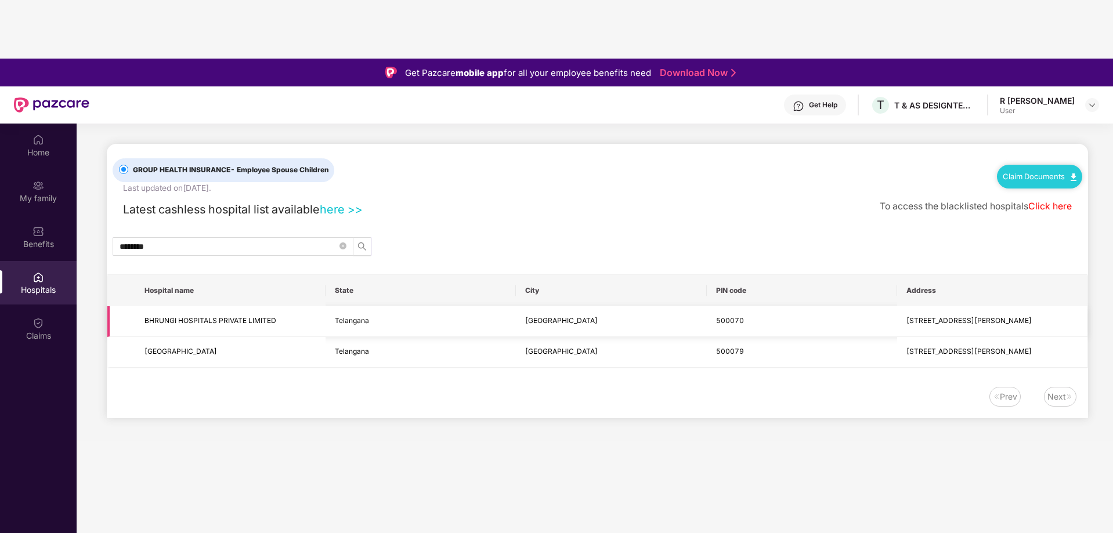
drag, startPoint x: 115, startPoint y: 200, endPoint x: 132, endPoint y: 195, distance: 16.9
click at [115, 306] on td at bounding box center [121, 321] width 28 height 31
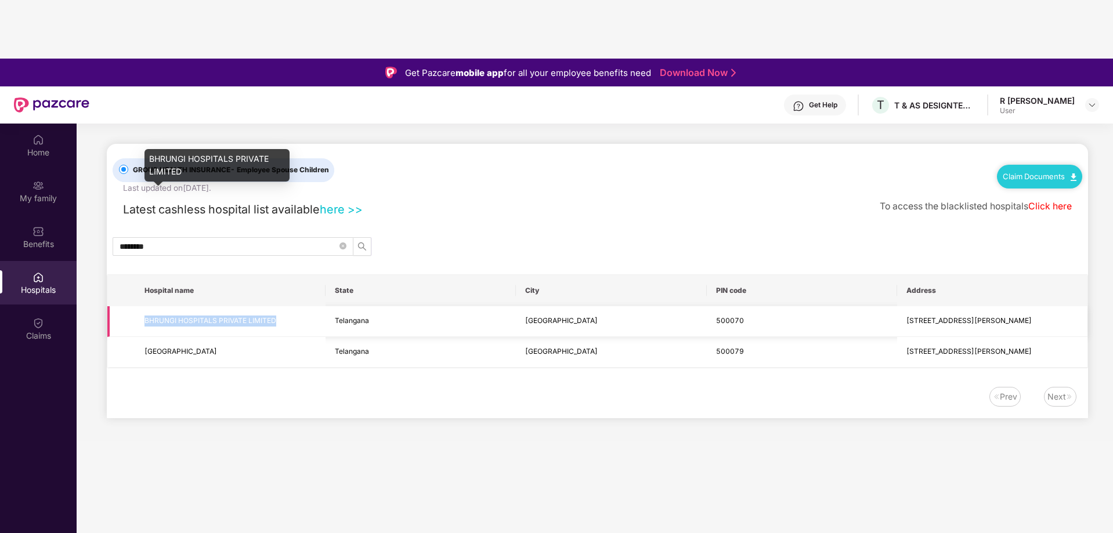
drag, startPoint x: 140, startPoint y: 197, endPoint x: 274, endPoint y: 200, distance: 134.0
click at [274, 306] on td "BHRUNGI HOSPITALS PRIVATE LIMITED" at bounding box center [230, 321] width 190 height 31
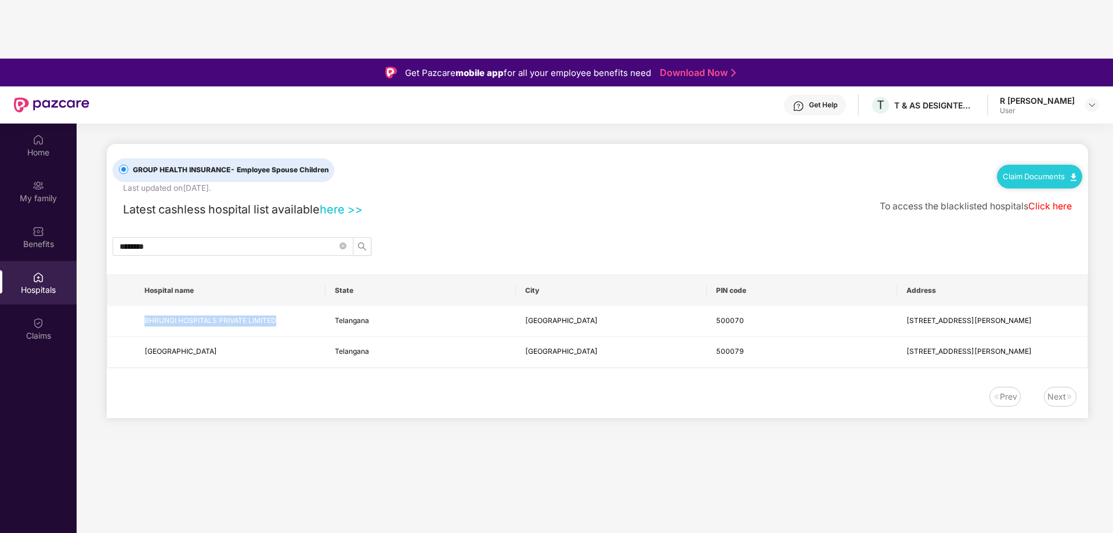
copy span "BHRUNGI HOSPITALS PRIVATE LIMITED"
click at [573, 387] on div "Prev Next" at bounding box center [591, 397] width 969 height 20
click at [688, 335] on main "GROUP HEALTH INSURANCE - Employee Spouse Children Last updated on 17 Sep 2025 .…" at bounding box center [595, 390] width 1036 height 533
drag, startPoint x: 171, startPoint y: 119, endPoint x: 122, endPoint y: 118, distance: 48.7
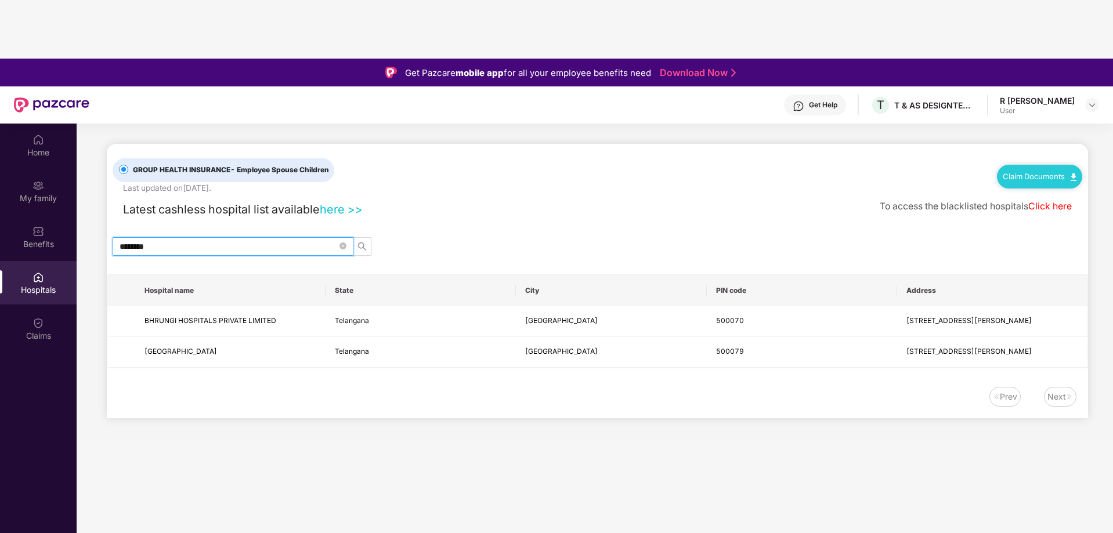
click at [122, 240] on input "********" at bounding box center [228, 246] width 218 height 13
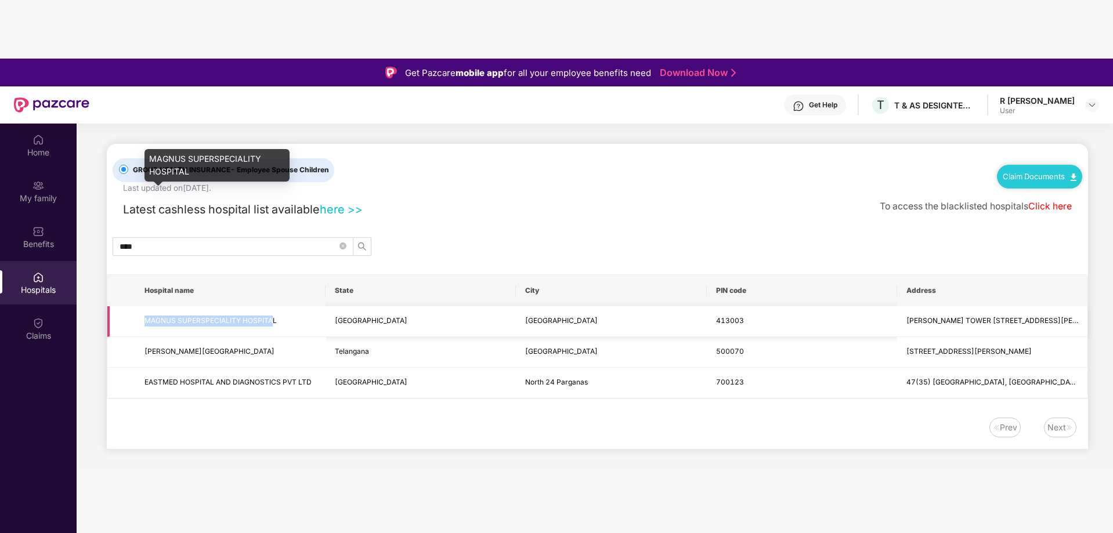
drag, startPoint x: 146, startPoint y: 197, endPoint x: 274, endPoint y: 200, distance: 128.2
click at [274, 316] on span "MAGNUS SUPERSPECIALITY HOSPITAL" at bounding box center [210, 320] width 132 height 9
click at [275, 316] on span "MAGNUS SUPERSPECIALITY HOSPITAL" at bounding box center [210, 320] width 132 height 9
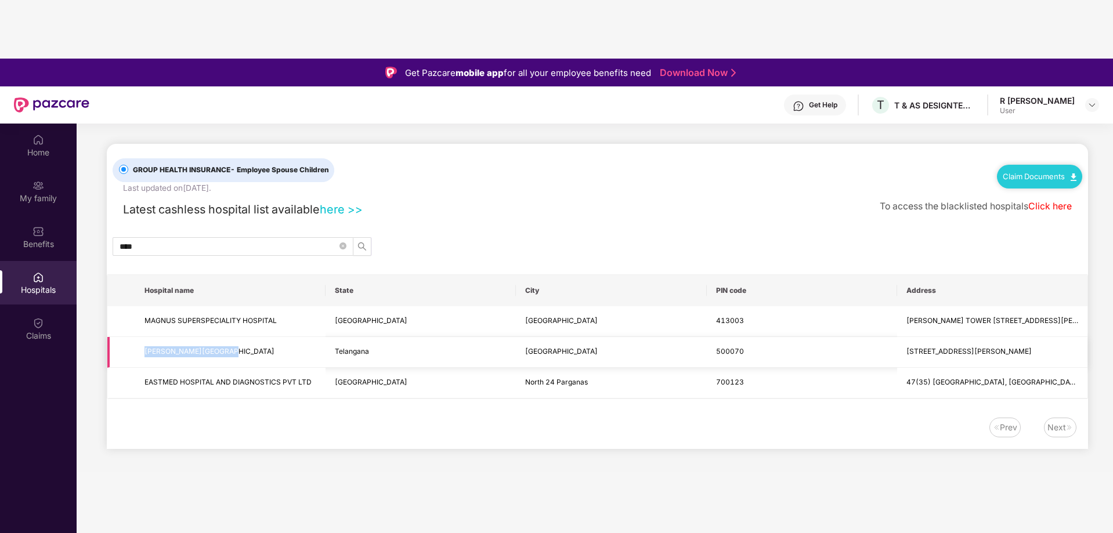
drag, startPoint x: 146, startPoint y: 229, endPoint x: 241, endPoint y: 230, distance: 95.1
click at [241, 346] on span "SAI SWAROOPA HOSPITAL" at bounding box center [230, 351] width 172 height 11
copy span "SAI SWAROOPA HOSPITAL"
click at [145, 240] on input "***" at bounding box center [228, 246] width 218 height 13
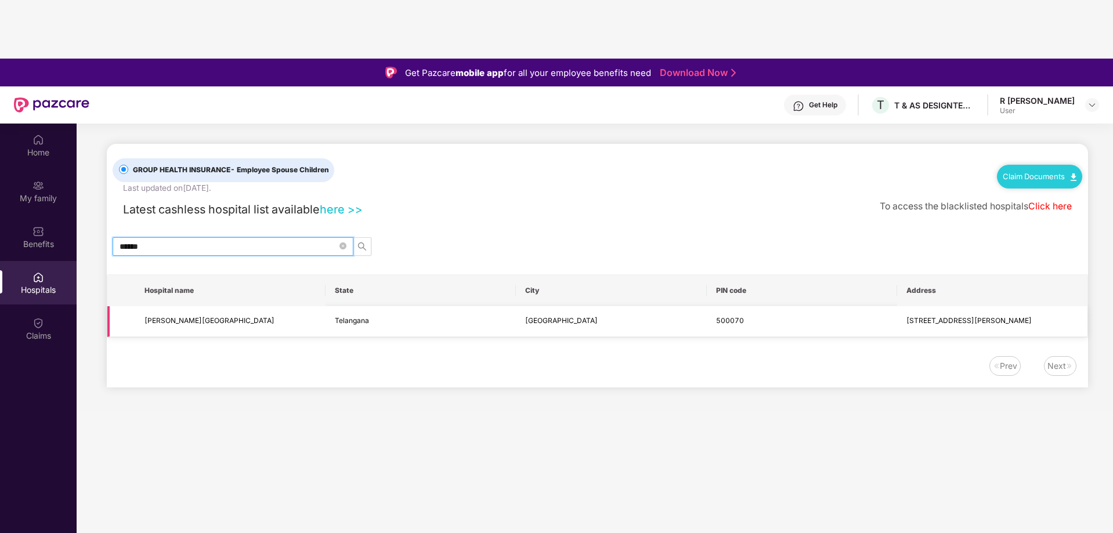
type input "******"
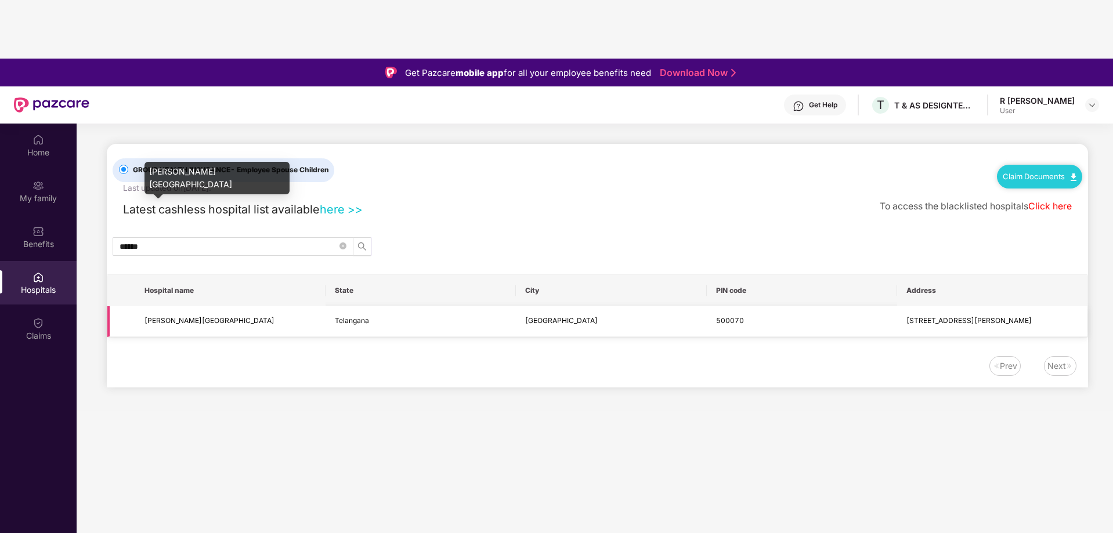
click at [178, 316] on span "SAI SWAROOPA HOSPITAL" at bounding box center [209, 320] width 130 height 9
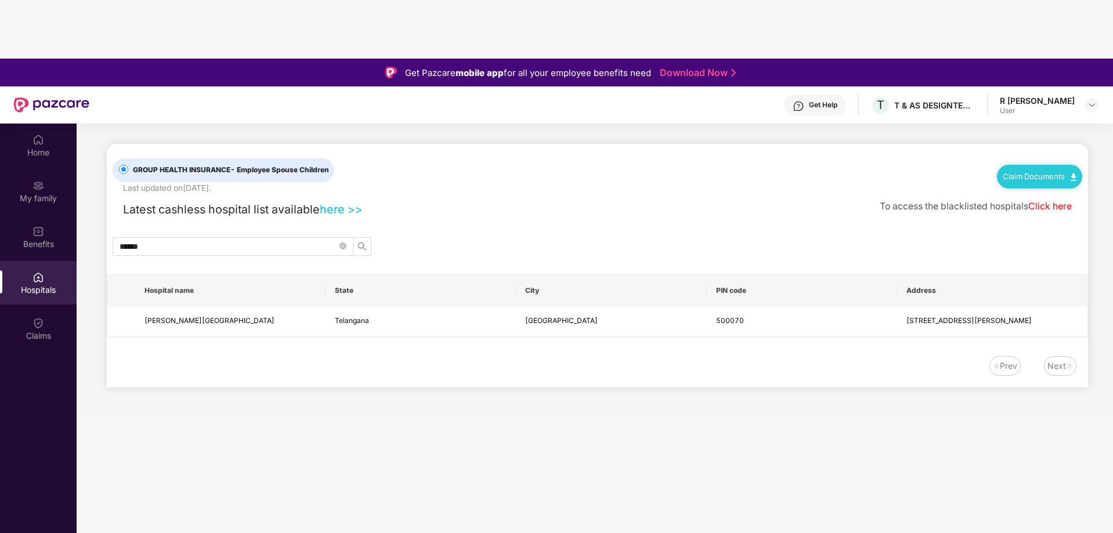
click at [131, 182] on div "Last updated on 17 Sep 2025 ." at bounding box center [167, 188] width 88 height 13
drag, startPoint x: 131, startPoint y: 66, endPoint x: 200, endPoint y: 68, distance: 68.5
click at [190, 182] on div "Last updated on 17 Sep 2025 ." at bounding box center [167, 188] width 88 height 13
click at [207, 182] on div "Last updated on 17 Sep 2025 ." at bounding box center [167, 188] width 88 height 13
click at [249, 144] on div "GROUP HEALTH INSURANCE - Employee Spouse Children Last updated on 17 Sep 2025 ." at bounding box center [238, 169] width 251 height 50
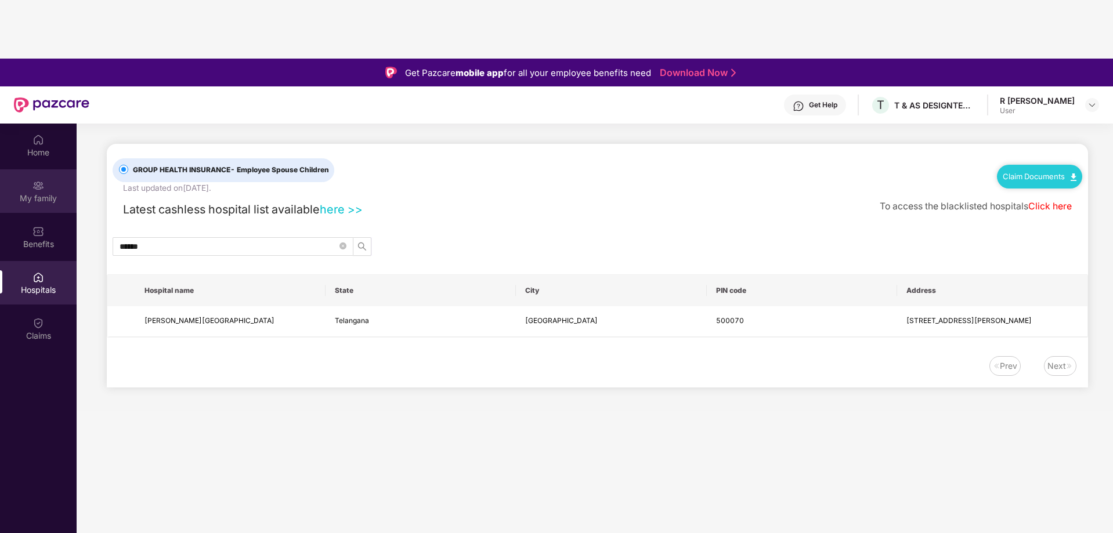
click at [54, 193] on div "My family" at bounding box center [38, 199] width 77 height 12
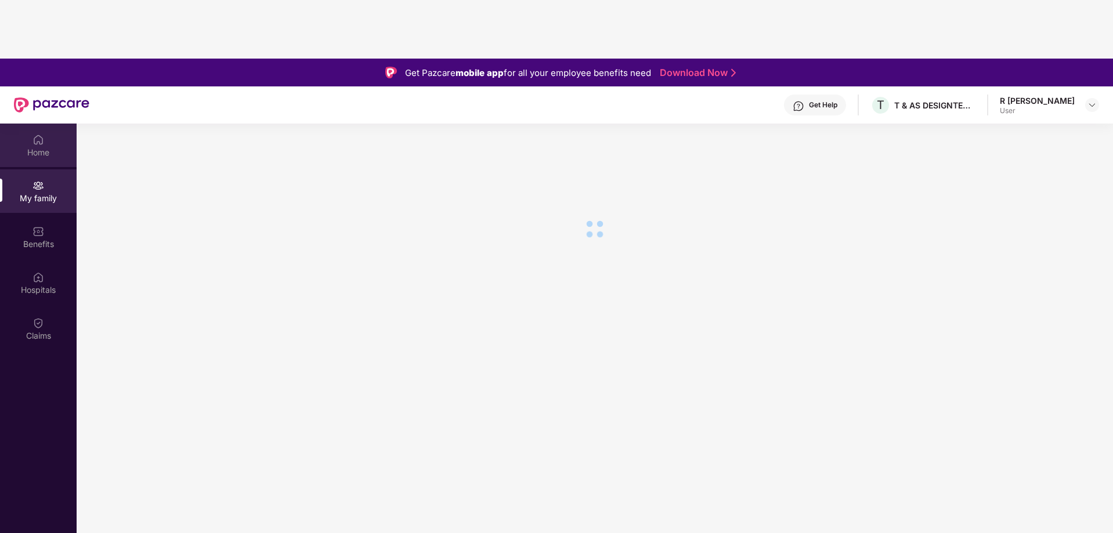
click at [47, 124] on div "Home" at bounding box center [38, 146] width 77 height 44
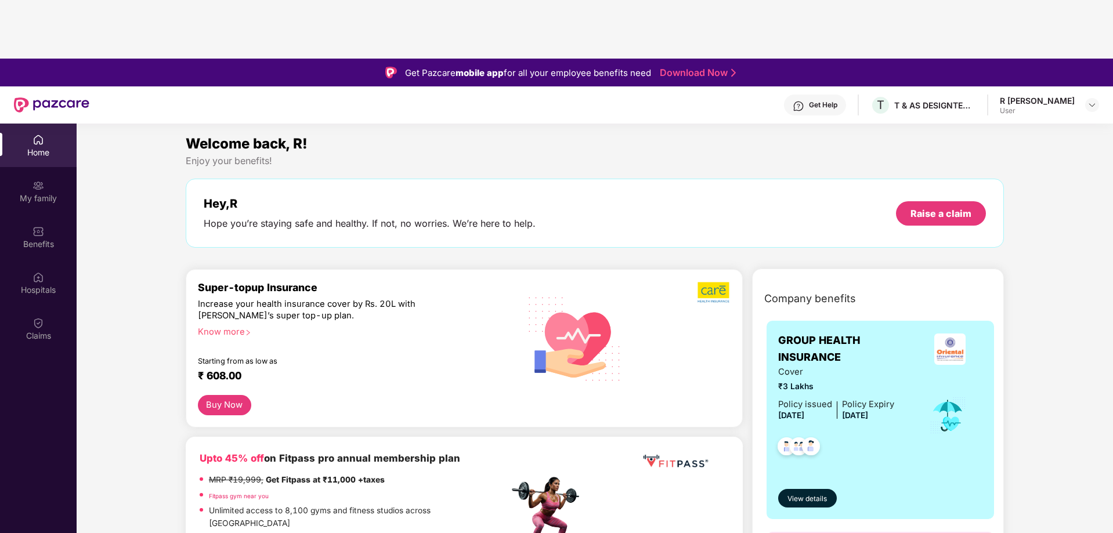
click at [226, 299] on div "Increase your health insurance cover by Rs. 20L with [PERSON_NAME]’s super top-…" at bounding box center [328, 310] width 260 height 23
drag, startPoint x: 470, startPoint y: 153, endPoint x: 555, endPoint y: 169, distance: 86.2
click at [544, 269] on div "Super-topup Insurance Increase your health insurance cover by Rs. 20L with PazC…" at bounding box center [464, 348] width 557 height 158
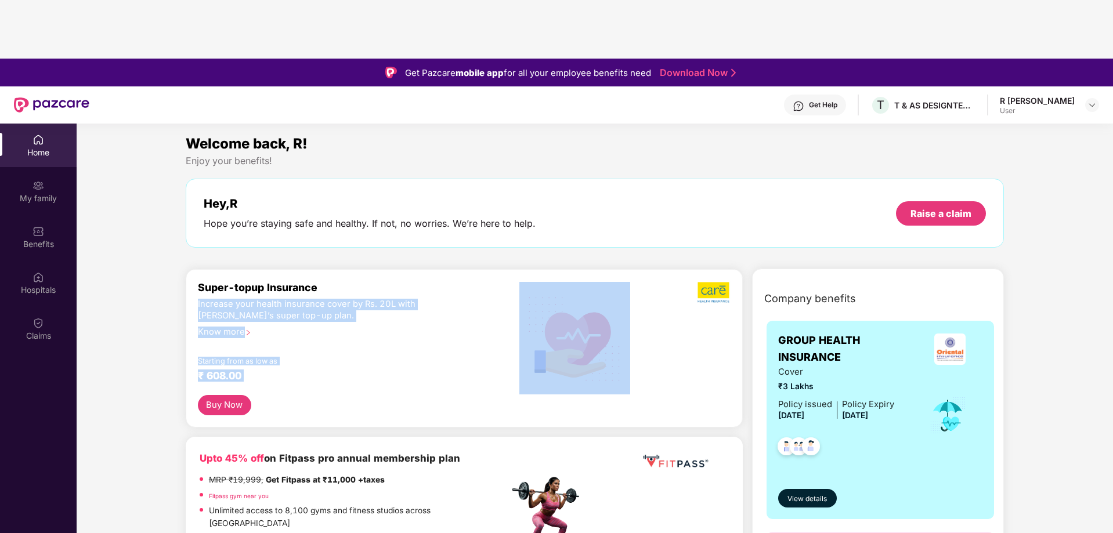
click at [702, 281] on img at bounding box center [713, 292] width 33 height 22
click at [237, 395] on button "Buy Now" at bounding box center [224, 405] width 53 height 20
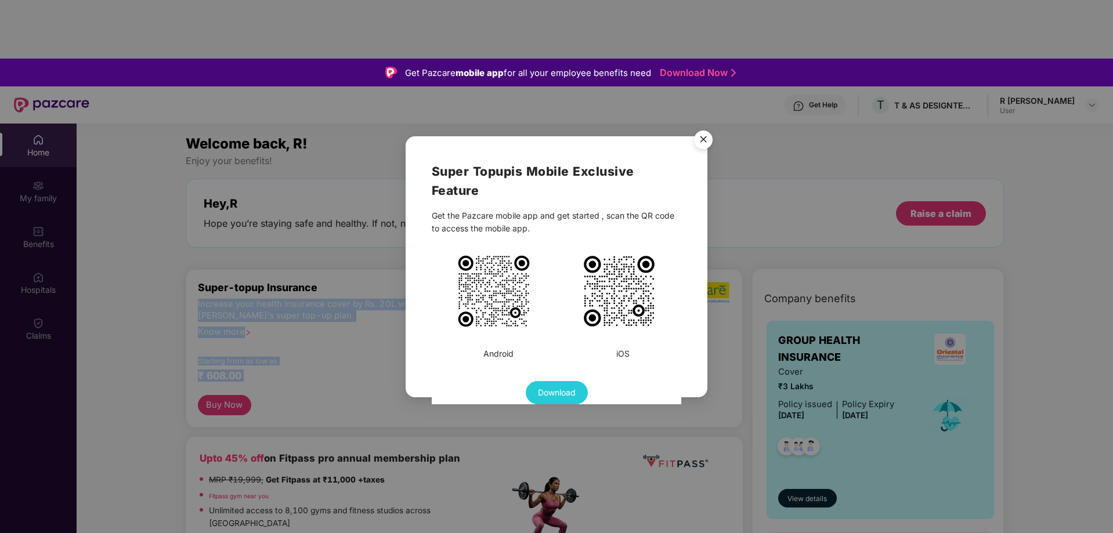
click at [704, 135] on img "Close" at bounding box center [703, 141] width 32 height 32
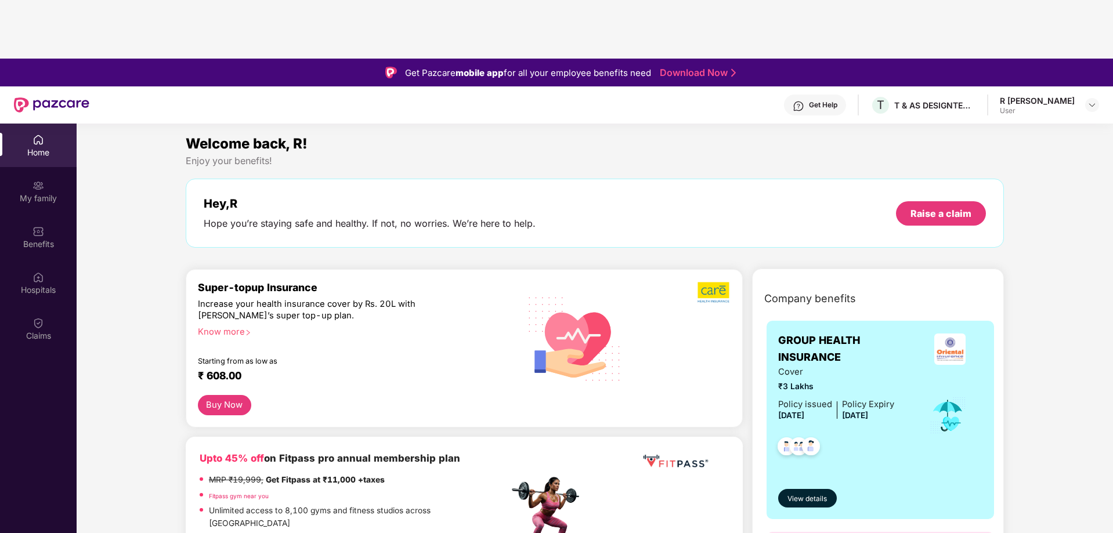
click at [324, 395] on div "Buy Now" at bounding box center [464, 405] width 533 height 20
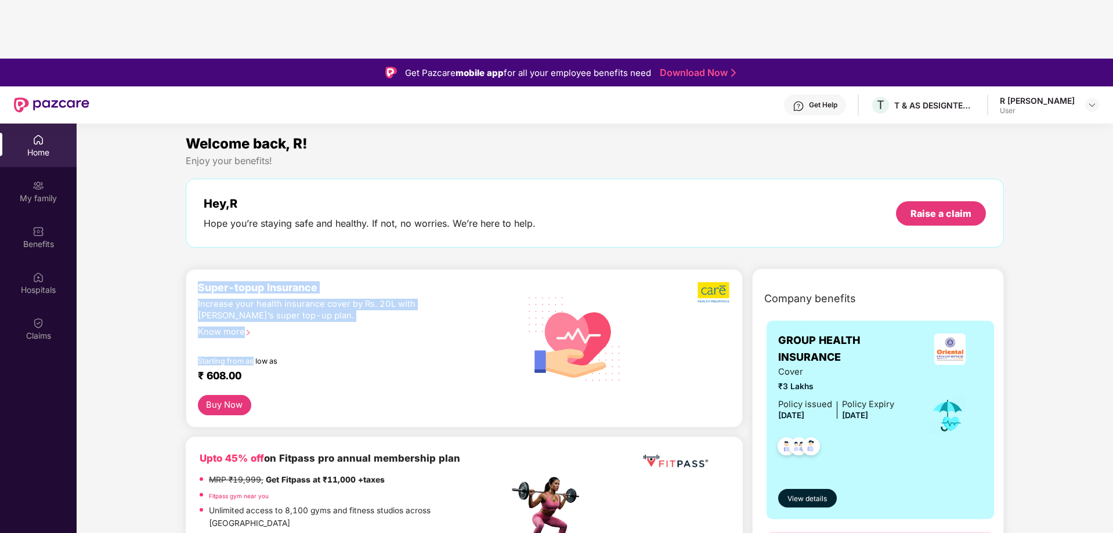
drag, startPoint x: 200, startPoint y: 166, endPoint x: 266, endPoint y: 226, distance: 88.7
click at [253, 269] on div "Super-topup Insurance Increase your health insurance cover by Rs. 20L with PazC…" at bounding box center [464, 348] width 557 height 158
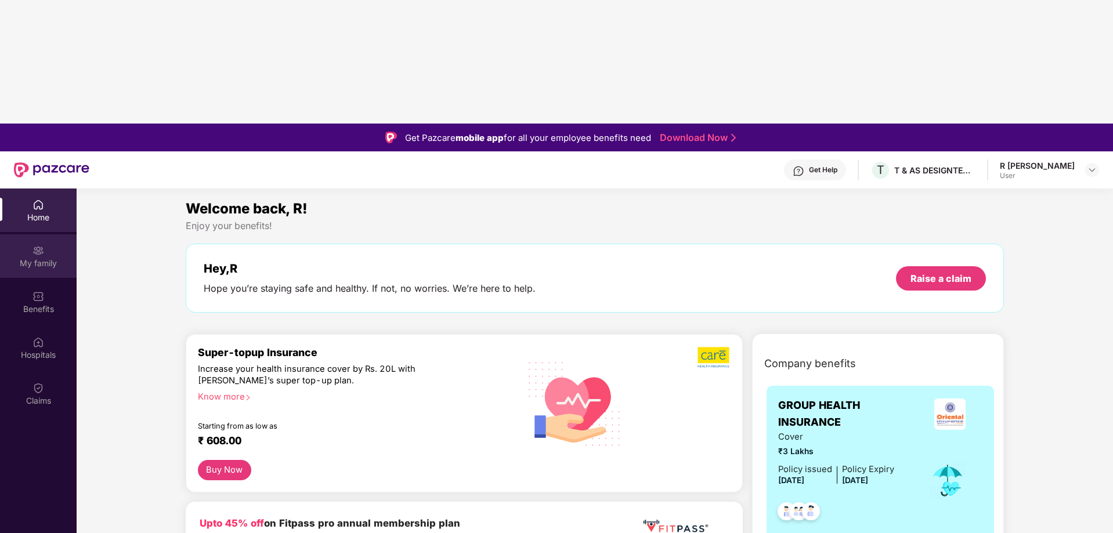
click at [41, 245] on img at bounding box center [38, 251] width 12 height 12
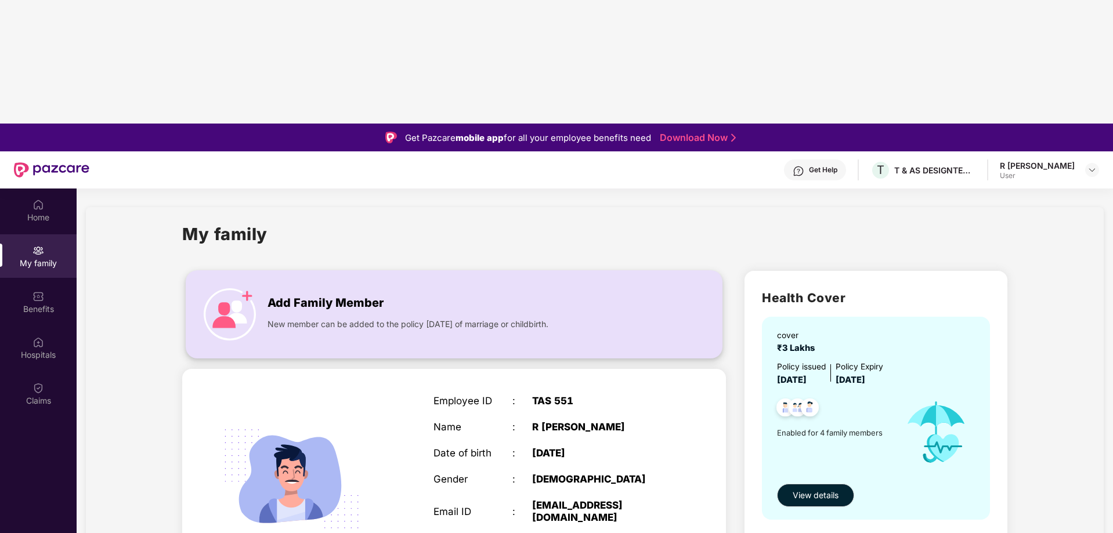
click at [221, 288] on img at bounding box center [230, 314] width 52 height 52
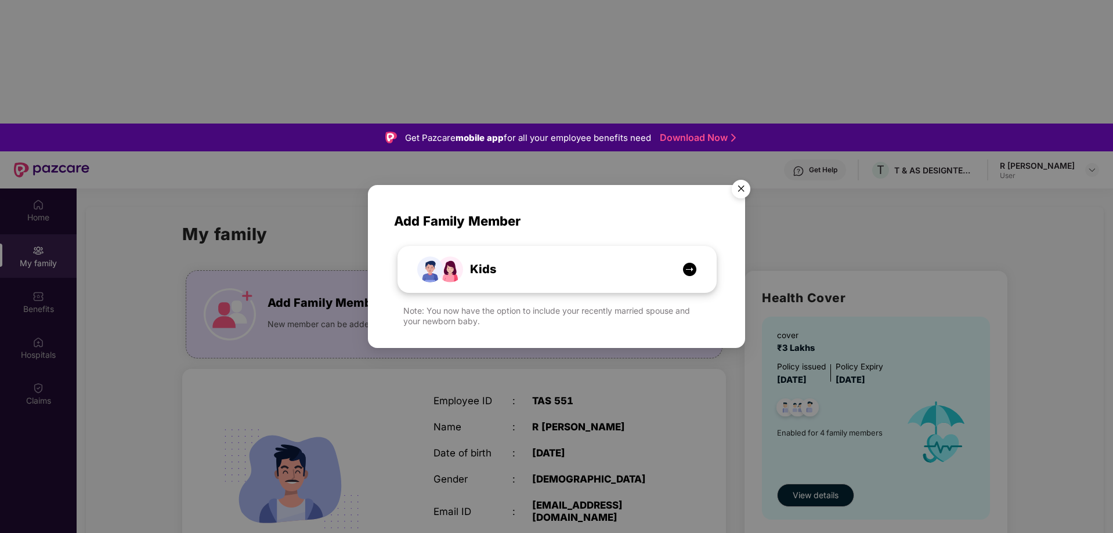
click at [564, 271] on div "Kids" at bounding box center [563, 269] width 238 height 18
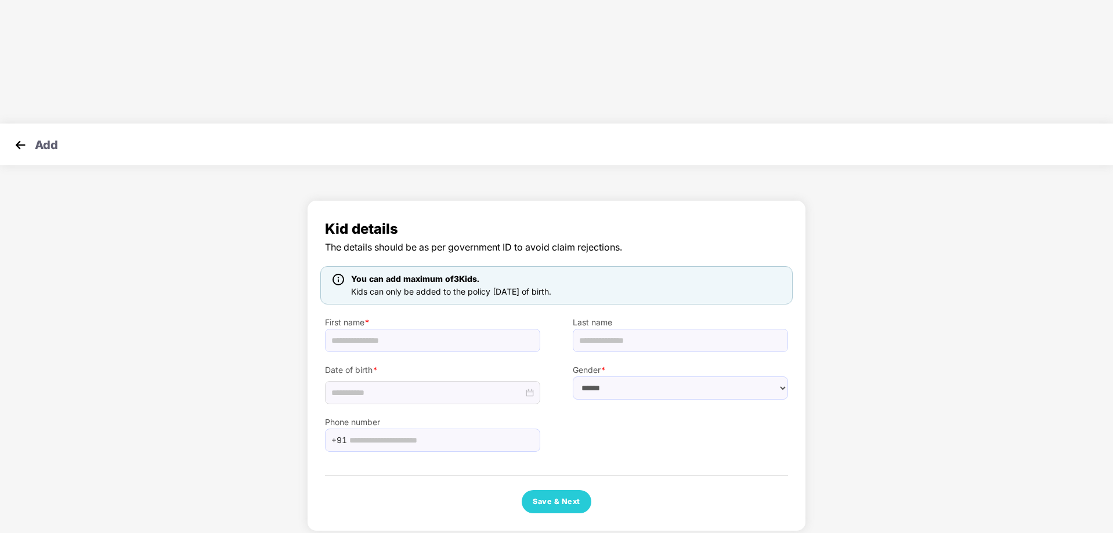
click at [633, 343] on div "Kid details The details should be as per government ID to avoid claim rejection…" at bounding box center [556, 365] width 463 height 295
click at [625, 404] on div "Phone number +91" at bounding box center [556, 428] width 495 height 48
click at [27, 136] on img at bounding box center [20, 144] width 17 height 17
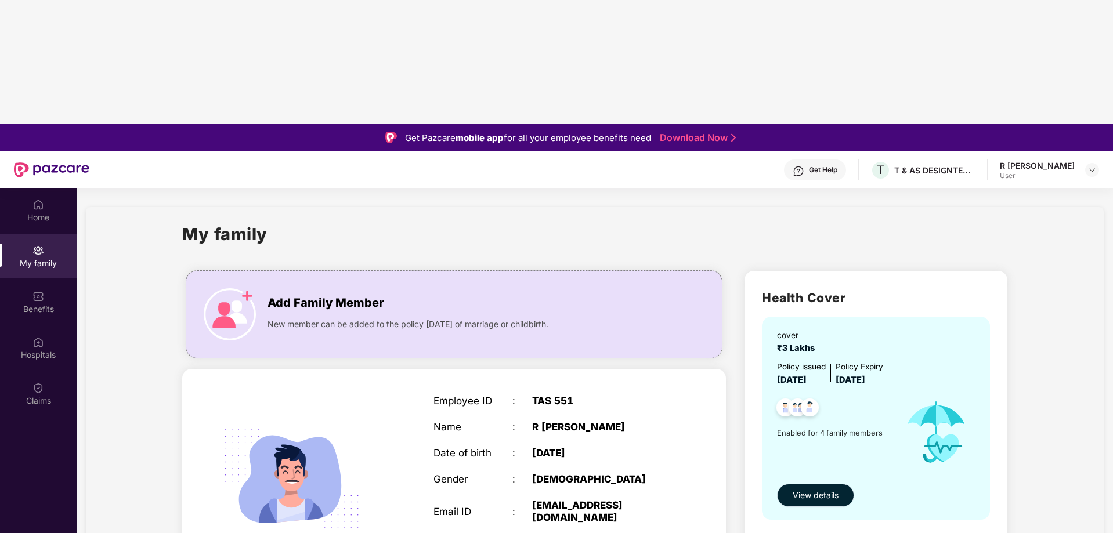
click at [830, 489] on span "View details" at bounding box center [815, 495] width 46 height 13
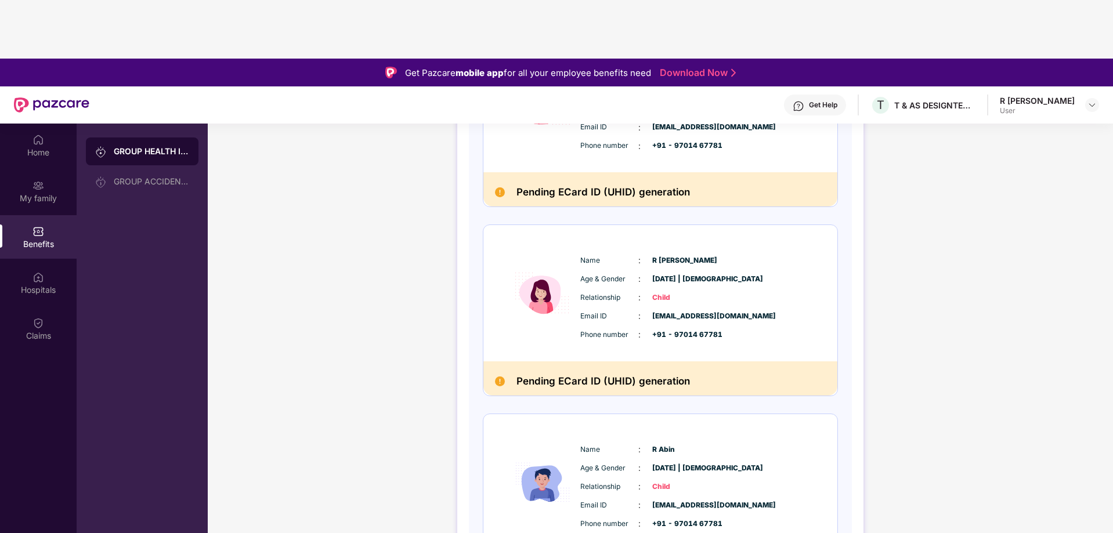
scroll to position [45, 0]
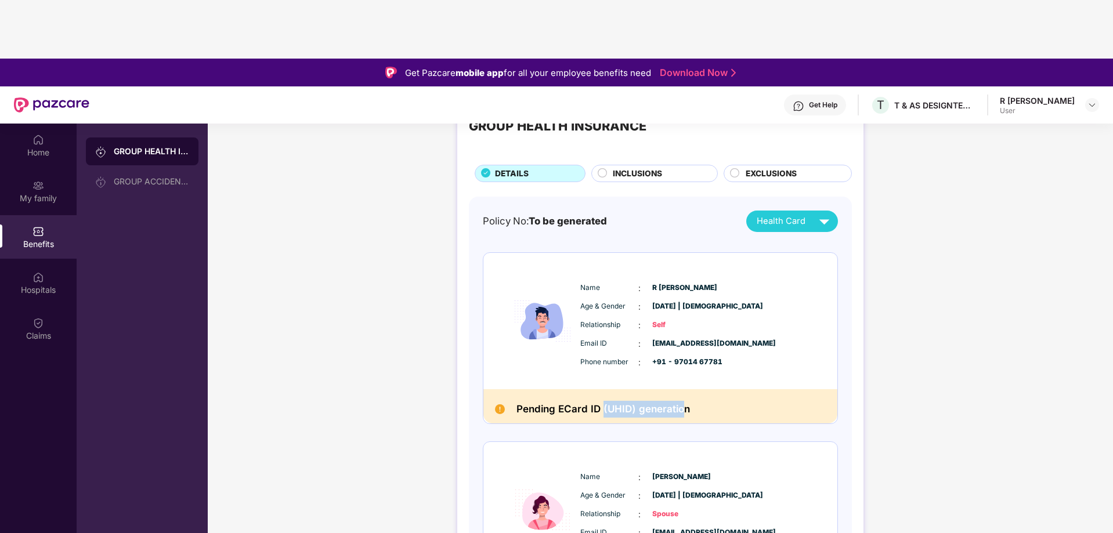
drag, startPoint x: 618, startPoint y: 280, endPoint x: 682, endPoint y: 282, distance: 63.8
click at [682, 401] on h2 "Pending ECard ID (UHID) generation" at bounding box center [602, 409] width 173 height 17
click at [727, 389] on div "Pending ECard ID (UHID) generation" at bounding box center [660, 406] width 354 height 34
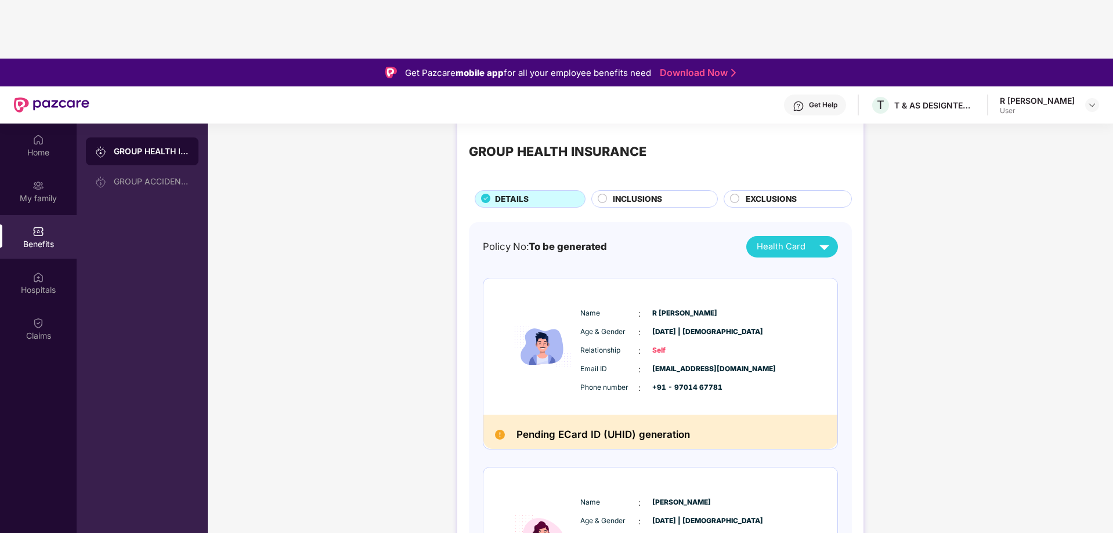
scroll to position [0, 0]
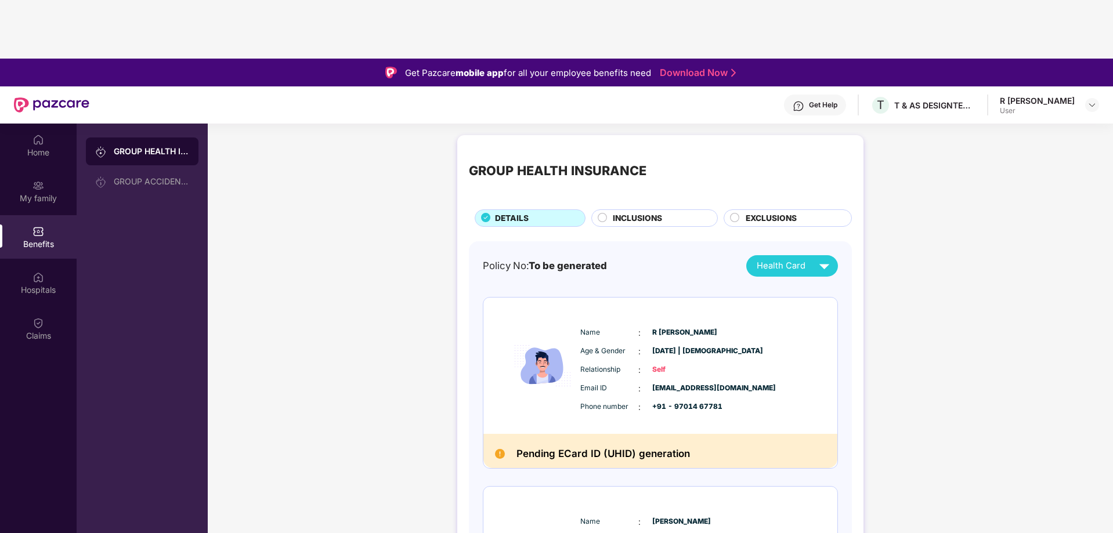
click at [626, 212] on span "INCLUSIONS" at bounding box center [637, 218] width 49 height 13
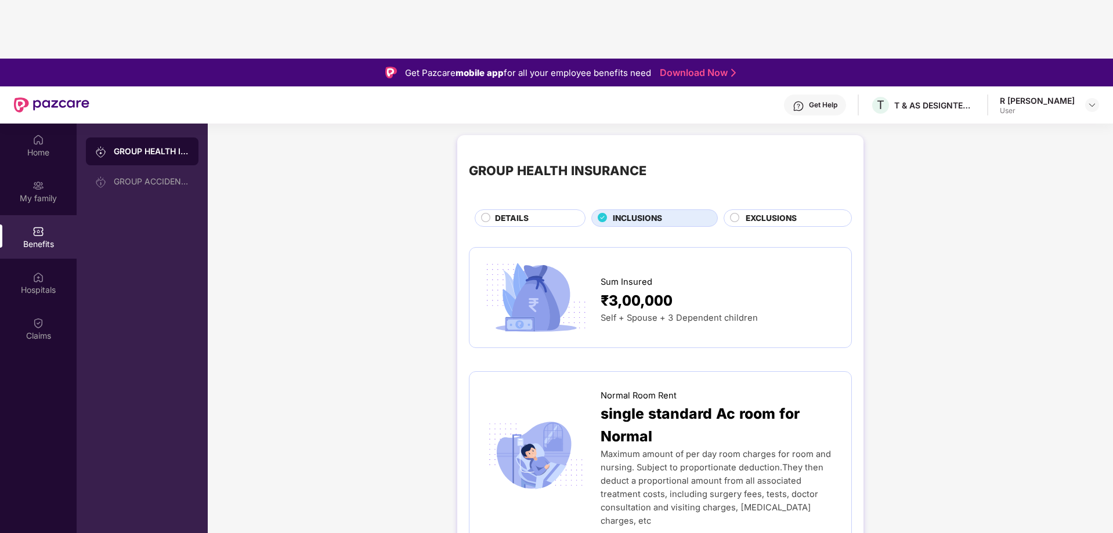
click at [777, 212] on span "EXCLUSIONS" at bounding box center [770, 218] width 51 height 13
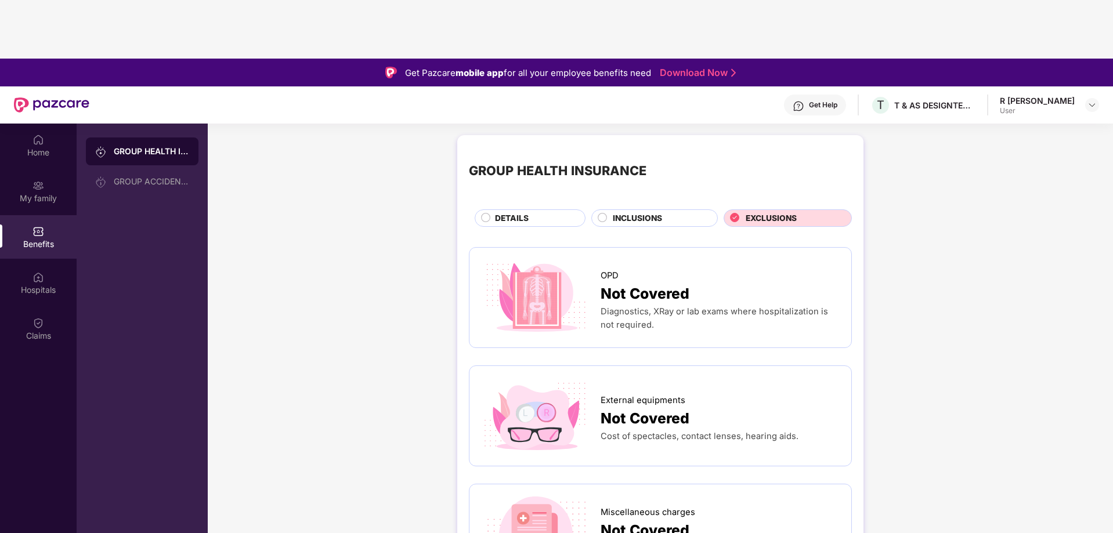
click at [545, 147] on div "GROUP HEALTH INSURANCE DETAILS INCLUSIONS EXCLUSIONS" at bounding box center [660, 187] width 383 height 80
click at [531, 212] on div "DETAILS" at bounding box center [534, 219] width 90 height 15
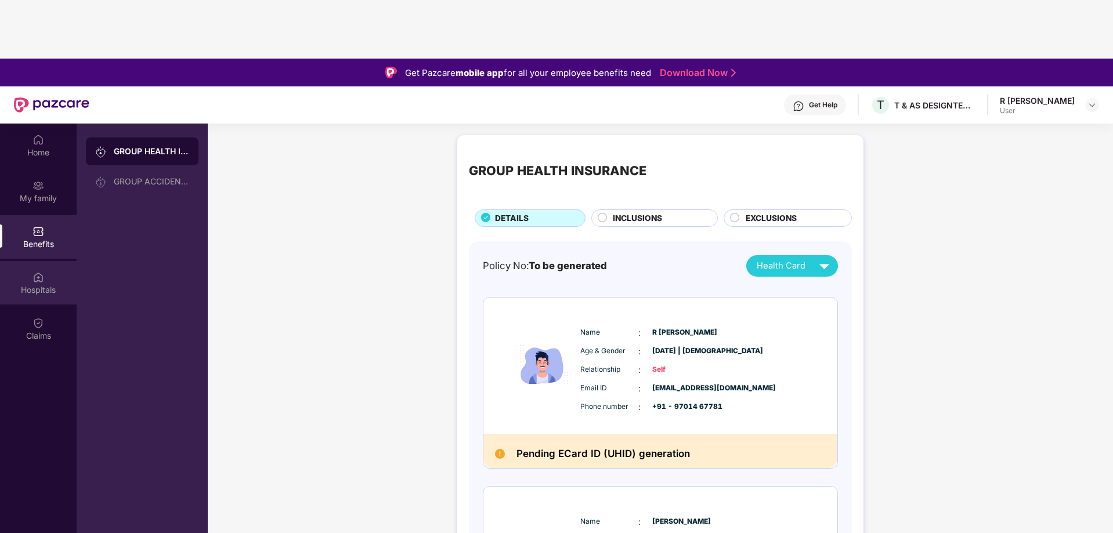
click at [25, 261] on div "Hospitals" at bounding box center [38, 283] width 77 height 44
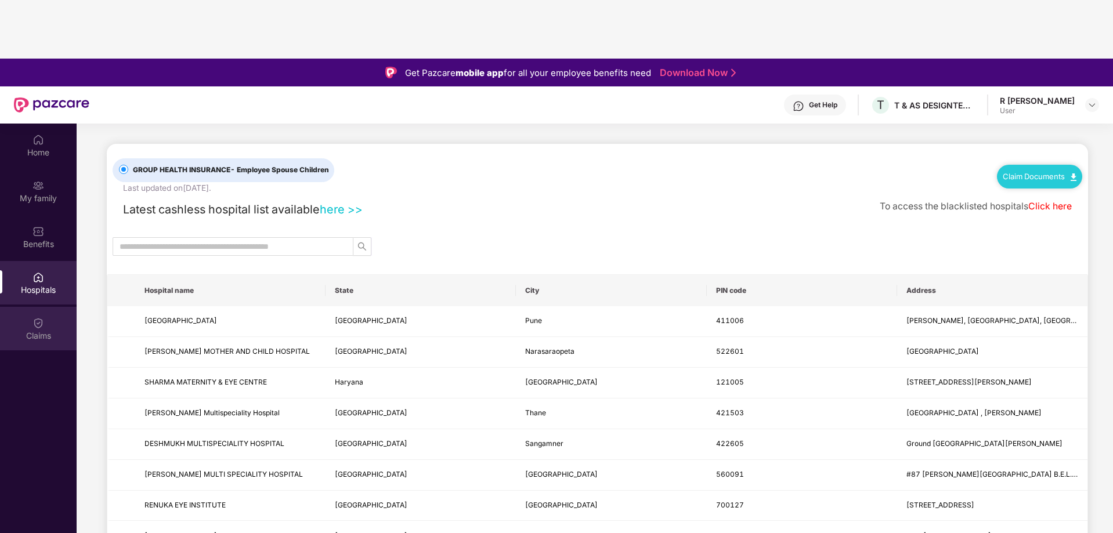
click at [31, 307] on div "Claims" at bounding box center [38, 329] width 77 height 44
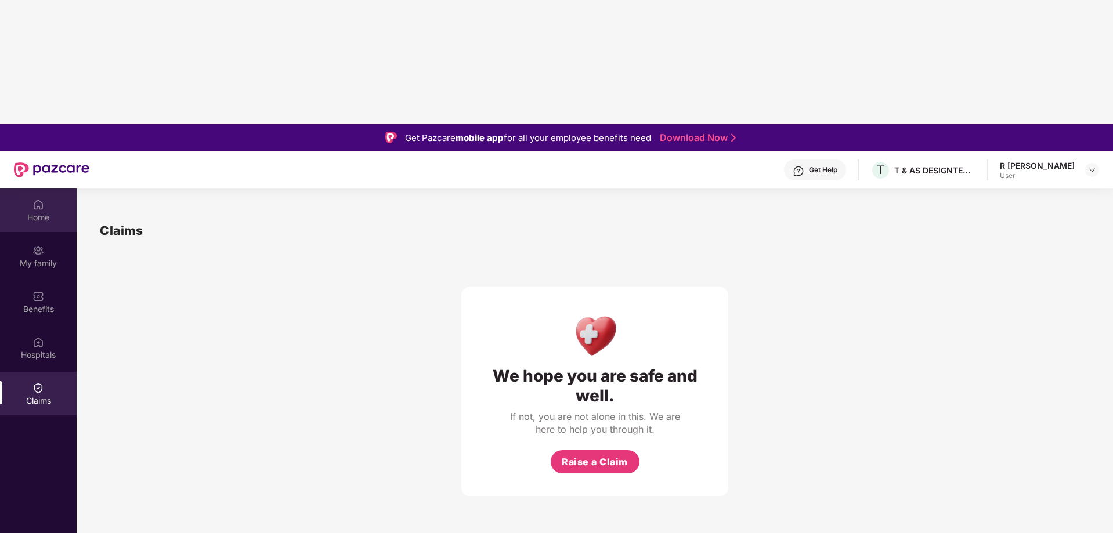
click at [34, 199] on img at bounding box center [38, 205] width 12 height 12
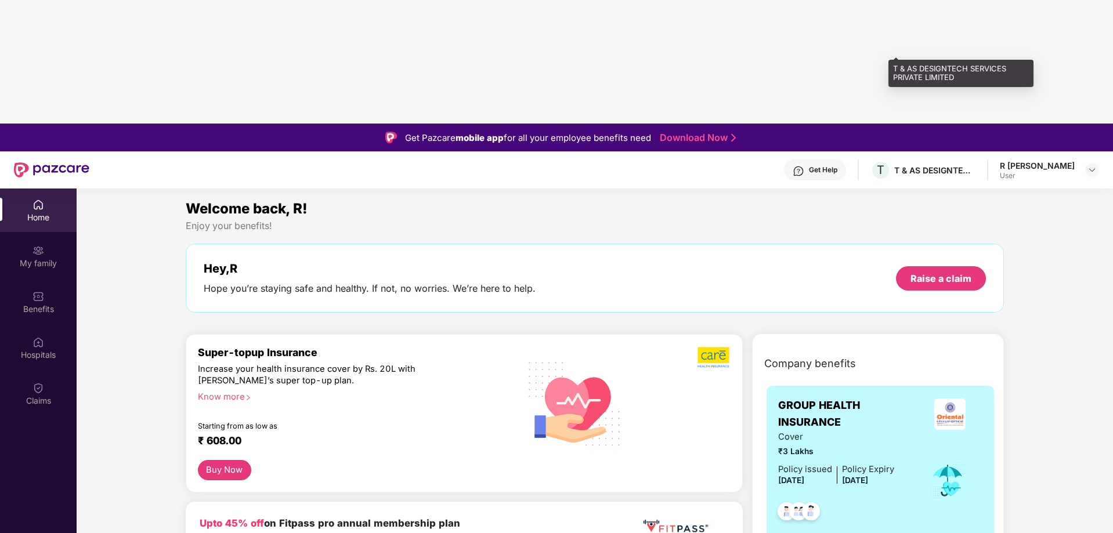
click at [929, 165] on div "T & AS DESIGNTECH SERVICES PRIVATE LIMITED" at bounding box center [934, 170] width 81 height 11
click at [1047, 160] on div "R [PERSON_NAME]" at bounding box center [1036, 165] width 75 height 11
click at [1085, 163] on div at bounding box center [1092, 170] width 14 height 14
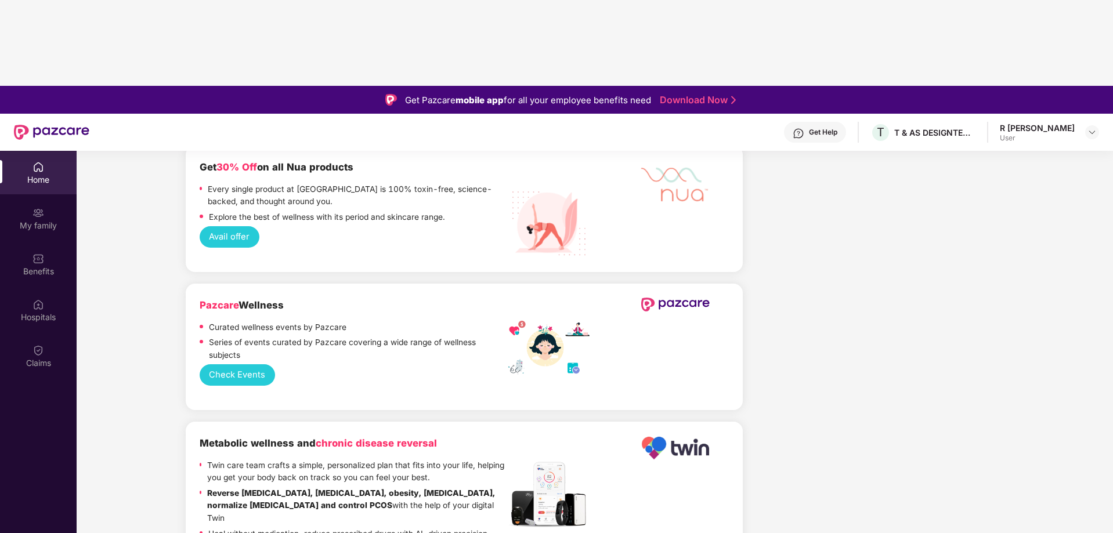
scroll to position [65, 0]
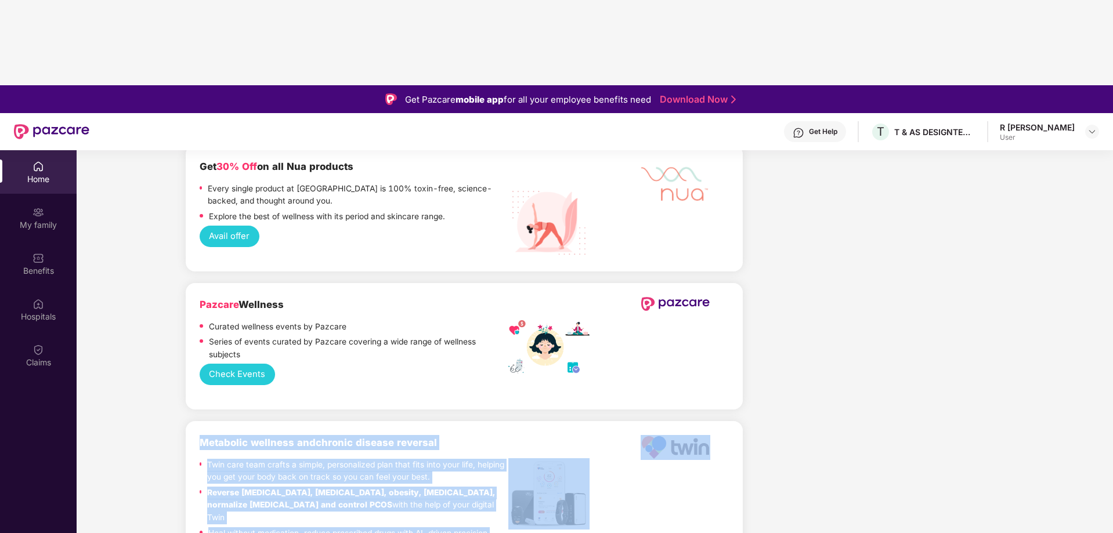
drag, startPoint x: 202, startPoint y: 251, endPoint x: 794, endPoint y: 372, distance: 604.0
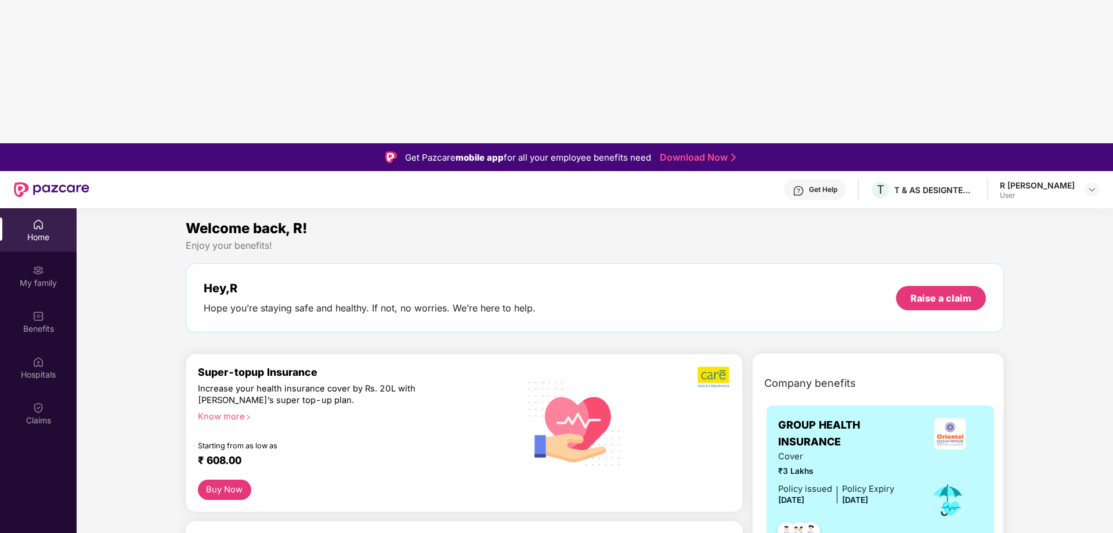
scroll to position [0, 0]
